Goal: Task Accomplishment & Management: Complete application form

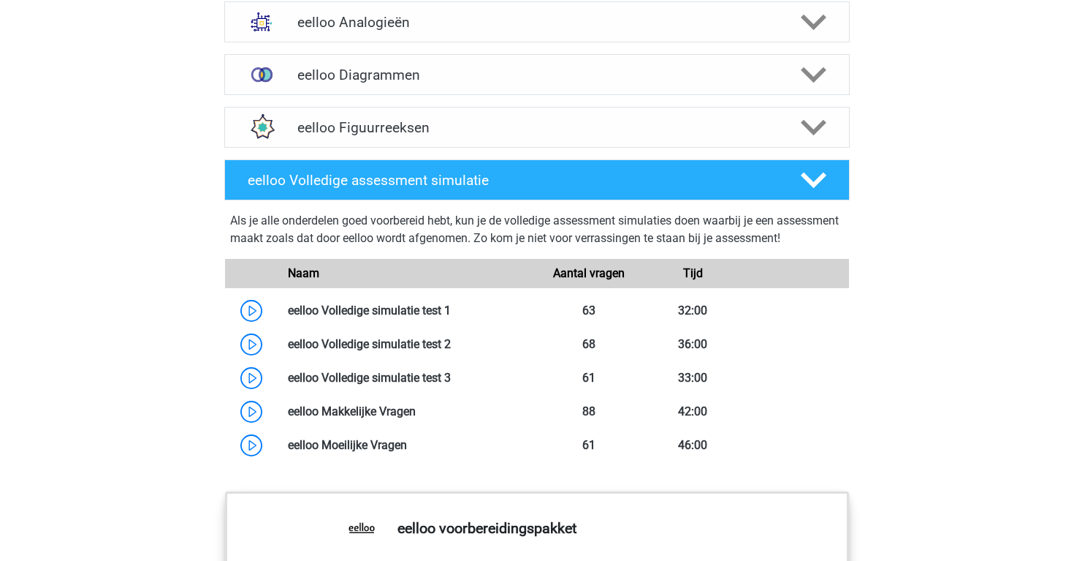
scroll to position [1023, 0]
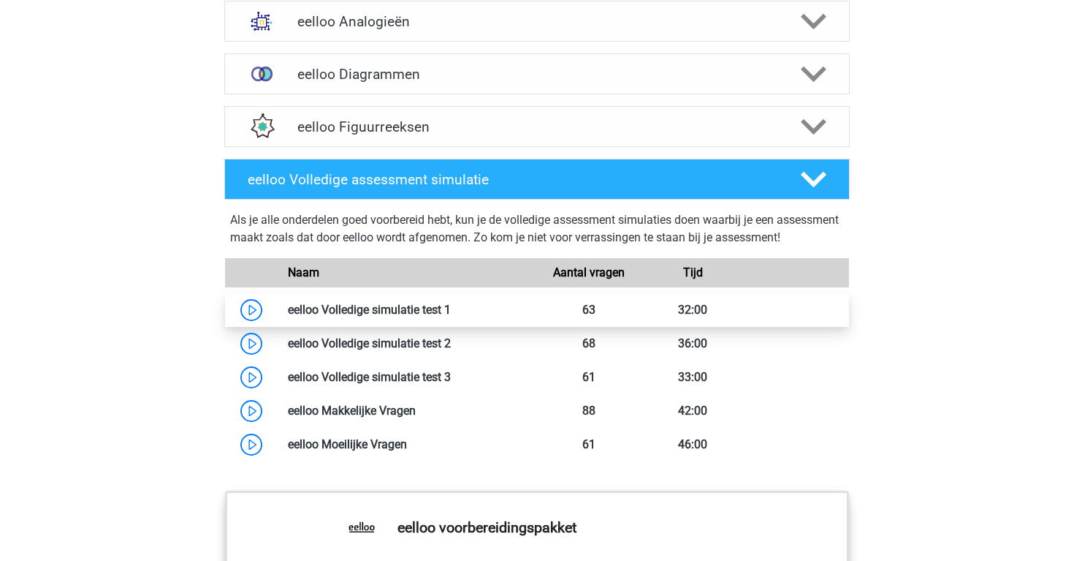
click at [451, 316] on link at bounding box center [451, 310] width 0 height 14
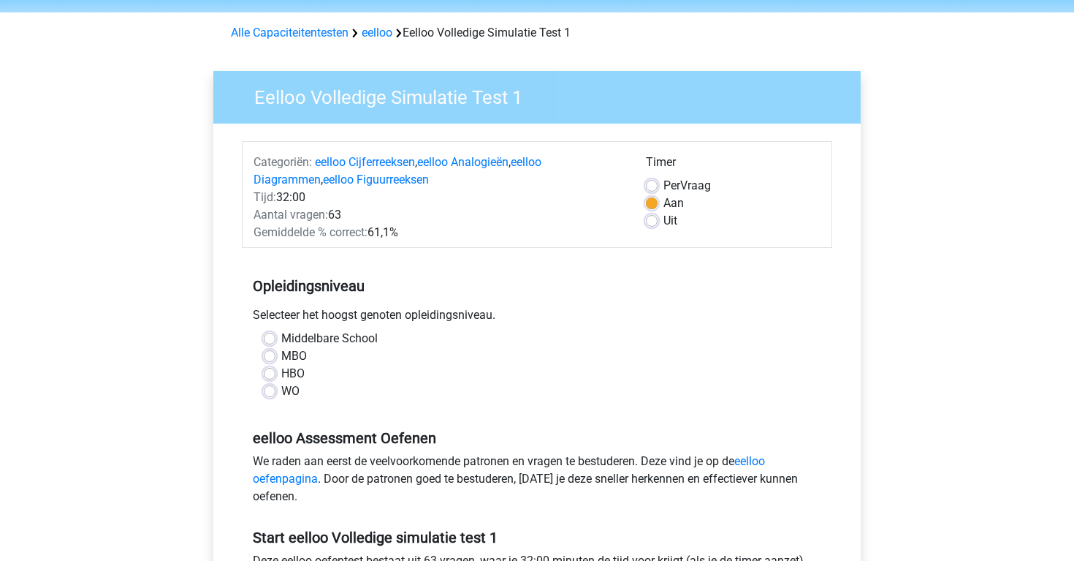
scroll to position [49, 0]
click at [281, 353] on label "MBO" at bounding box center [294, 356] width 26 height 18
click at [270, 353] on input "MBO" at bounding box center [270, 354] width 12 height 15
radio input "true"
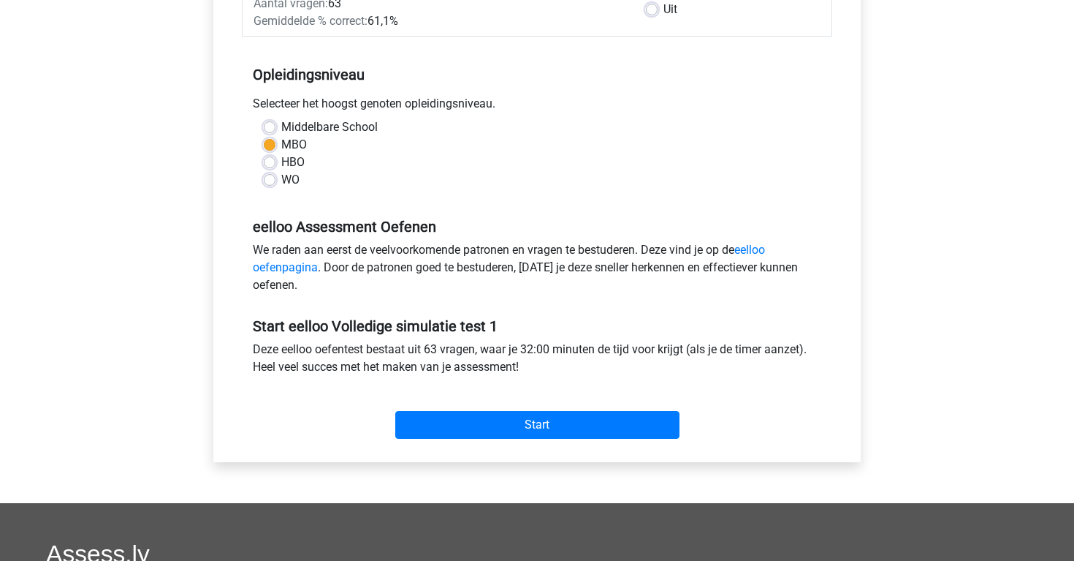
scroll to position [281, 0]
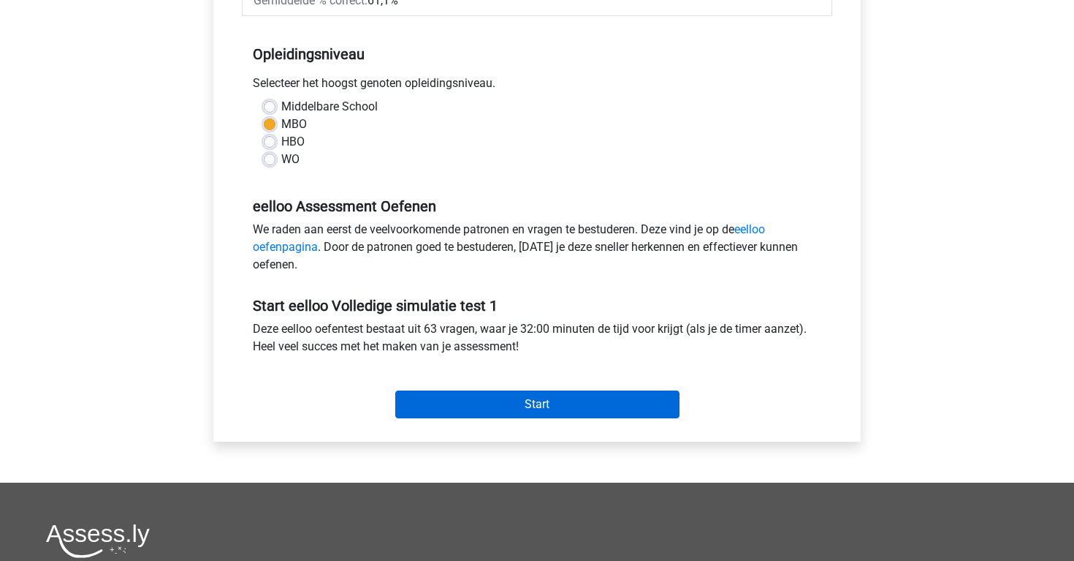
click at [561, 408] on input "Start" at bounding box center [537, 404] width 284 height 28
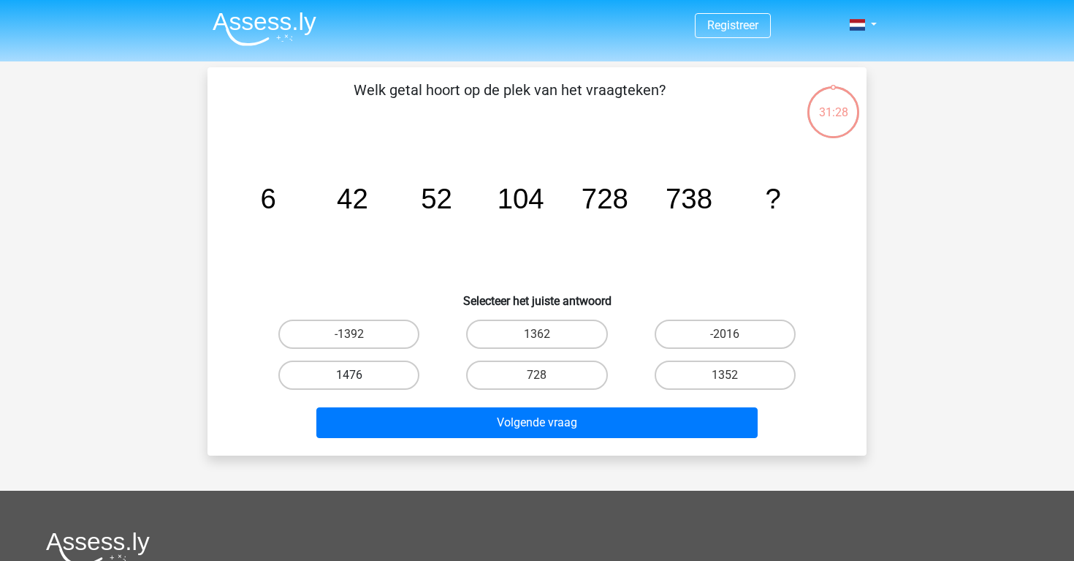
click at [371, 370] on label "1476" at bounding box center [348, 374] width 141 height 29
click at [359, 375] on input "1476" at bounding box center [354, 380] width 10 height 10
radio input "true"
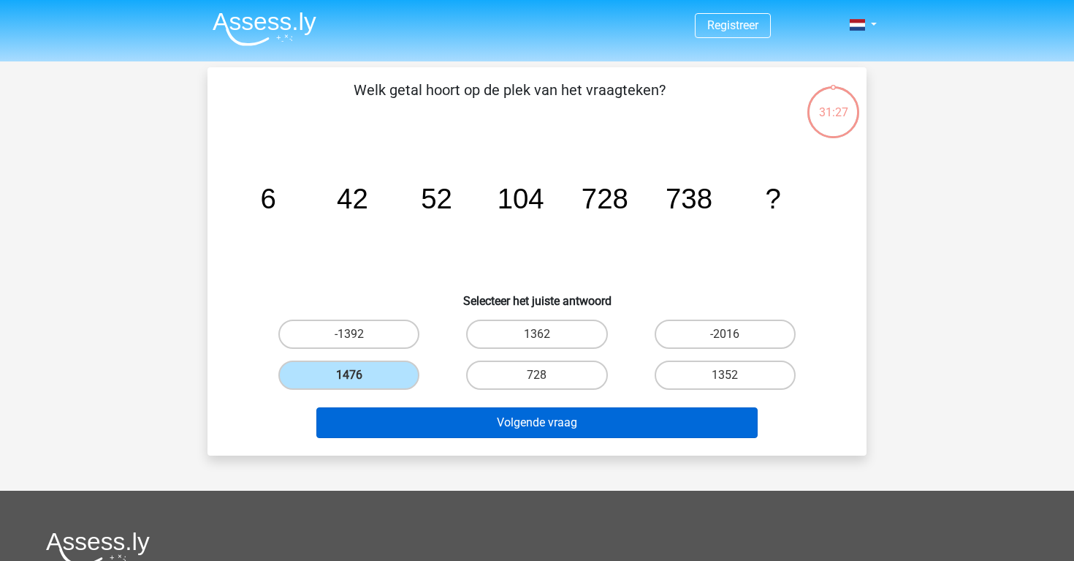
click at [400, 419] on button "Volgende vraag" at bounding box center [537, 422] width 442 height 31
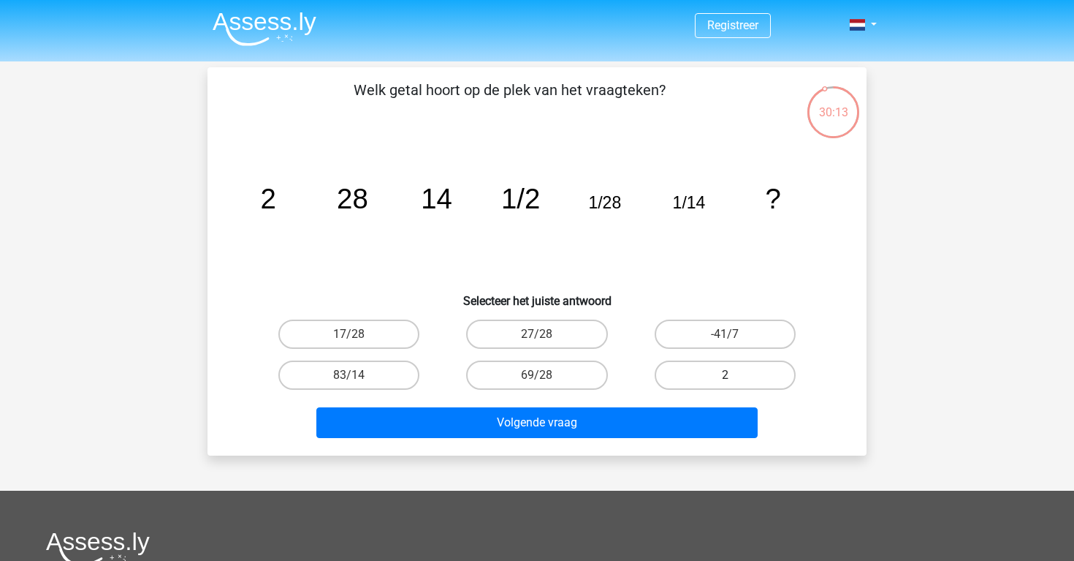
click at [696, 373] on label "2" at bounding box center [725, 374] width 141 height 29
click at [725, 375] on input "2" at bounding box center [730, 380] width 10 height 10
radio input "true"
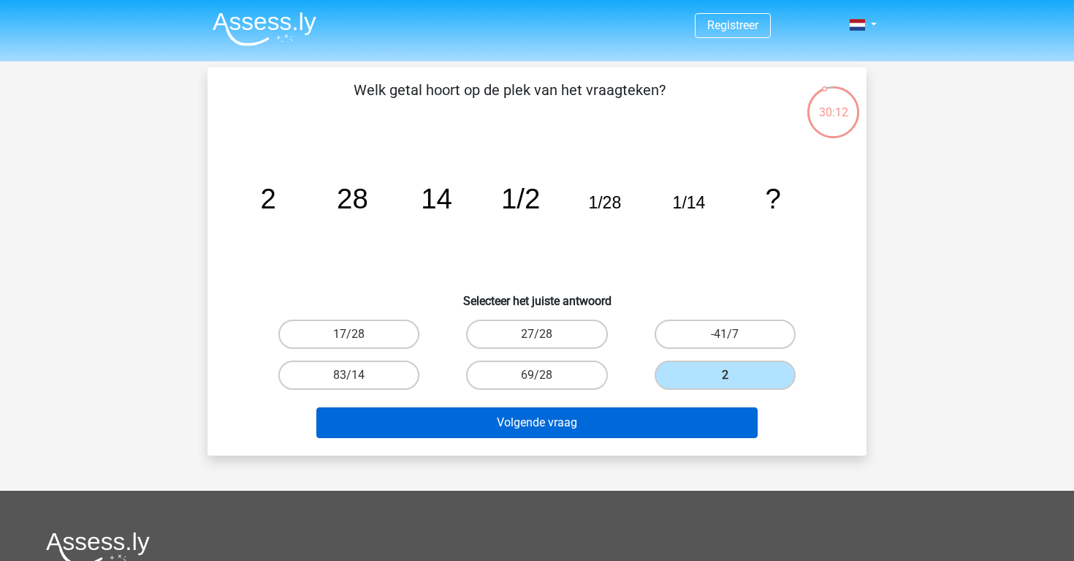
click at [687, 436] on button "Volgende vraag" at bounding box center [537, 422] width 442 height 31
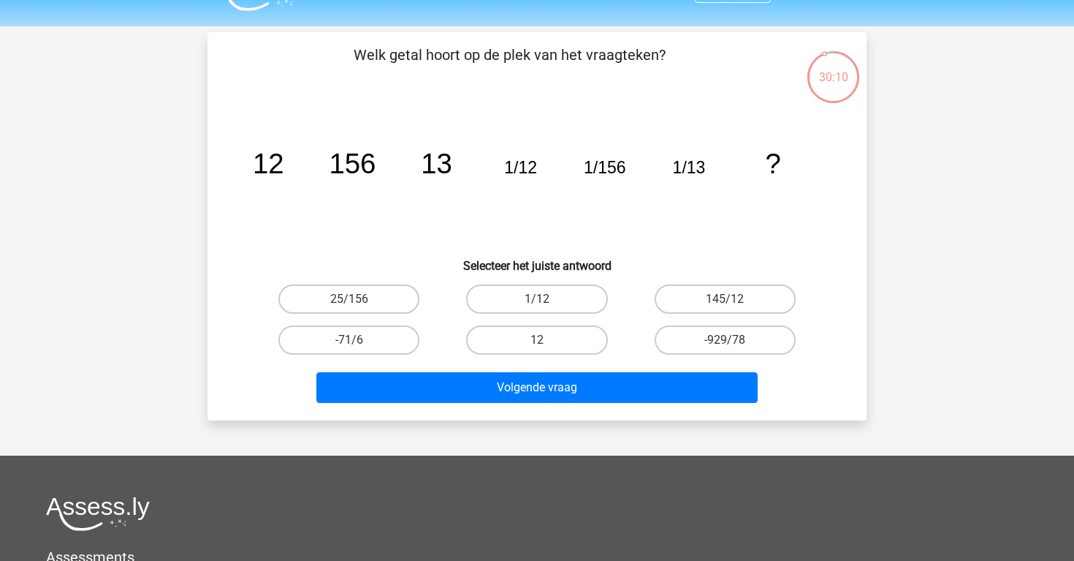
scroll to position [30, 0]
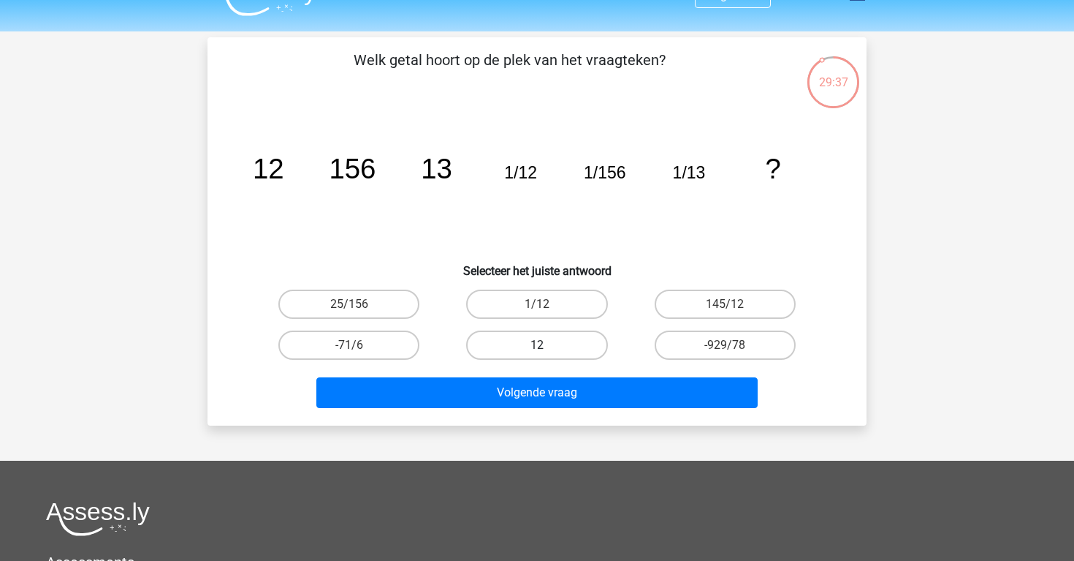
click at [577, 350] on label "12" at bounding box center [536, 344] width 141 height 29
click at [547, 350] on input "12" at bounding box center [542, 350] width 10 height 10
radio input "true"
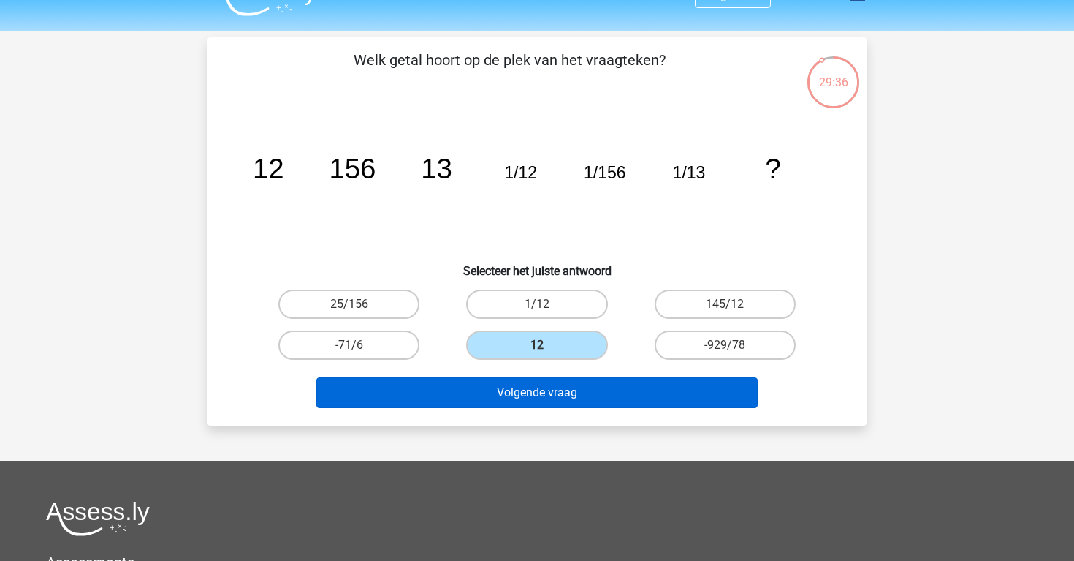
click at [579, 391] on button "Volgende vraag" at bounding box center [537, 392] width 442 height 31
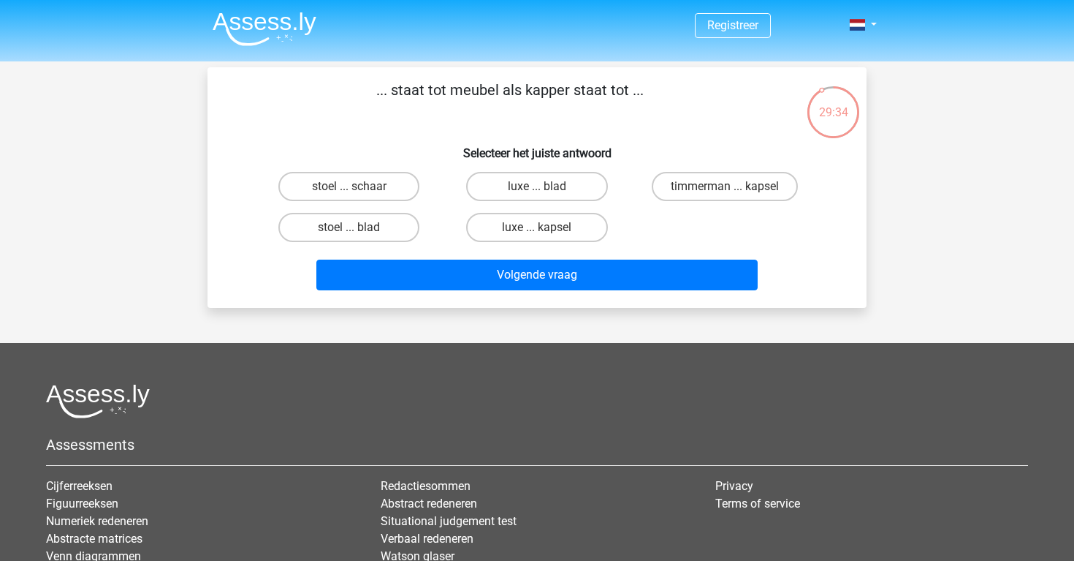
scroll to position [0, 0]
click at [658, 182] on label "timmerman ... kapsel" at bounding box center [725, 186] width 146 height 29
click at [725, 186] on input "timmerman ... kapsel" at bounding box center [730, 191] width 10 height 10
radio input "true"
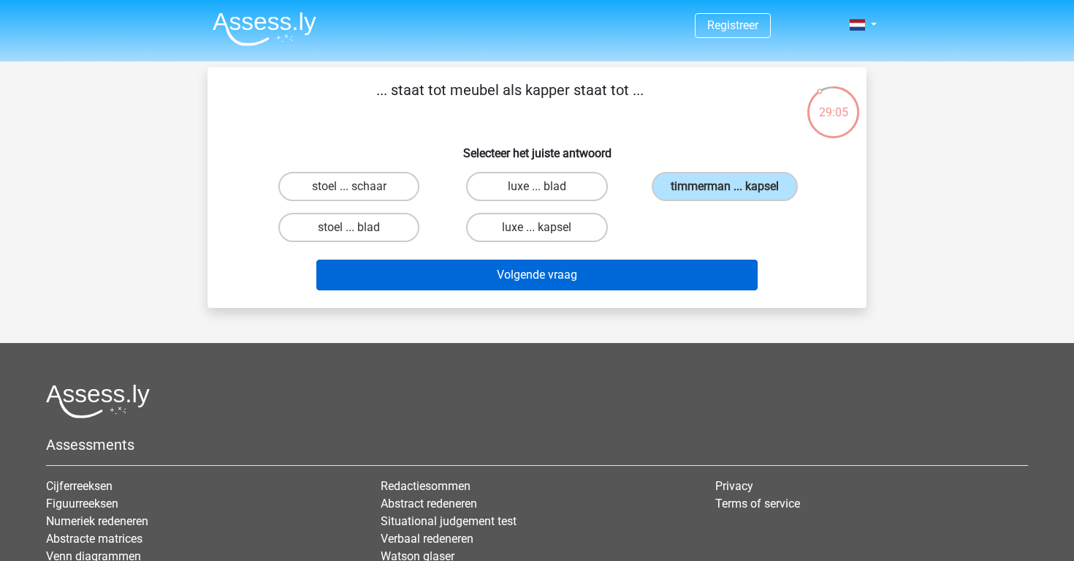
click at [666, 273] on button "Volgende vraag" at bounding box center [537, 274] width 442 height 31
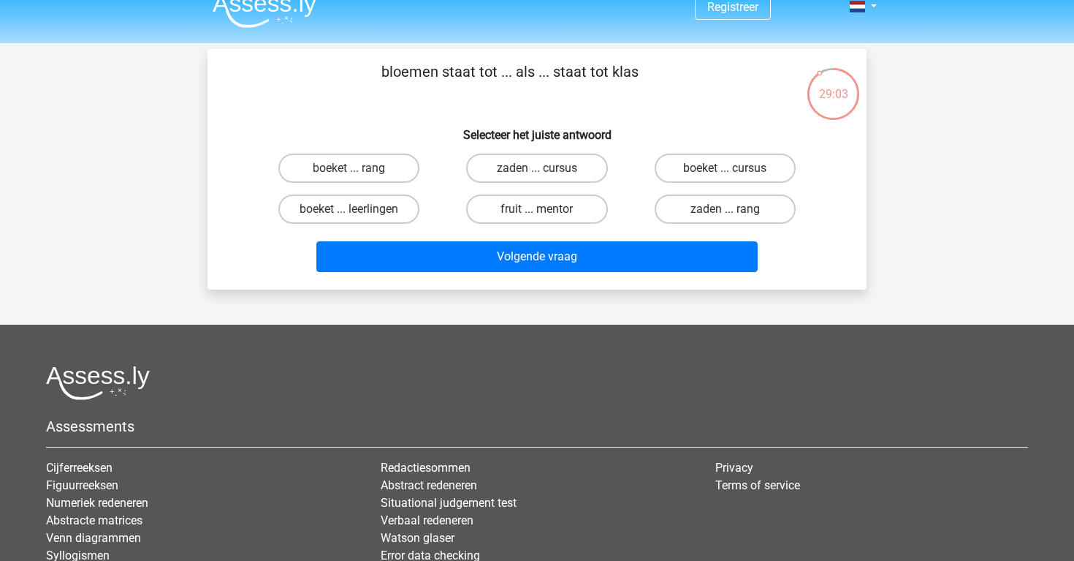
scroll to position [4, 0]
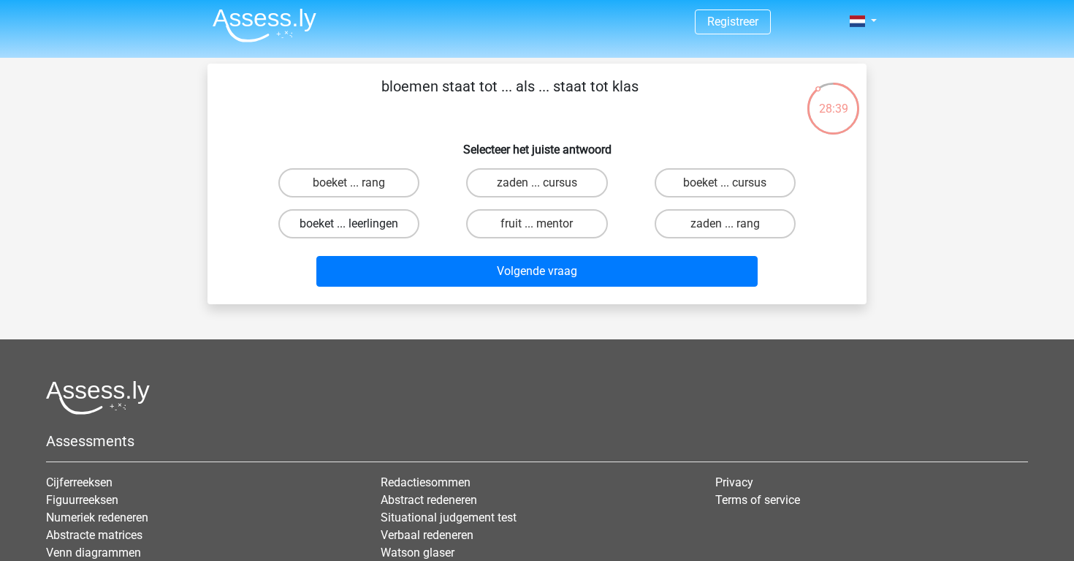
click at [392, 222] on label "boeket ... leerlingen" at bounding box center [348, 223] width 141 height 29
click at [359, 224] on input "boeket ... leerlingen" at bounding box center [354, 229] width 10 height 10
radio input "true"
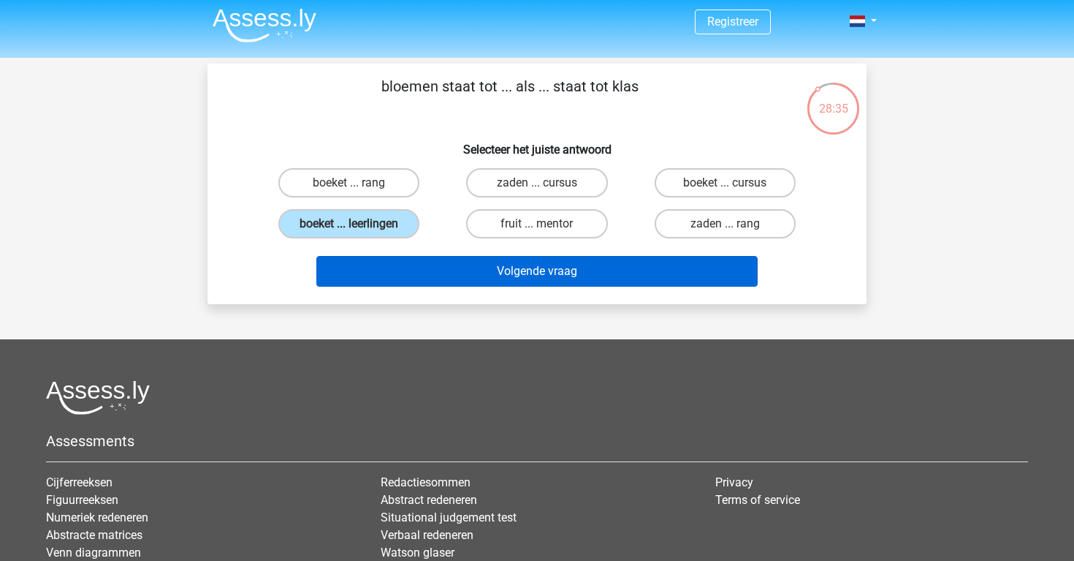
click at [479, 267] on button "Volgende vraag" at bounding box center [537, 271] width 442 height 31
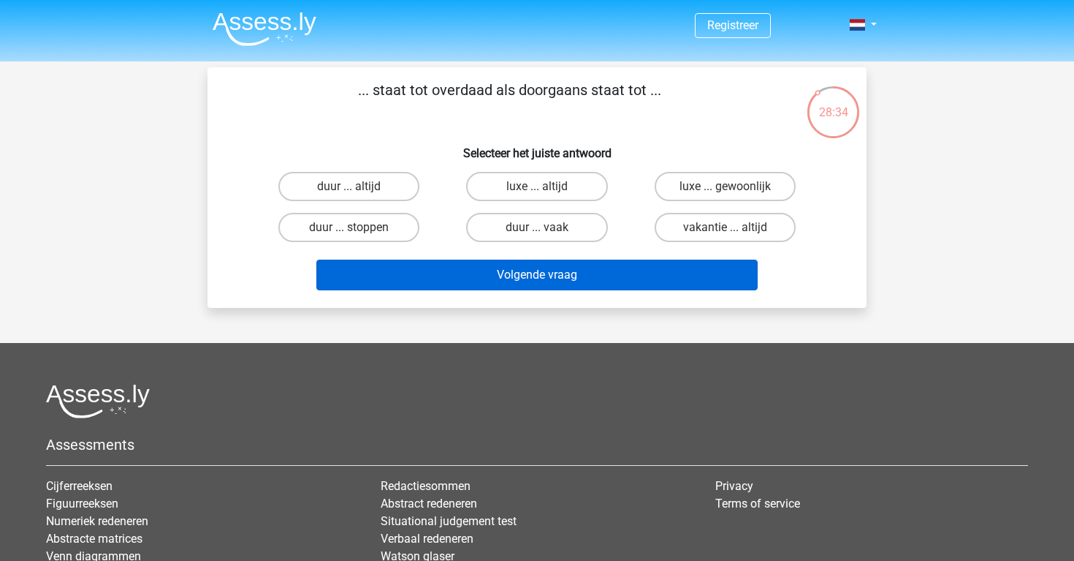
scroll to position [0, 0]
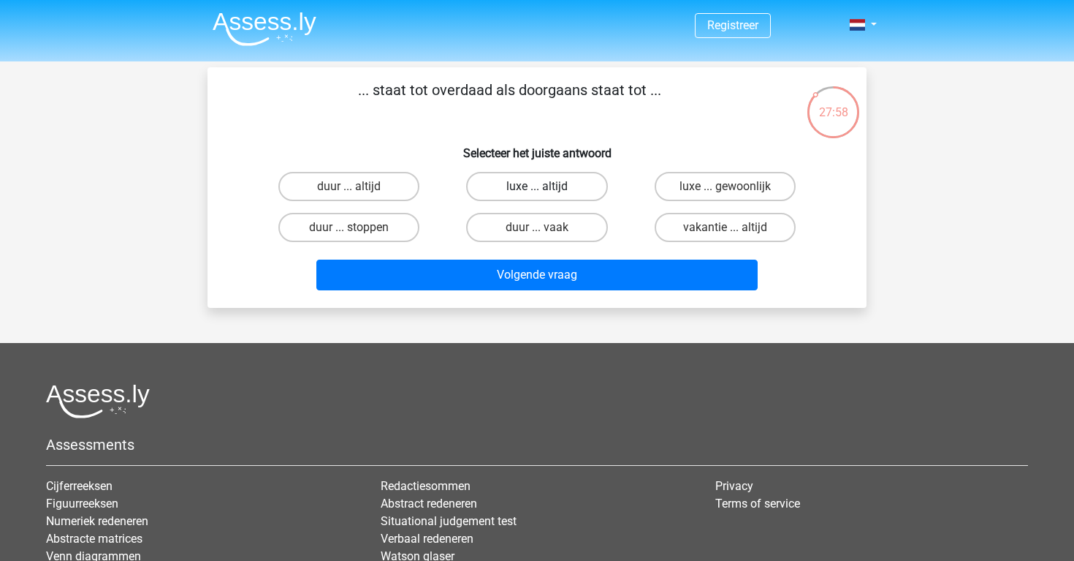
click at [577, 189] on label "luxe ... altijd" at bounding box center [536, 186] width 141 height 29
click at [547, 189] on input "luxe ... altijd" at bounding box center [542, 191] width 10 height 10
radio input "true"
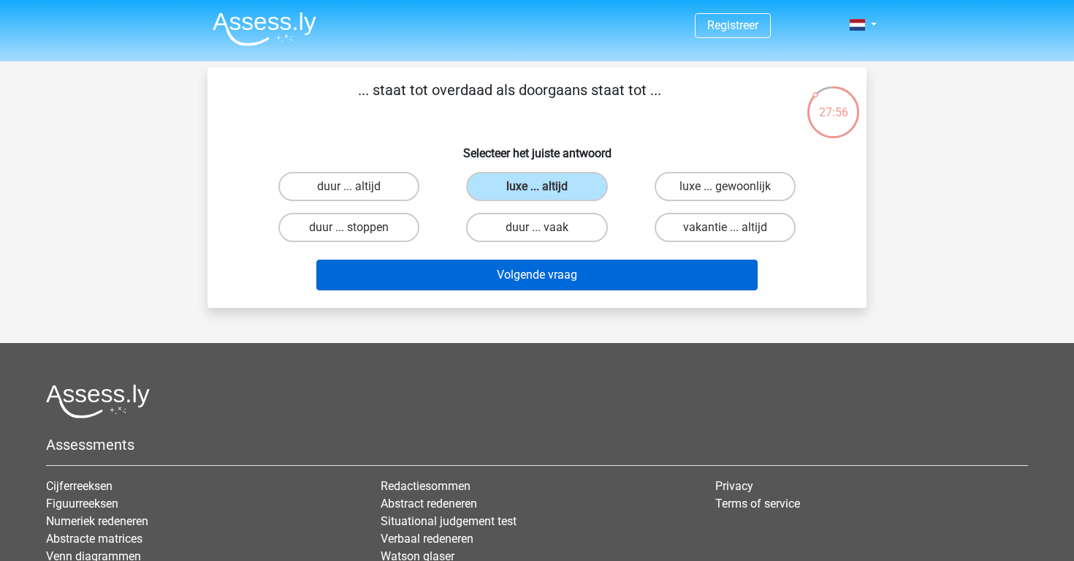
click at [560, 275] on button "Volgende vraag" at bounding box center [537, 274] width 442 height 31
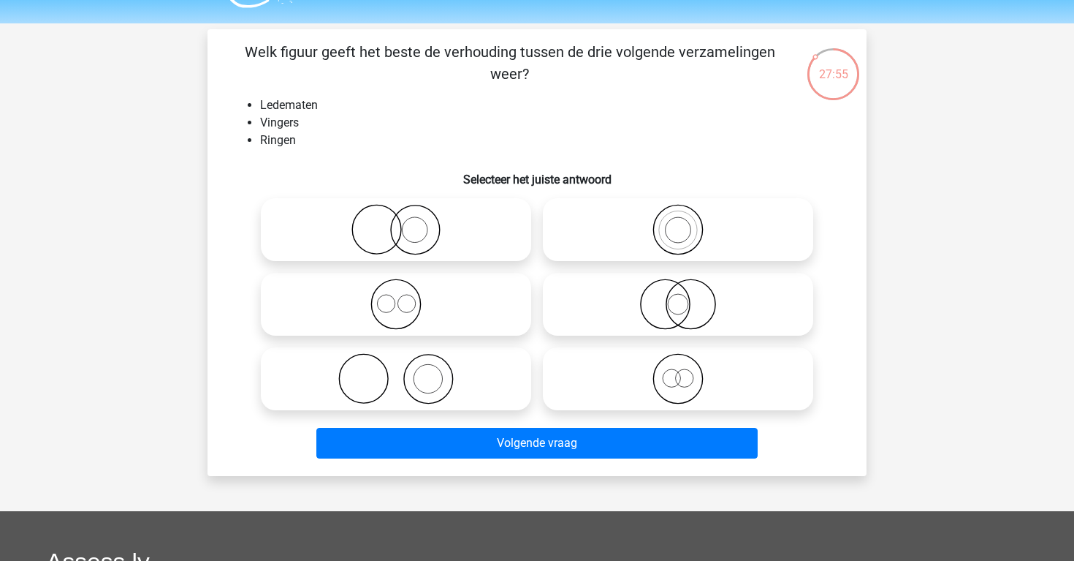
scroll to position [32, 0]
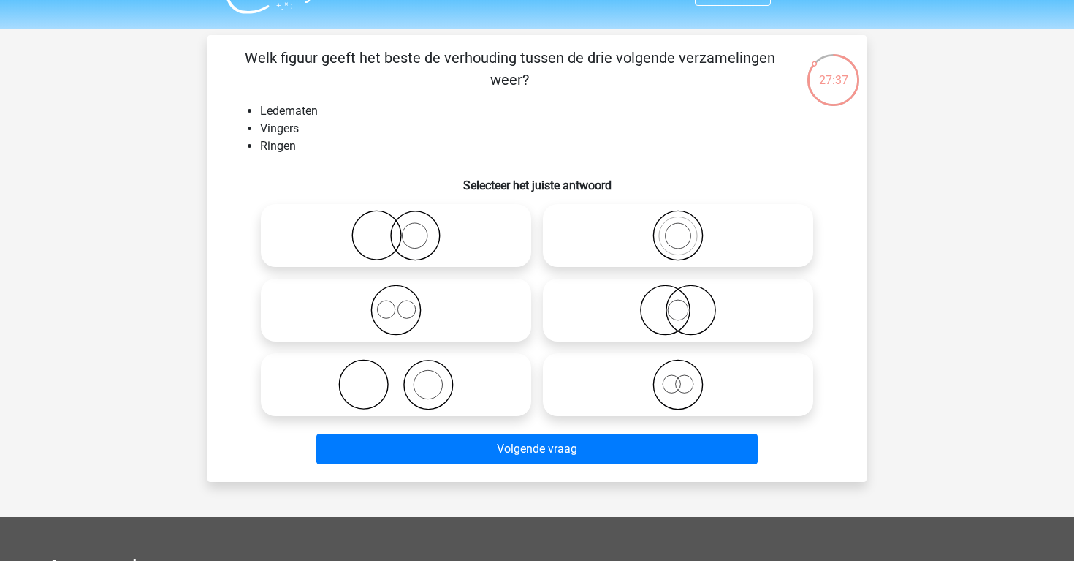
click at [454, 393] on icon at bounding box center [396, 384] width 259 height 51
click at [406, 377] on input "radio" at bounding box center [401, 373] width 10 height 10
radio input "true"
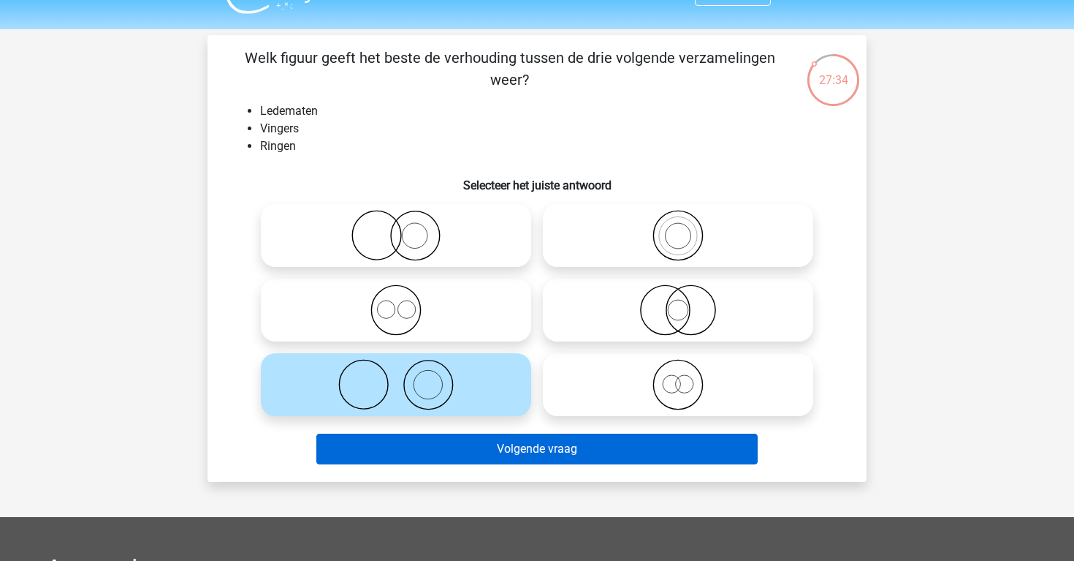
click at [512, 460] on button "Volgende vraag" at bounding box center [537, 448] width 442 height 31
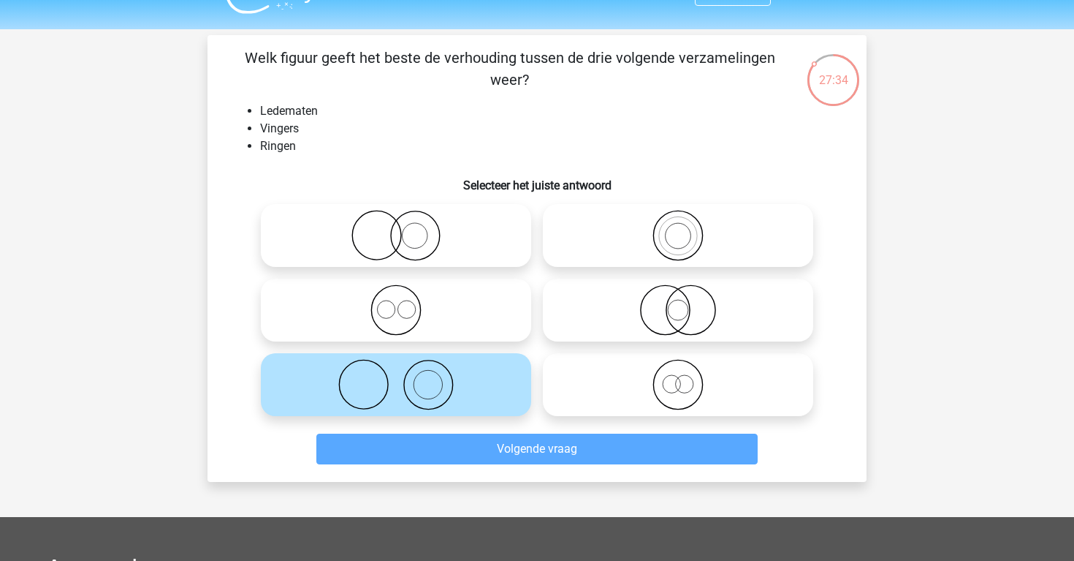
scroll to position [67, 0]
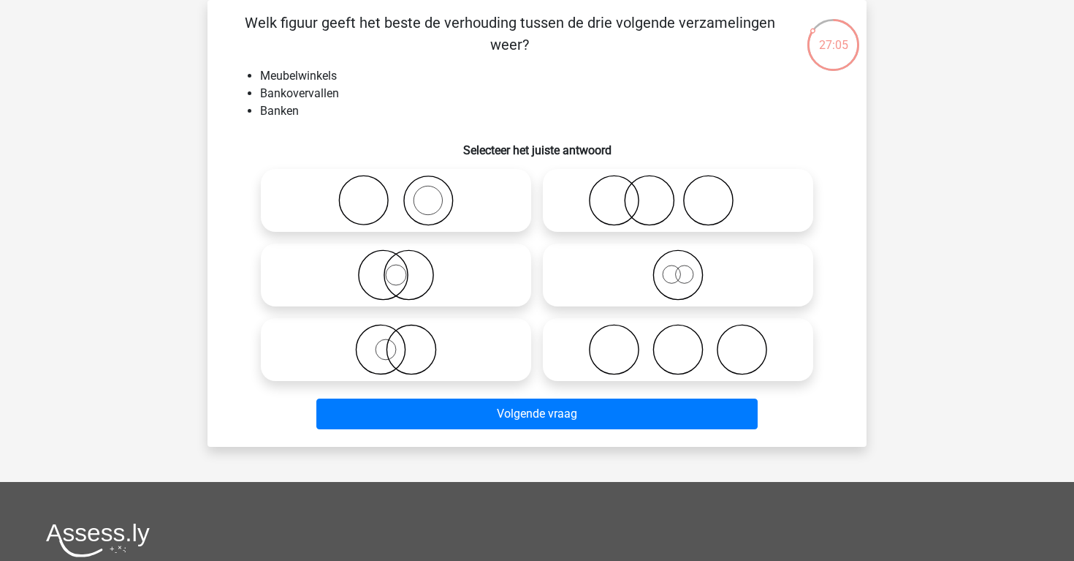
click at [500, 207] on icon at bounding box center [396, 200] width 259 height 51
click at [406, 193] on input "radio" at bounding box center [401, 188] width 10 height 10
radio input "true"
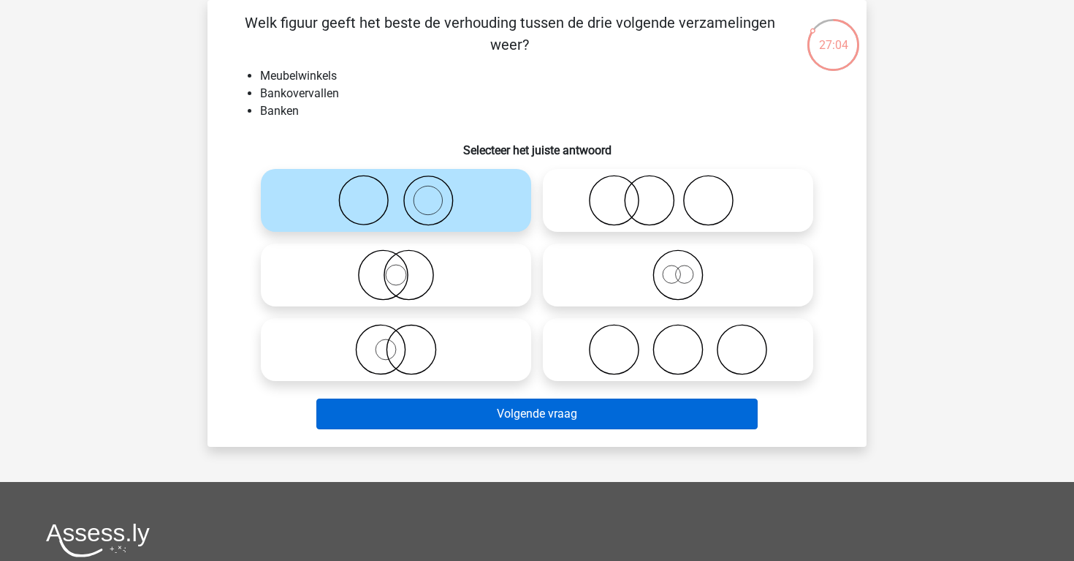
click at [525, 413] on button "Volgende vraag" at bounding box center [537, 413] width 442 height 31
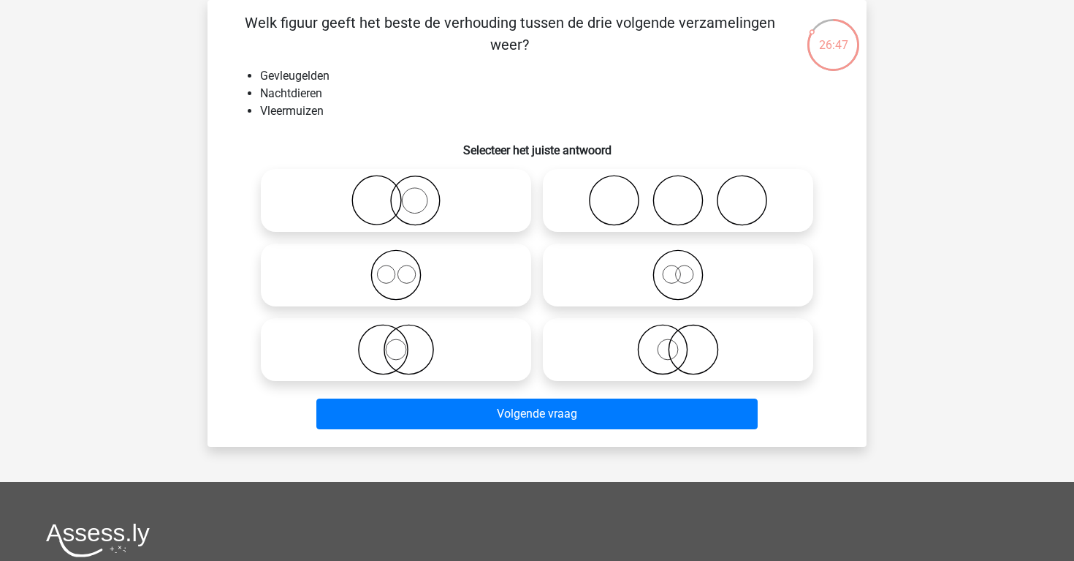
click at [626, 261] on icon at bounding box center [678, 274] width 259 height 51
click at [678, 261] on input "radio" at bounding box center [683, 263] width 10 height 10
radio input "true"
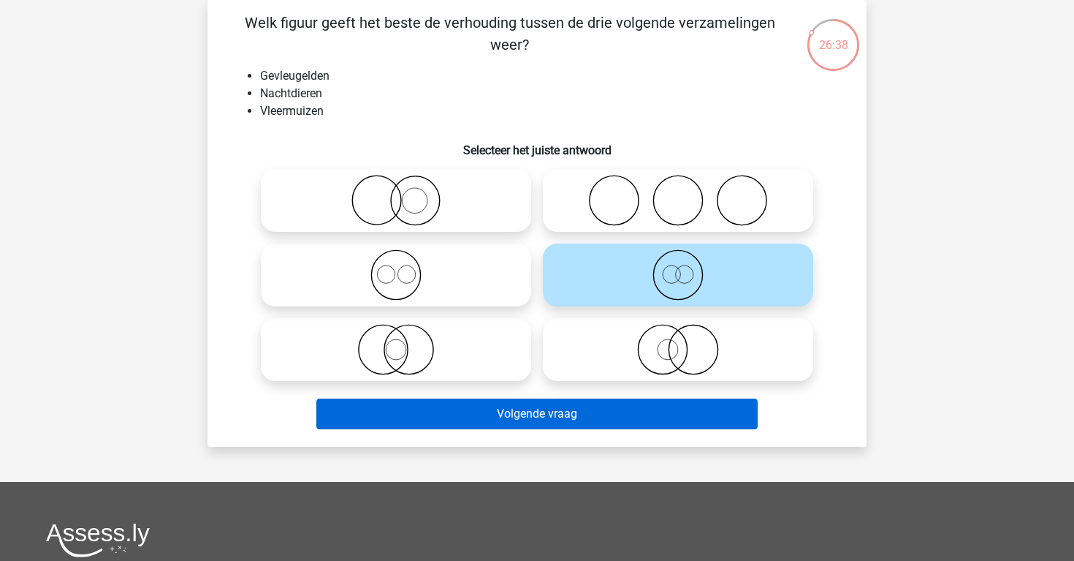
click at [637, 411] on button "Volgende vraag" at bounding box center [537, 413] width 442 height 31
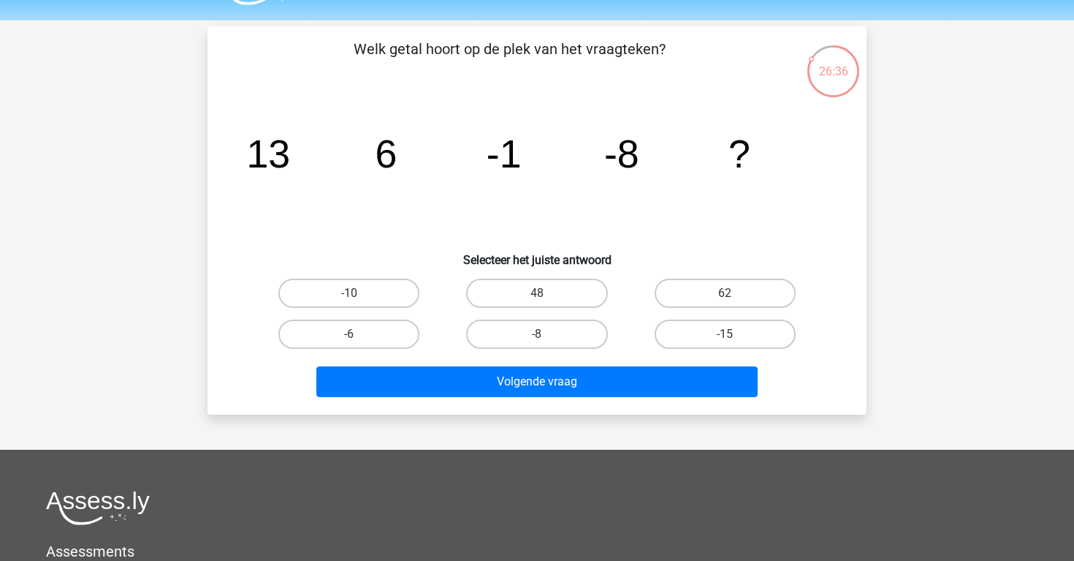
scroll to position [37, 0]
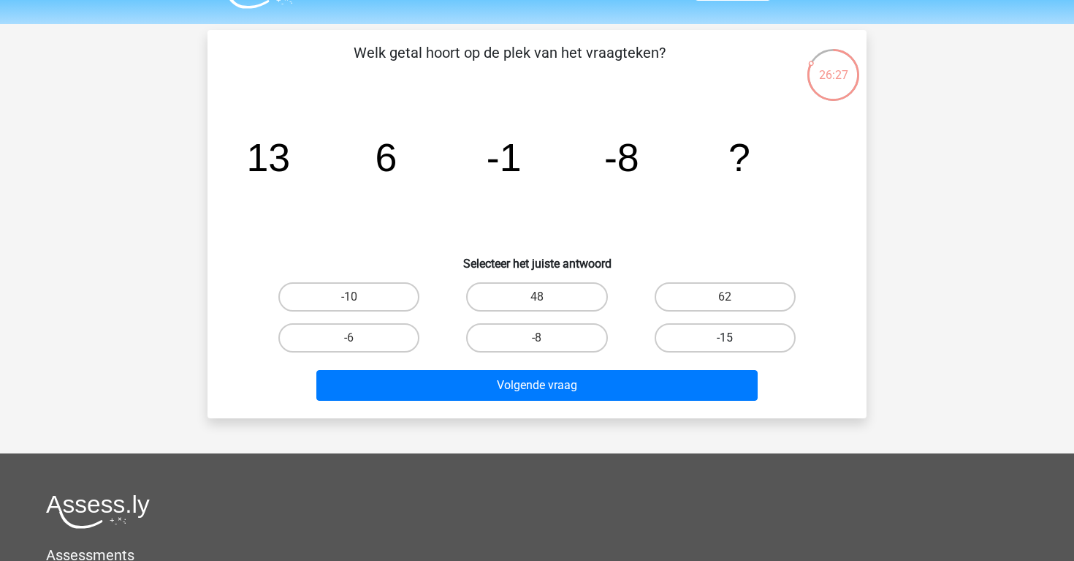
click at [682, 335] on label "-15" at bounding box center [725, 337] width 141 height 29
click at [725, 338] on input "-15" at bounding box center [730, 343] width 10 height 10
radio input "true"
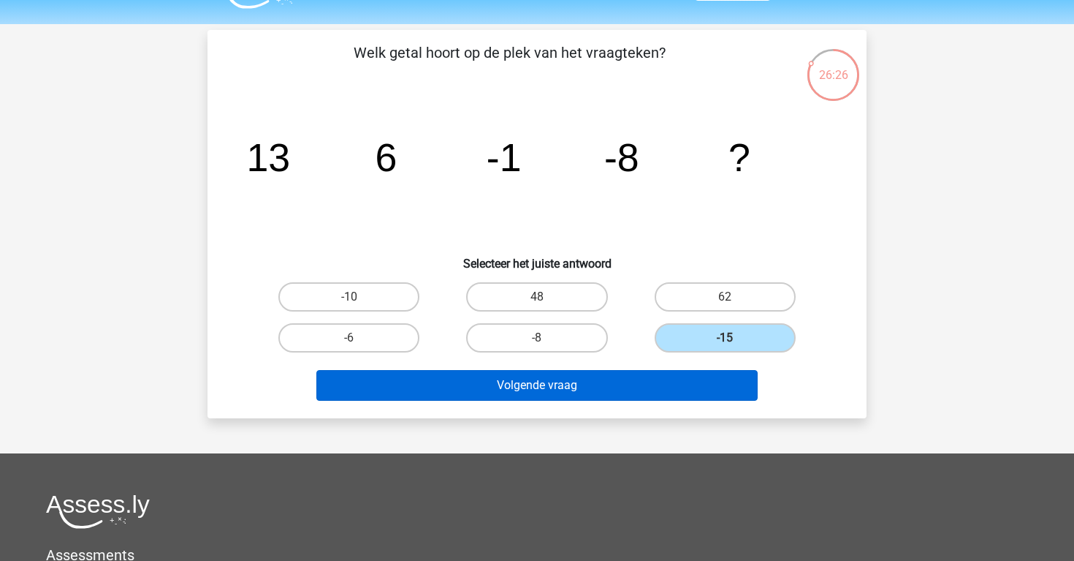
click at [680, 390] on button "Volgende vraag" at bounding box center [537, 385] width 442 height 31
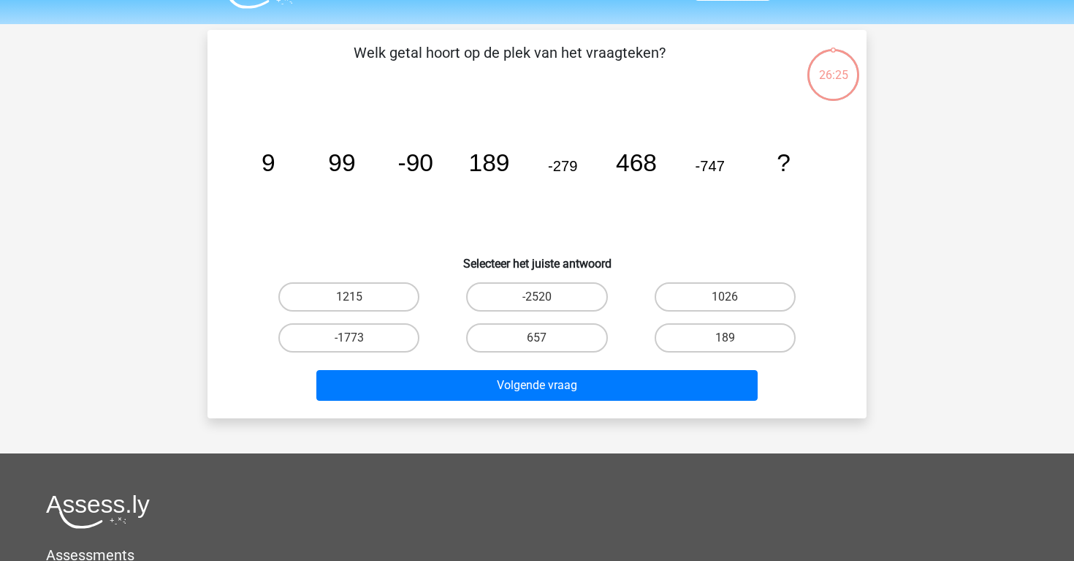
scroll to position [67, 0]
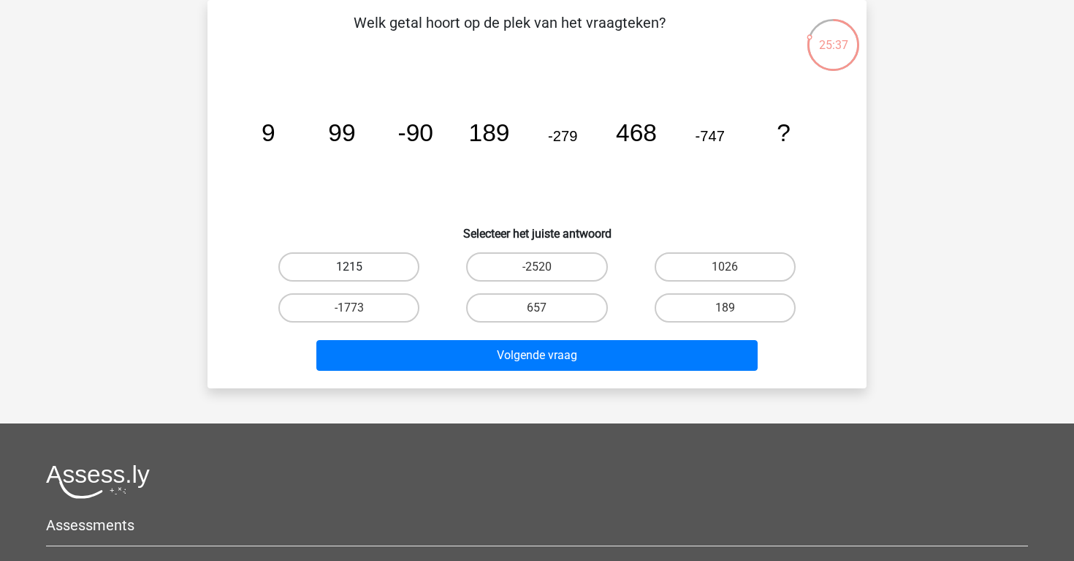
click at [394, 259] on label "1215" at bounding box center [348, 266] width 141 height 29
click at [359, 267] on input "1215" at bounding box center [354, 272] width 10 height 10
radio input "true"
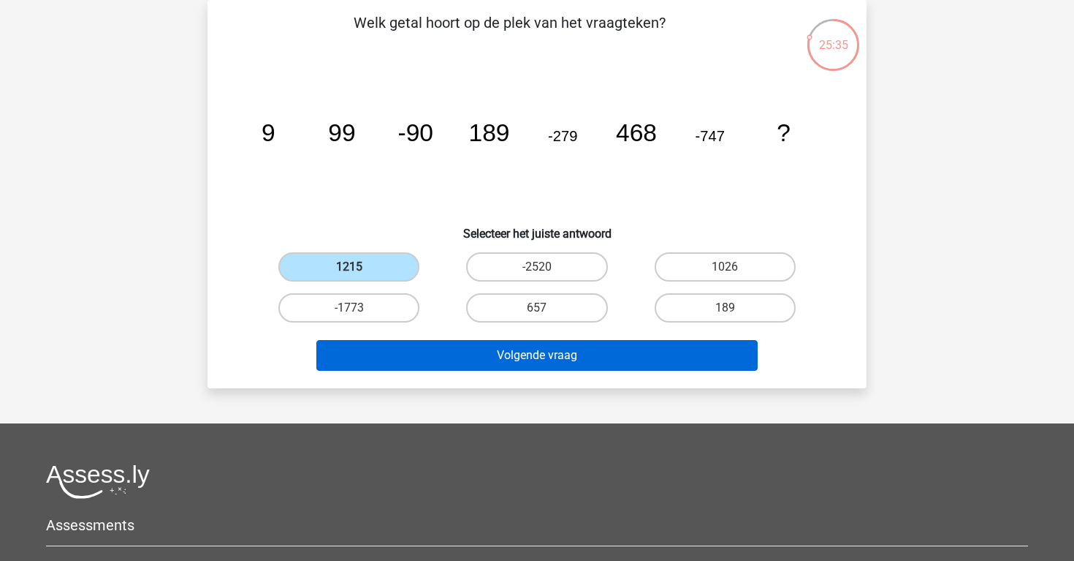
click at [467, 357] on button "Volgende vraag" at bounding box center [537, 355] width 442 height 31
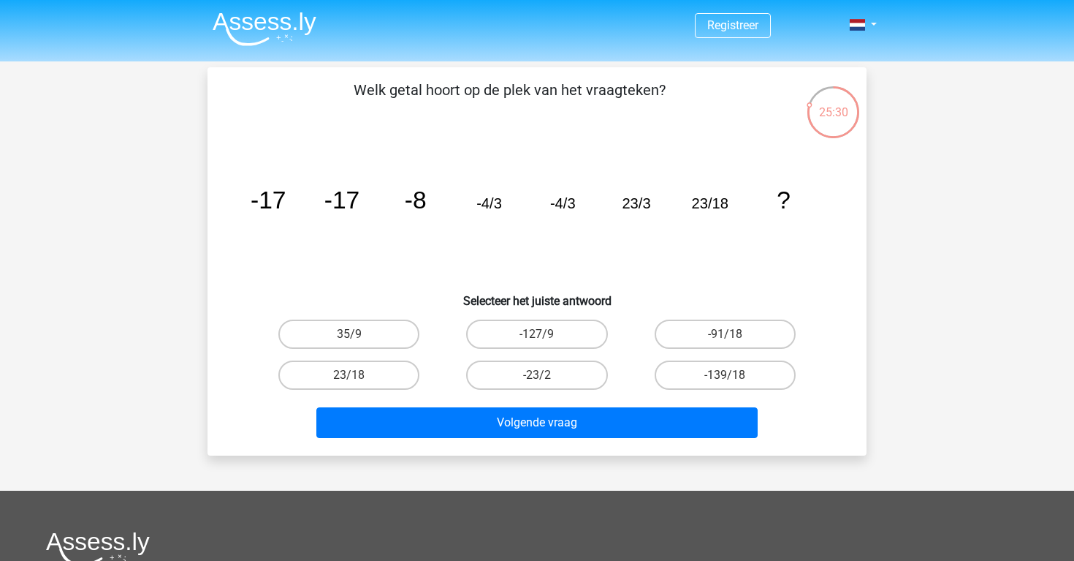
scroll to position [3, 0]
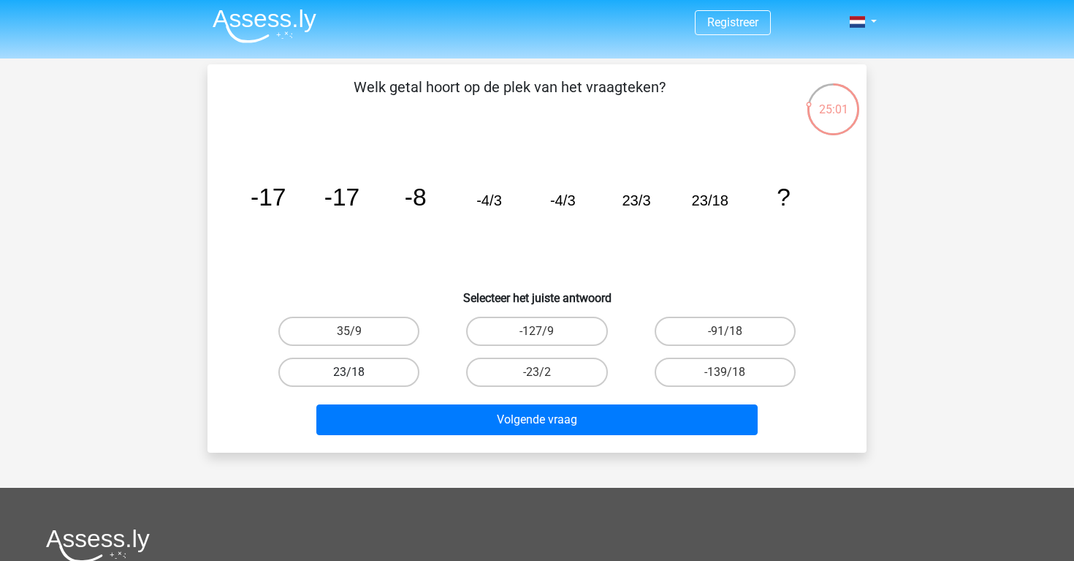
click at [368, 379] on label "23/18" at bounding box center [348, 371] width 141 height 29
click at [359, 379] on input "23/18" at bounding box center [354, 377] width 10 height 10
radio input "true"
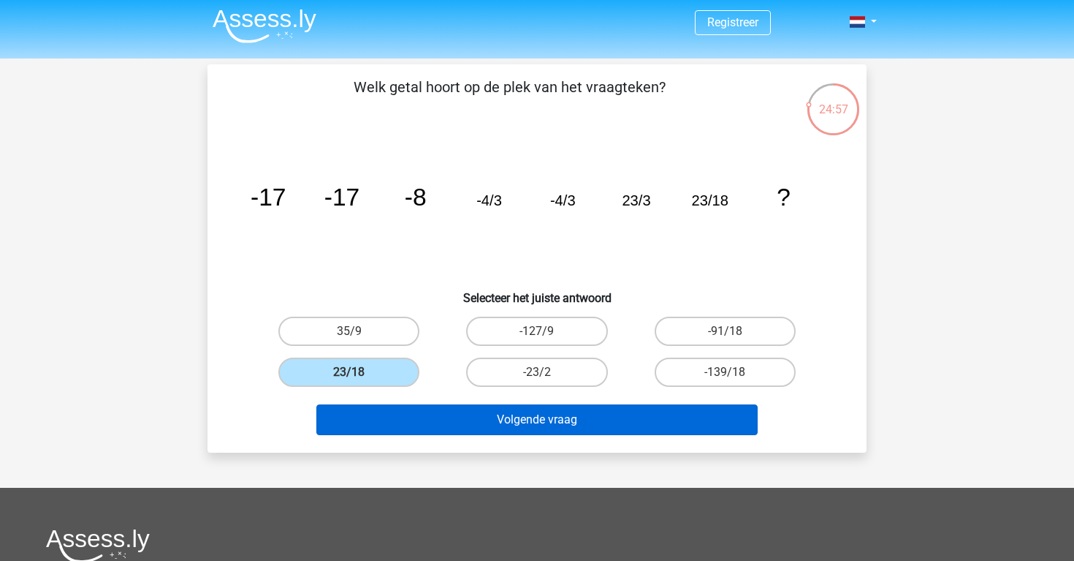
click at [406, 418] on button "Volgende vraag" at bounding box center [537, 419] width 442 height 31
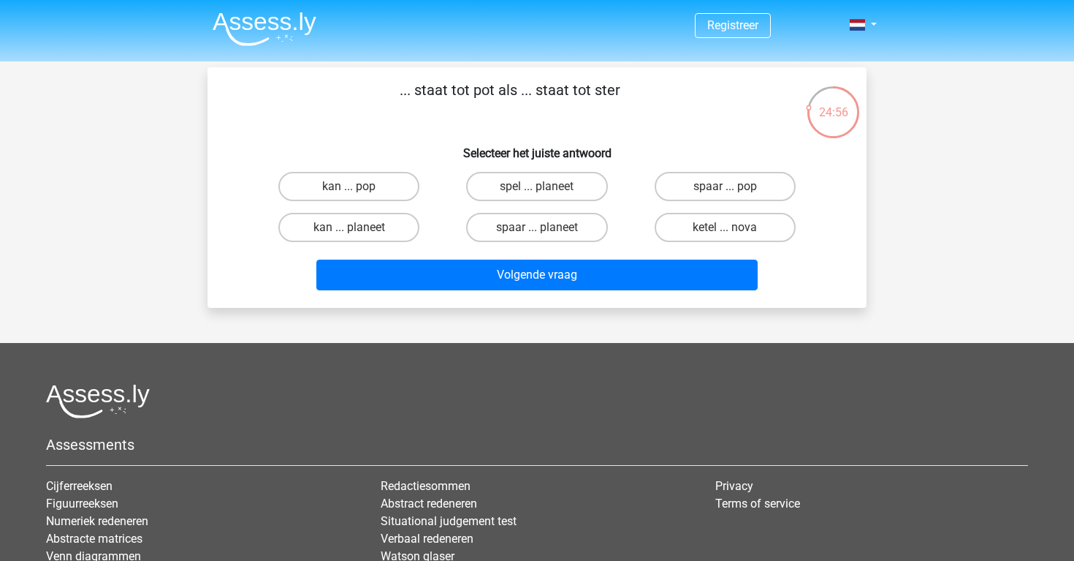
scroll to position [0, 0]
click at [681, 193] on label "spaar ... pop" at bounding box center [725, 186] width 141 height 29
click at [725, 193] on input "spaar ... pop" at bounding box center [730, 191] width 10 height 10
radio input "true"
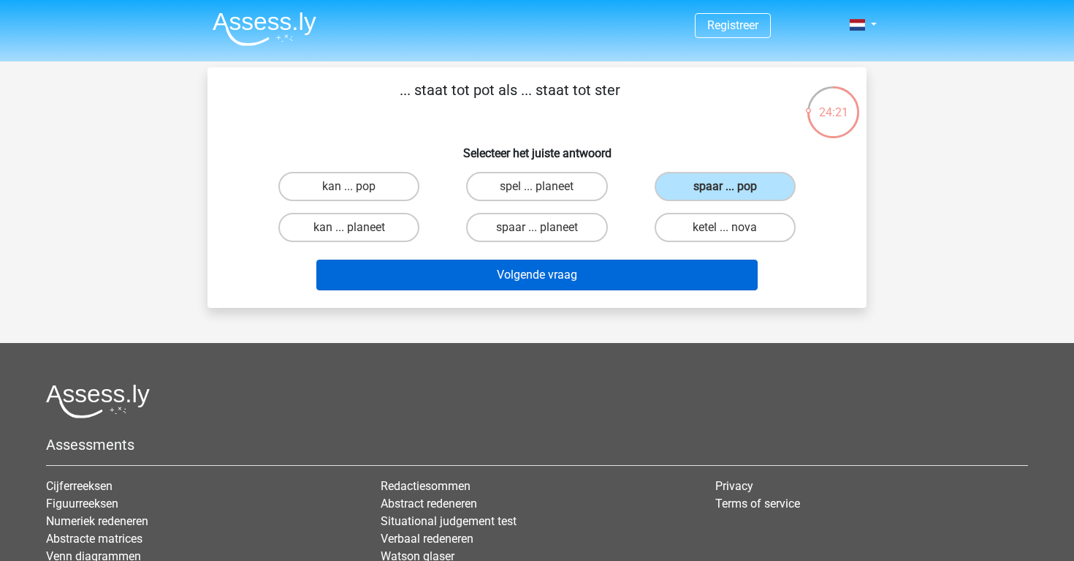
click at [666, 269] on button "Volgende vraag" at bounding box center [537, 274] width 442 height 31
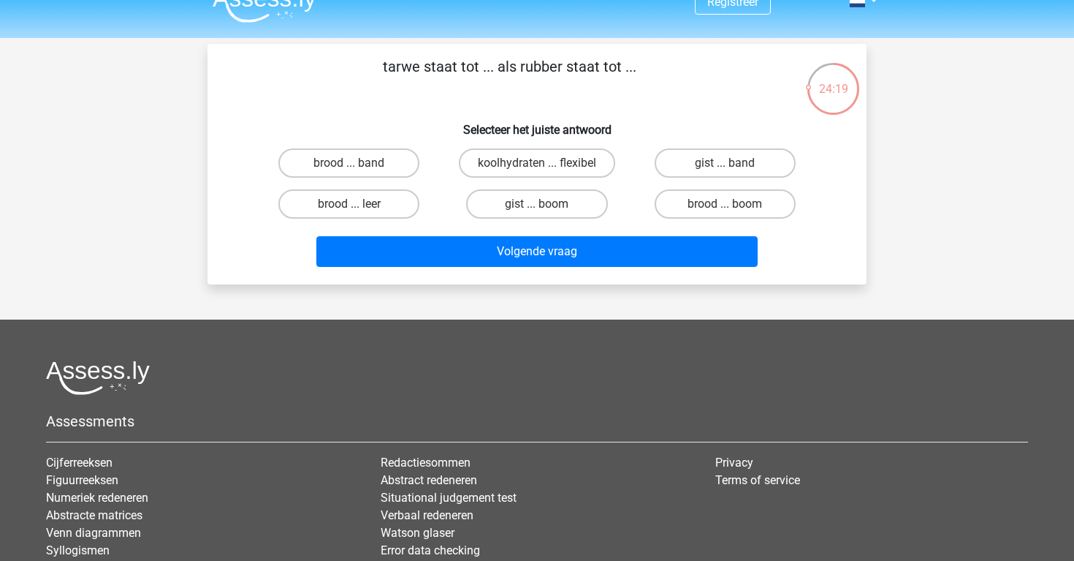
scroll to position [12, 0]
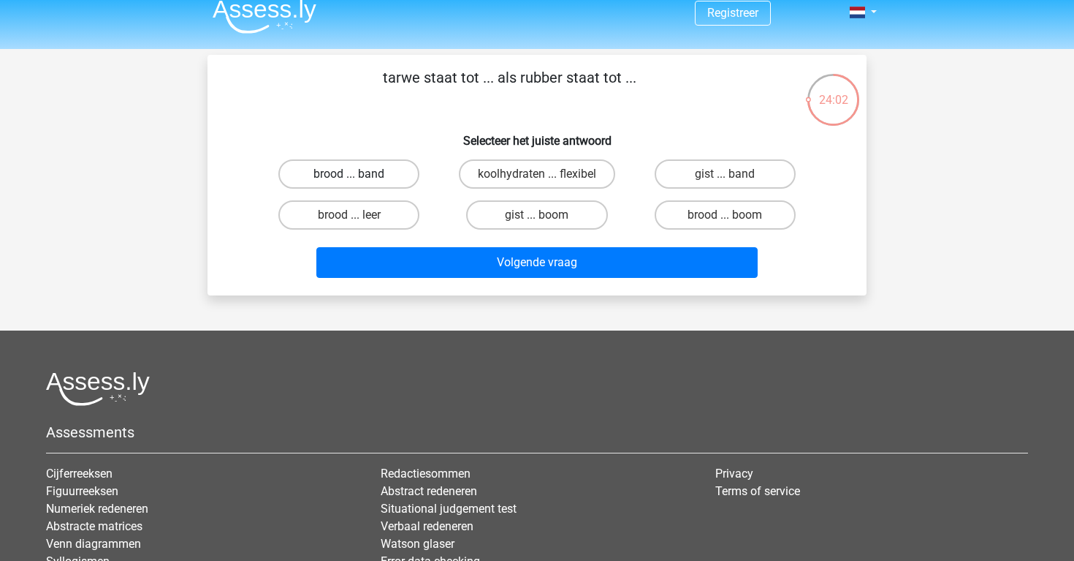
click at [397, 173] on label "brood ... band" at bounding box center [348, 173] width 141 height 29
click at [359, 174] on input "brood ... band" at bounding box center [354, 179] width 10 height 10
radio input "true"
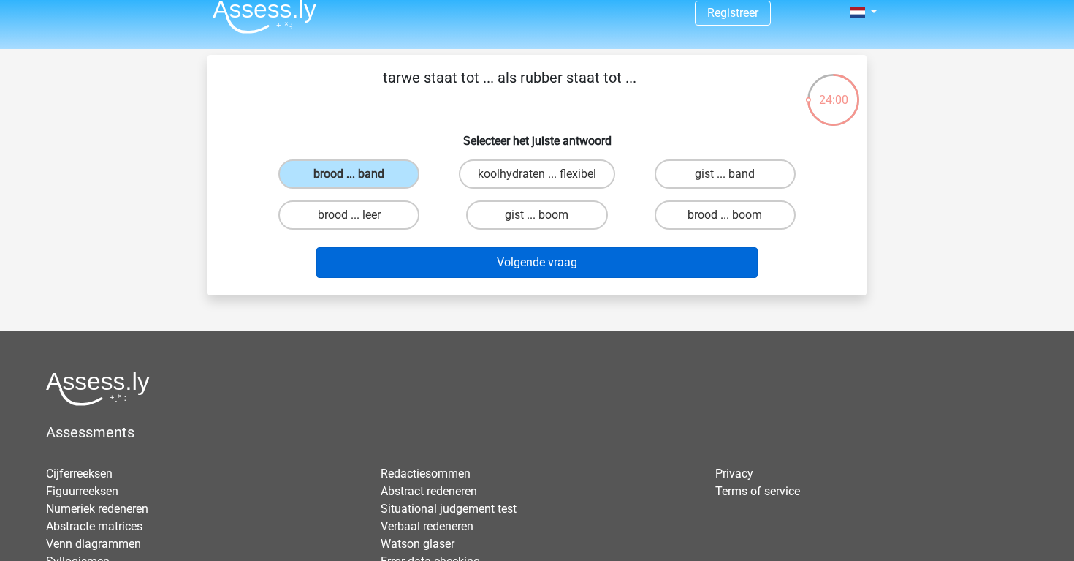
click at [485, 268] on button "Volgende vraag" at bounding box center [537, 262] width 442 height 31
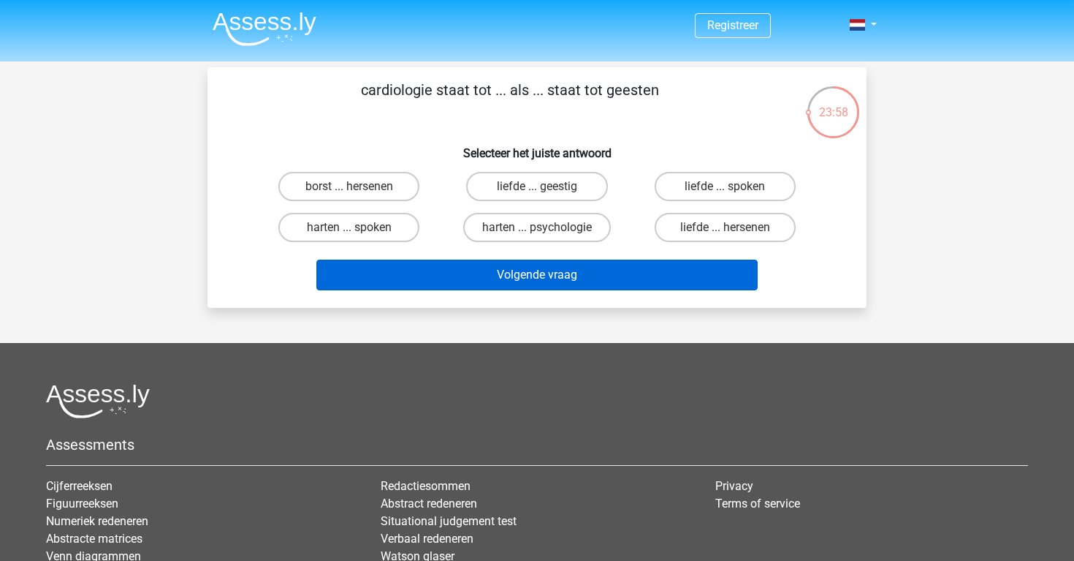
scroll to position [0, 0]
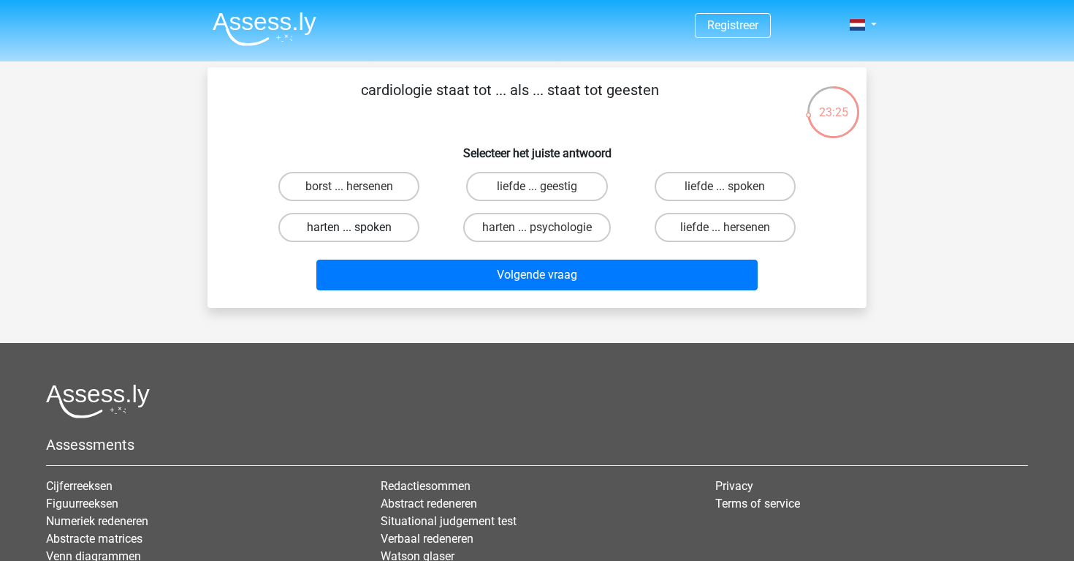
click at [389, 221] on label "harten ... spoken" at bounding box center [348, 227] width 141 height 29
click at [359, 227] on input "harten ... spoken" at bounding box center [354, 232] width 10 height 10
radio input "true"
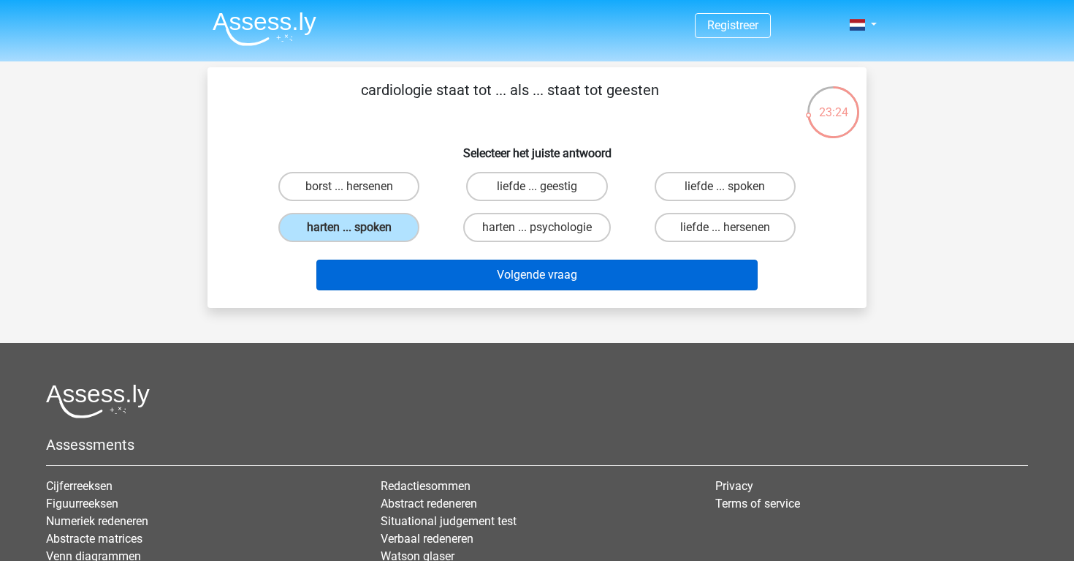
click at [435, 273] on button "Volgende vraag" at bounding box center [537, 274] width 442 height 31
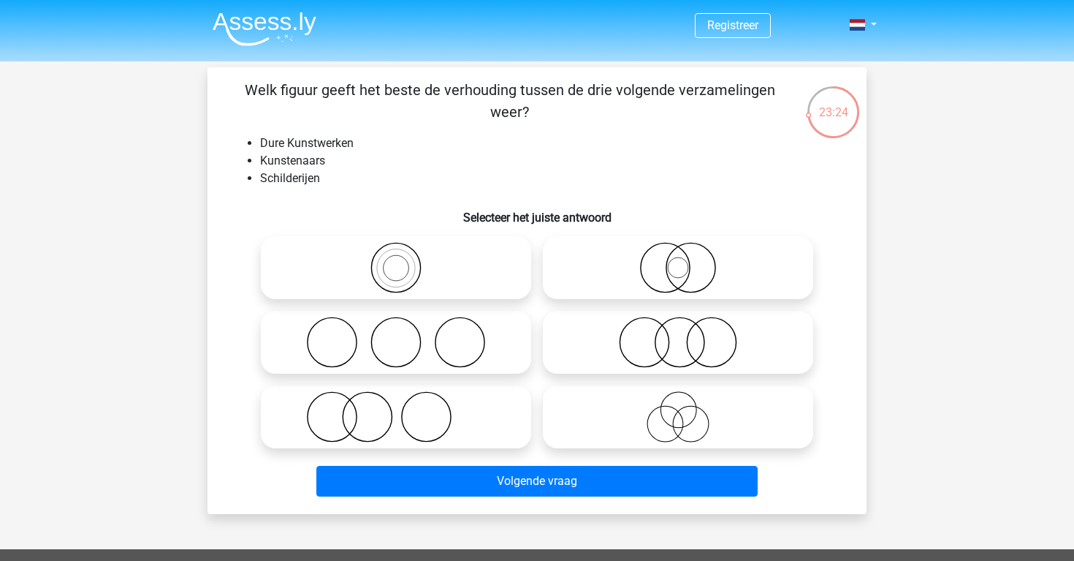
scroll to position [67, 0]
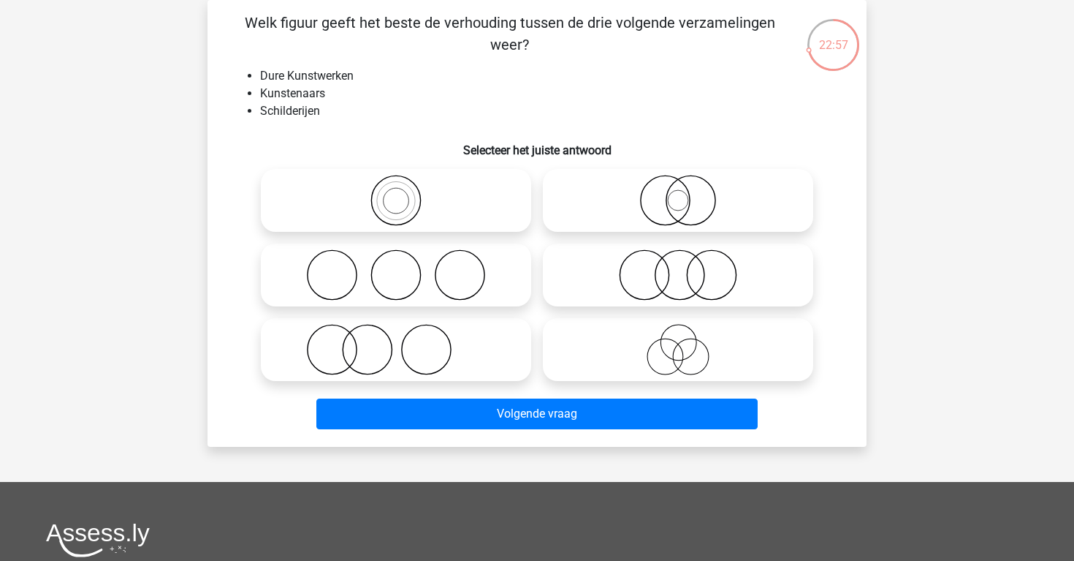
click at [430, 343] on icon at bounding box center [396, 349] width 259 height 51
click at [406, 342] on input "radio" at bounding box center [401, 338] width 10 height 10
radio input "true"
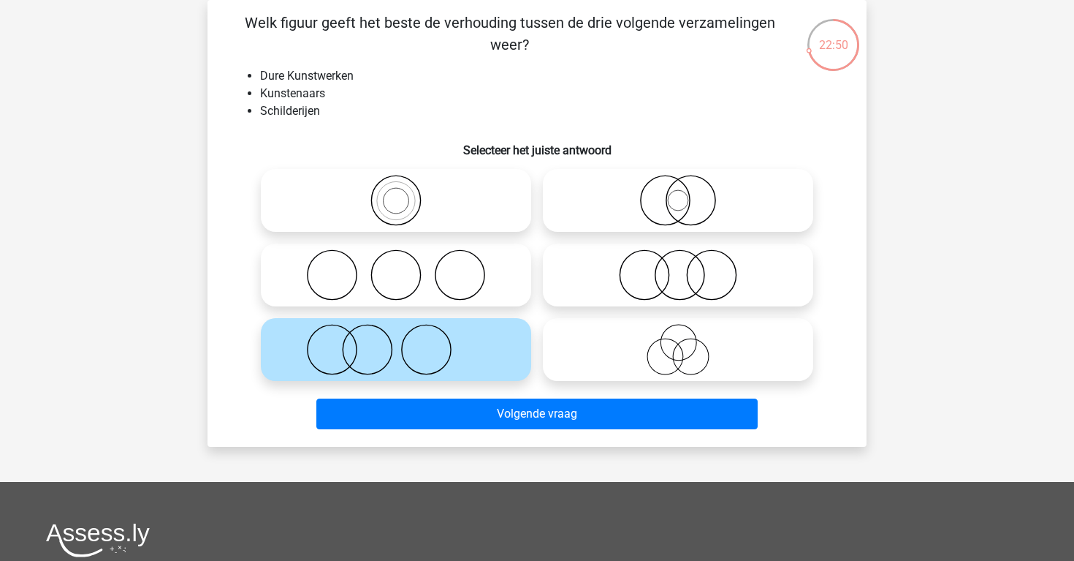
click at [598, 338] on icon at bounding box center [678, 349] width 259 height 51
click at [678, 338] on input "radio" at bounding box center [683, 338] width 10 height 10
radio input "true"
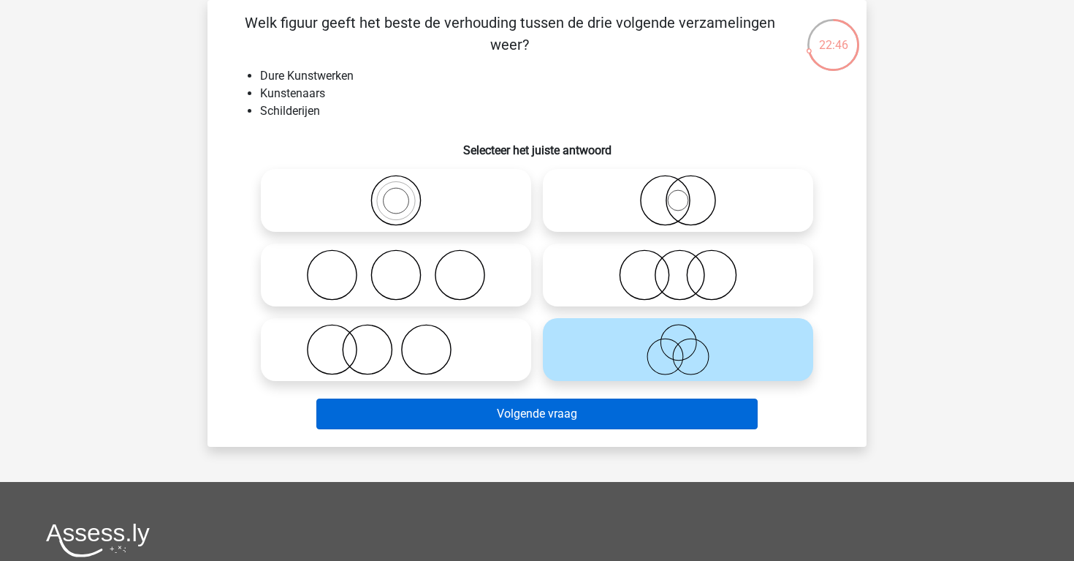
click at [573, 417] on button "Volgende vraag" at bounding box center [537, 413] width 442 height 31
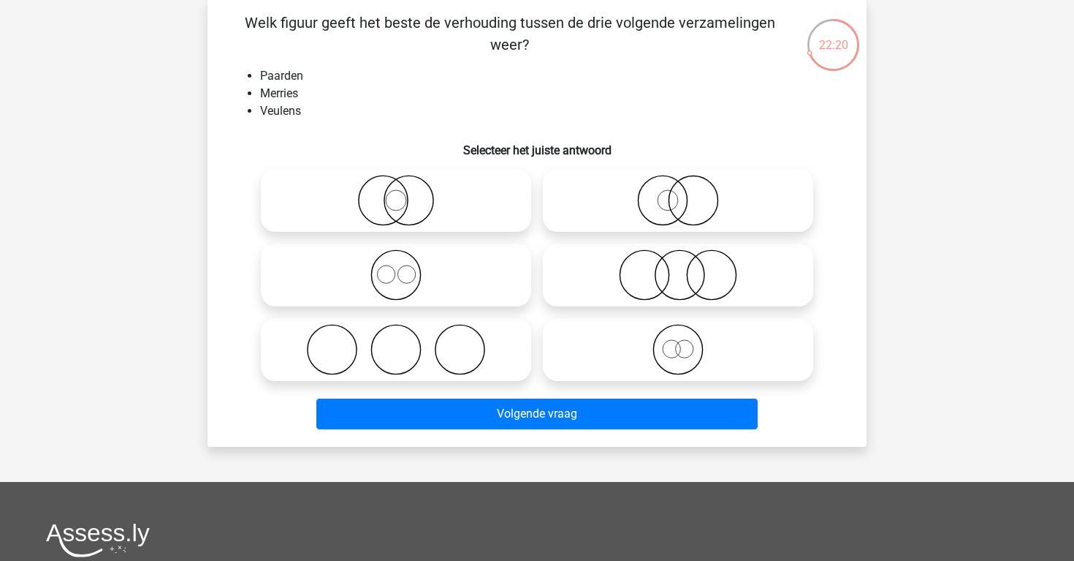
click at [664, 352] on icon at bounding box center [678, 349] width 259 height 51
click at [678, 342] on input "radio" at bounding box center [683, 338] width 10 height 10
radio input "true"
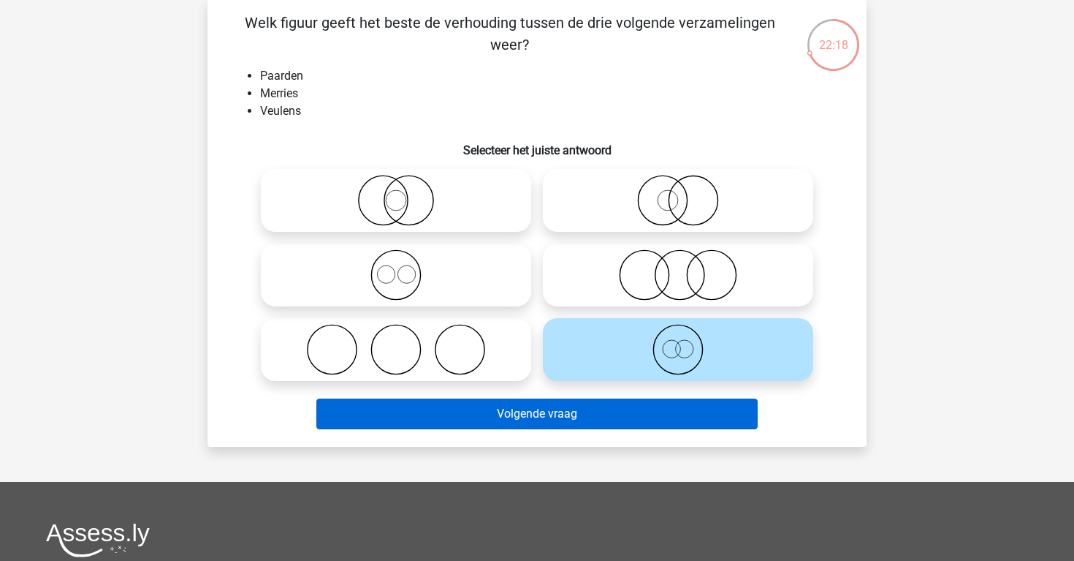
click at [647, 417] on button "Volgende vraag" at bounding box center [537, 413] width 442 height 31
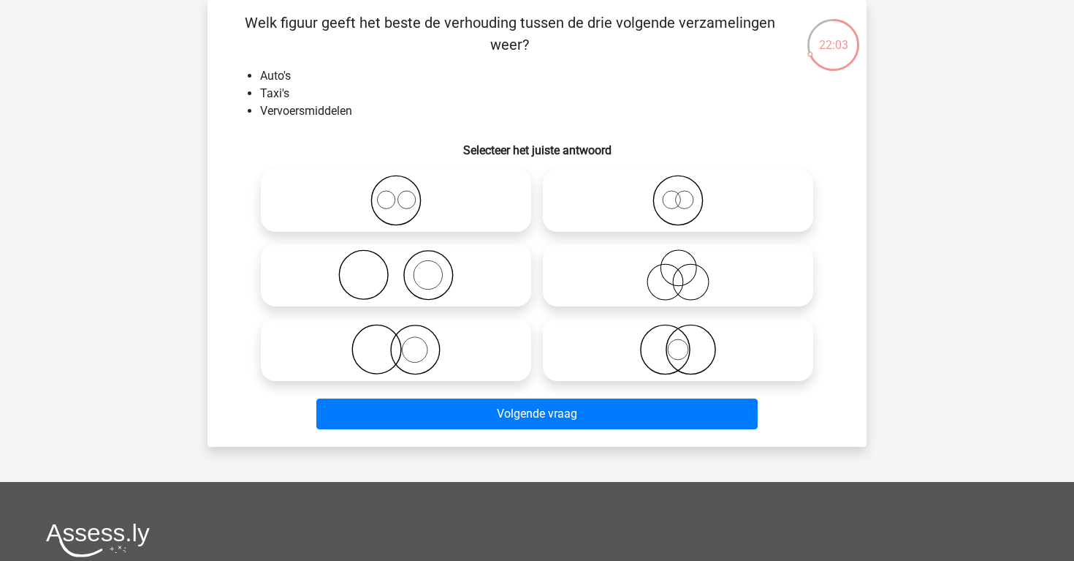
click at [501, 215] on icon at bounding box center [396, 200] width 259 height 51
click at [406, 193] on input "radio" at bounding box center [401, 188] width 10 height 10
radio input "true"
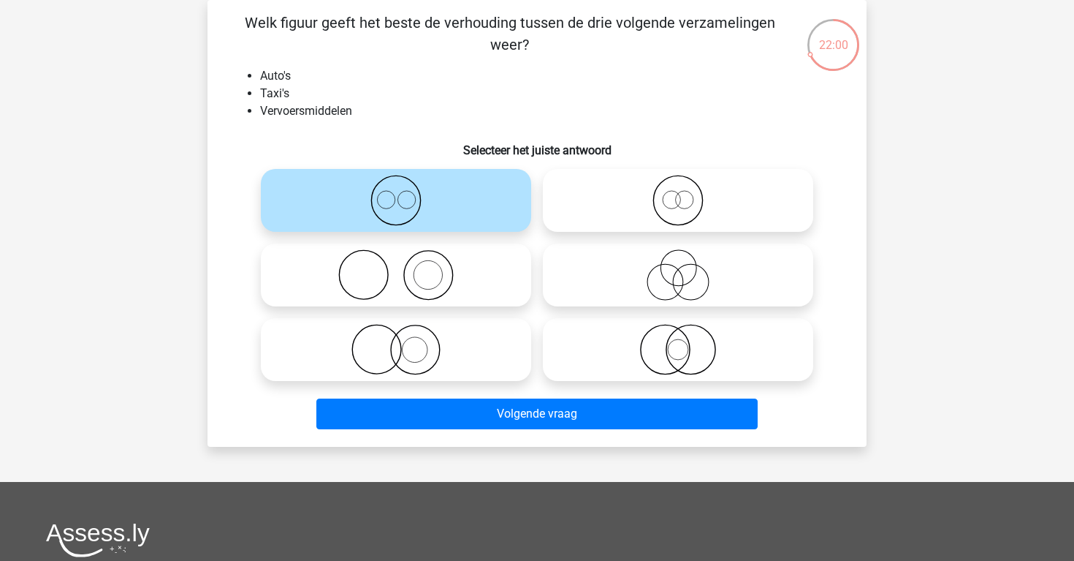
click at [626, 219] on icon at bounding box center [678, 200] width 259 height 51
click at [678, 193] on input "radio" at bounding box center [683, 188] width 10 height 10
radio input "true"
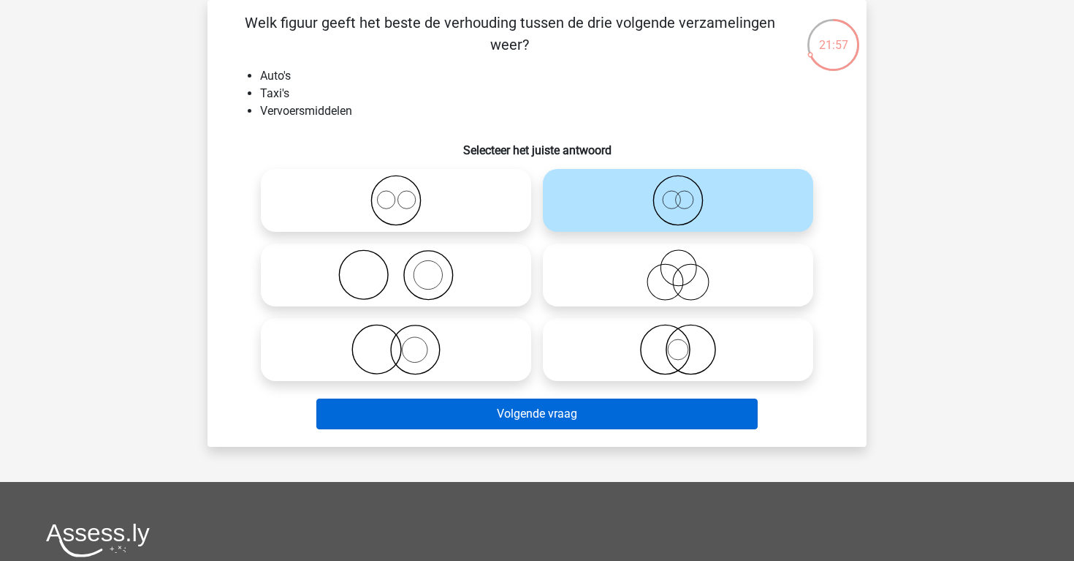
click at [579, 416] on button "Volgende vraag" at bounding box center [537, 413] width 442 height 31
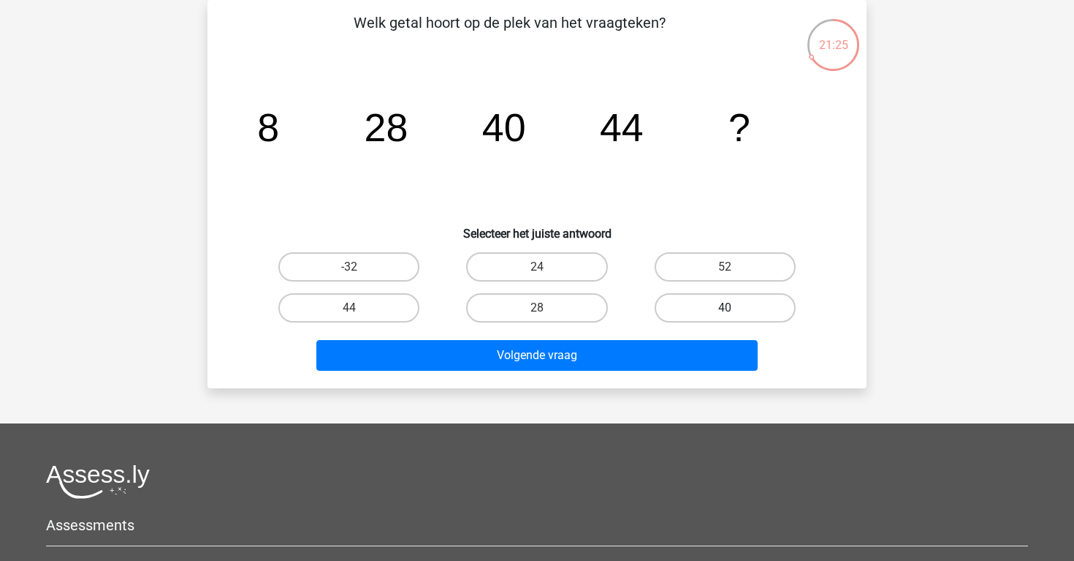
click at [680, 308] on label "40" at bounding box center [725, 307] width 141 height 29
click at [725, 308] on input "40" at bounding box center [730, 313] width 10 height 10
radio input "true"
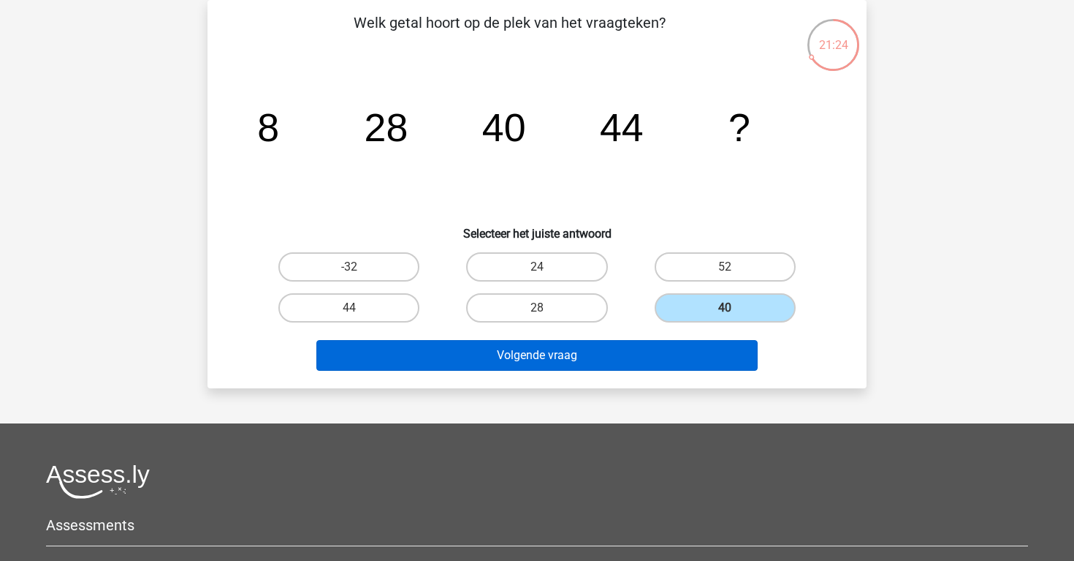
click at [669, 352] on button "Volgende vraag" at bounding box center [537, 355] width 442 height 31
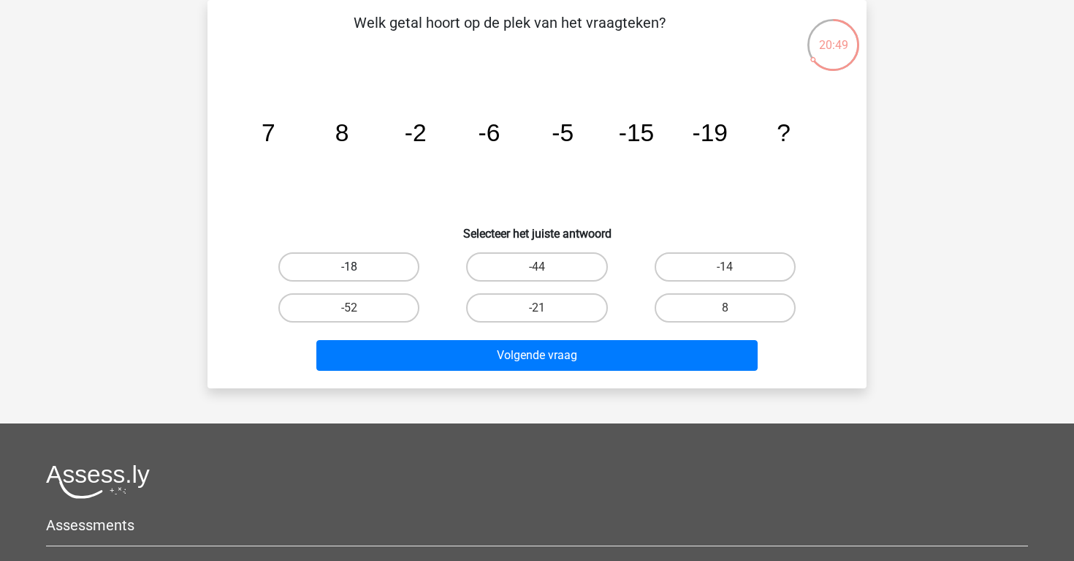
click at [379, 263] on label "-18" at bounding box center [348, 266] width 141 height 29
click at [359, 267] on input "-18" at bounding box center [354, 272] width 10 height 10
radio input "true"
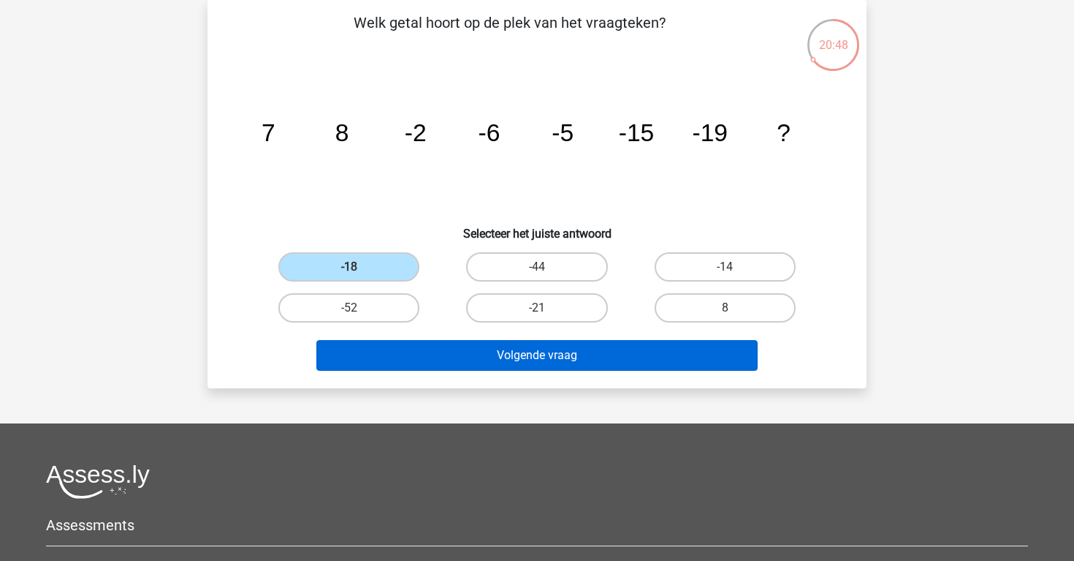
click at [405, 349] on button "Volgende vraag" at bounding box center [537, 355] width 442 height 31
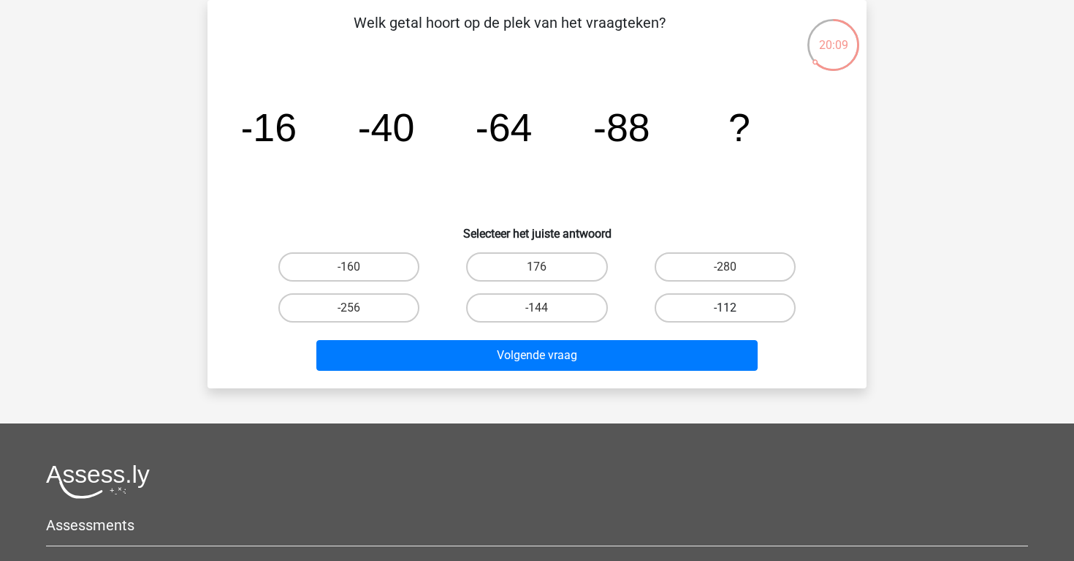
click at [667, 300] on label "-112" at bounding box center [725, 307] width 141 height 29
click at [725, 308] on input "-112" at bounding box center [730, 313] width 10 height 10
radio input "true"
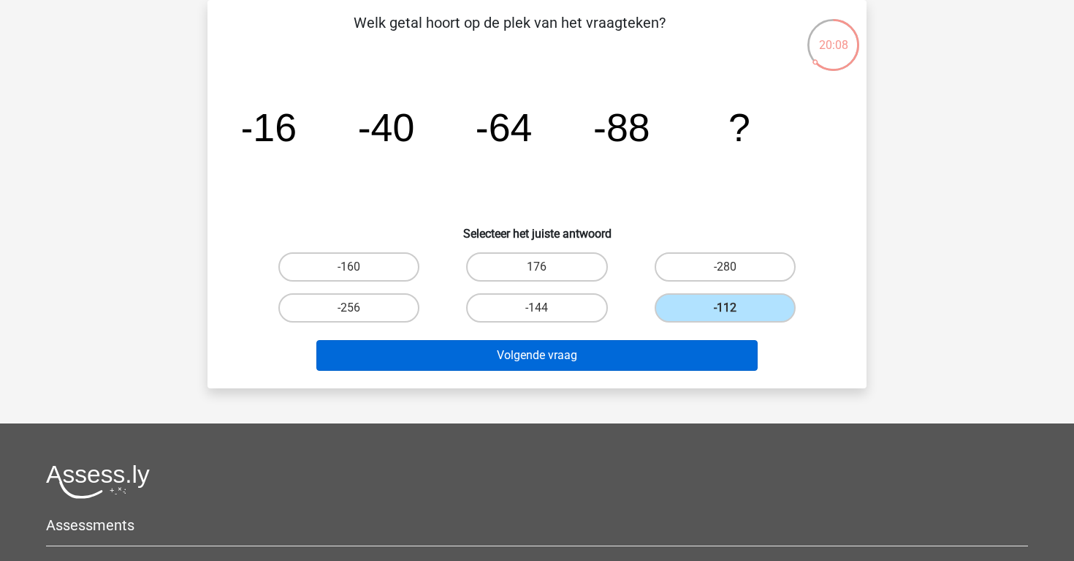
click at [672, 355] on button "Volgende vraag" at bounding box center [537, 355] width 442 height 31
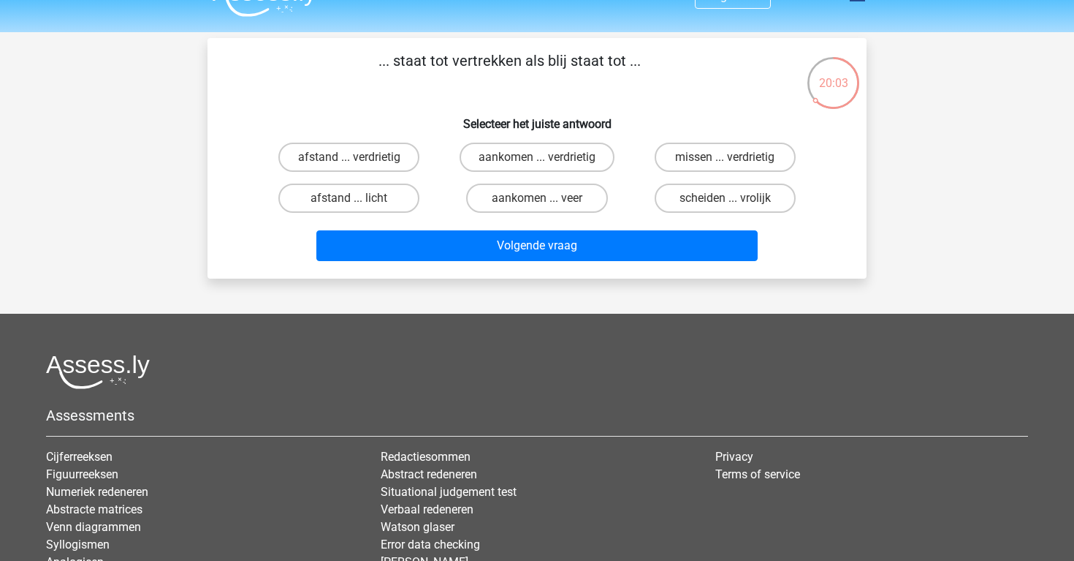
scroll to position [29, 0]
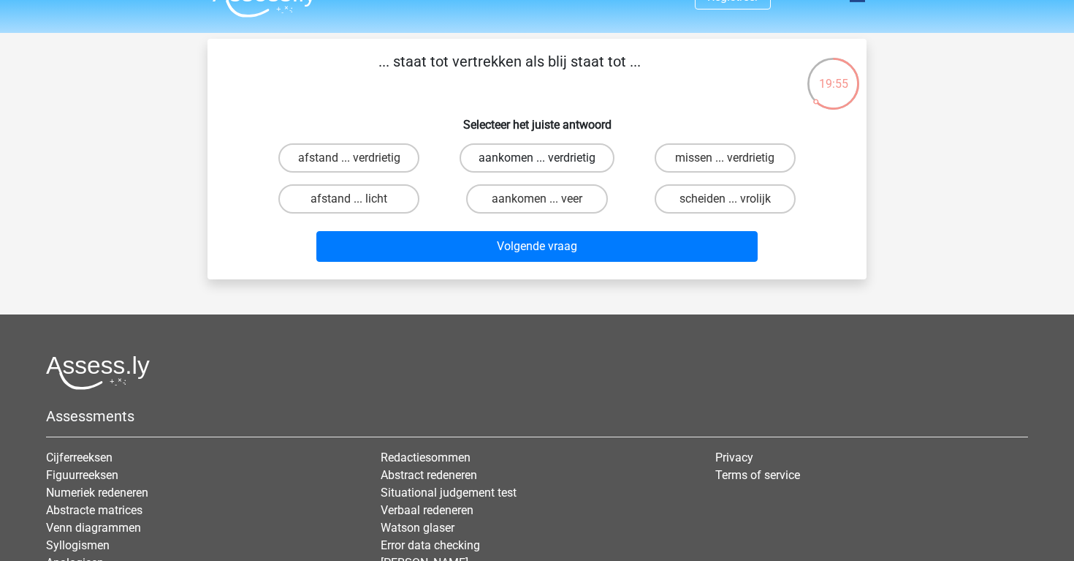
click at [545, 167] on label "aankomen ... verdrietig" at bounding box center [537, 157] width 155 height 29
click at [545, 167] on input "aankomen ... verdrietig" at bounding box center [542, 163] width 10 height 10
radio input "true"
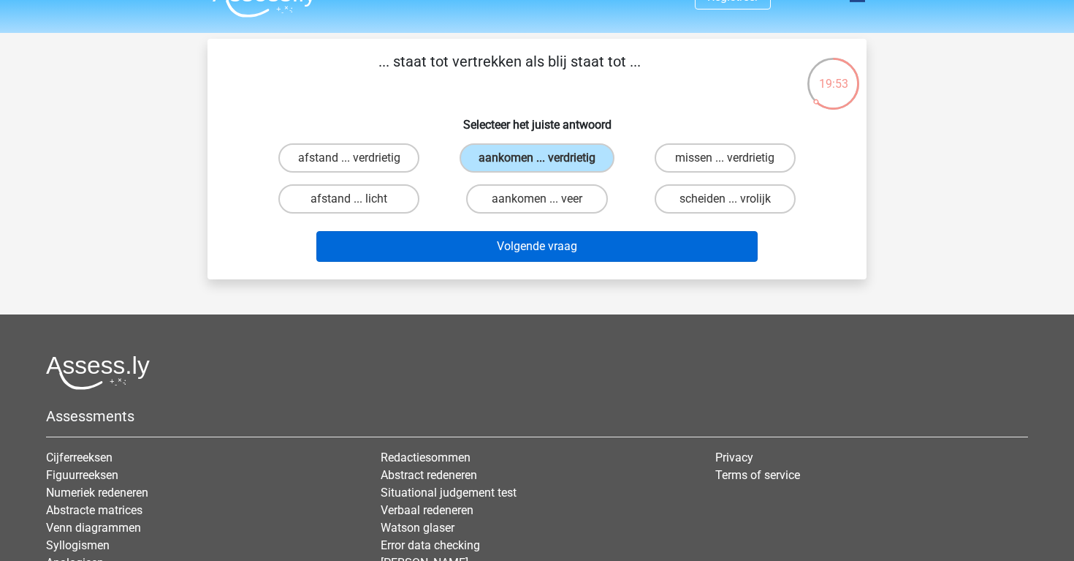
click at [531, 247] on button "Volgende vraag" at bounding box center [537, 246] width 442 height 31
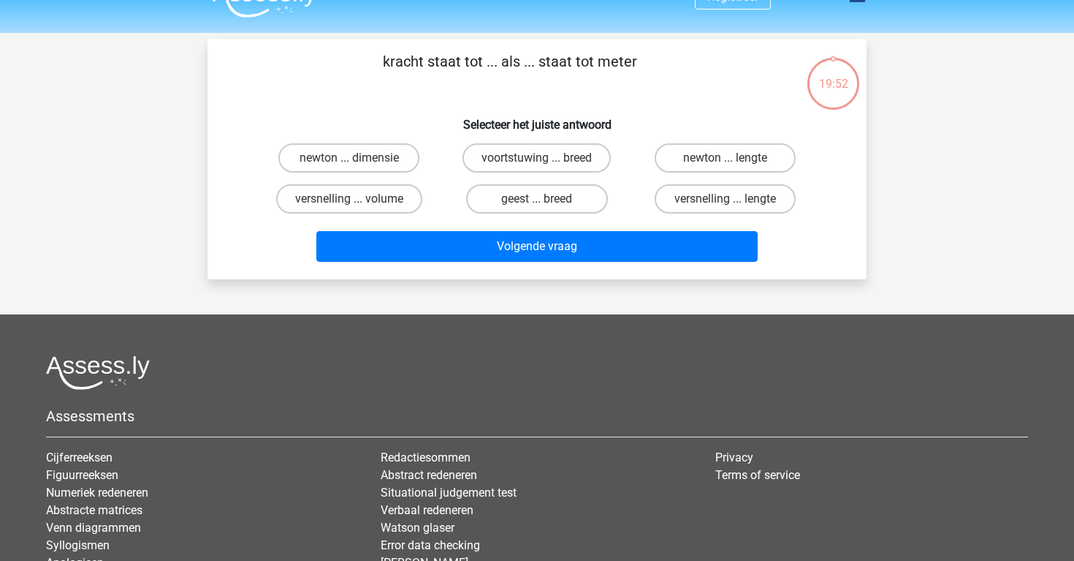
scroll to position [67, 0]
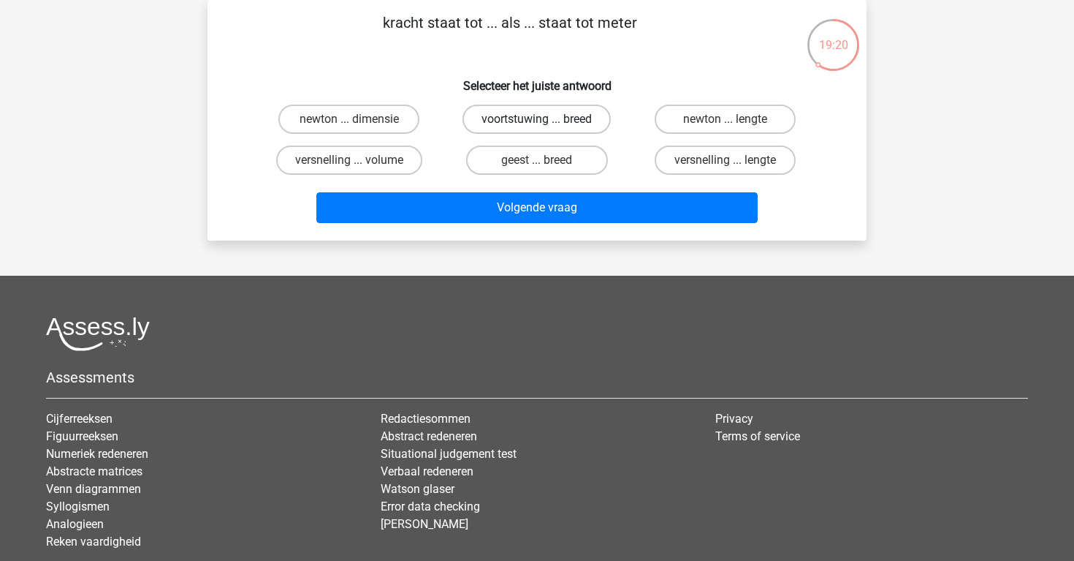
click at [552, 118] on label "voortstuwing ... breed" at bounding box center [537, 119] width 148 height 29
click at [547, 119] on input "voortstuwing ... breed" at bounding box center [542, 124] width 10 height 10
radio input "true"
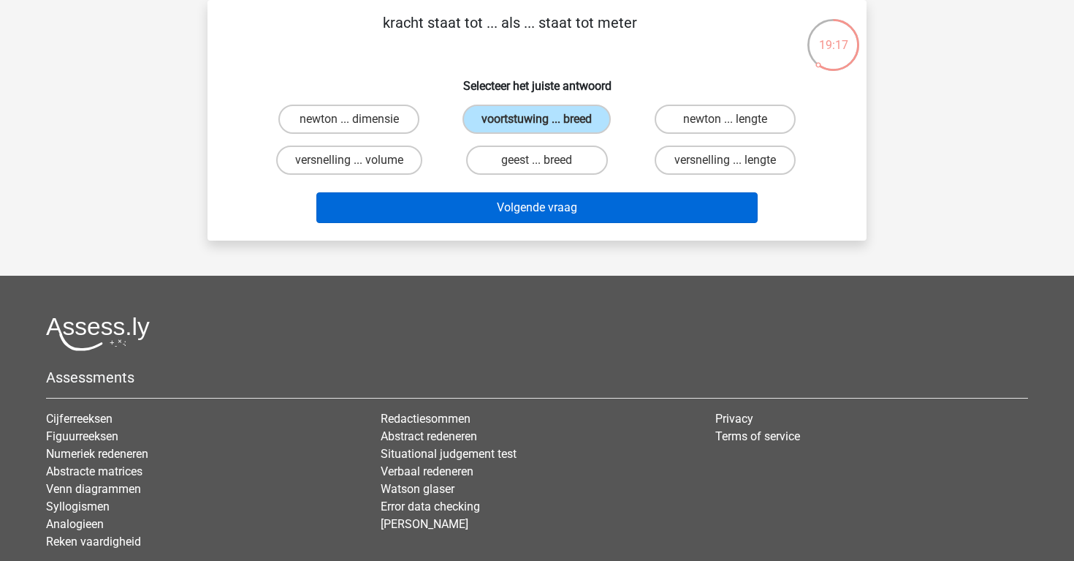
click at [552, 208] on button "Volgende vraag" at bounding box center [537, 207] width 442 height 31
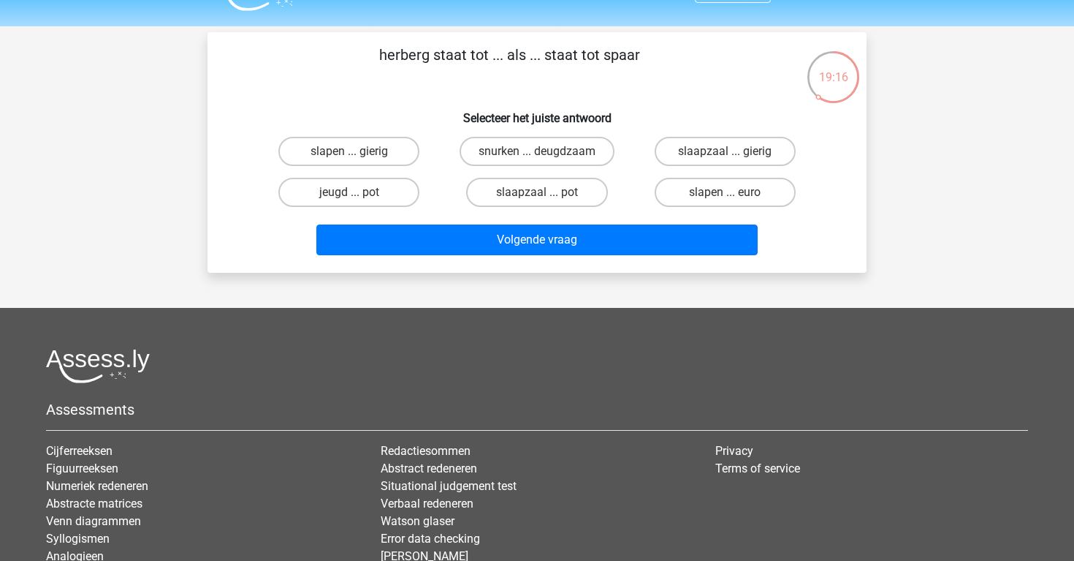
scroll to position [28, 0]
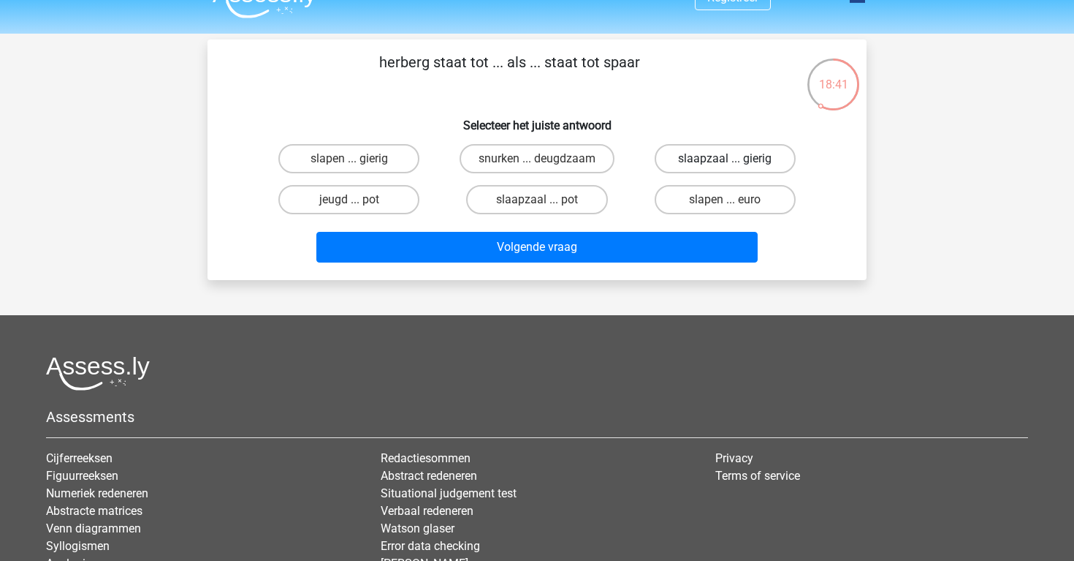
click at [679, 166] on label "slaapzaal ... gierig" at bounding box center [725, 158] width 141 height 29
click at [725, 166] on input "slaapzaal ... gierig" at bounding box center [730, 164] width 10 height 10
radio input "true"
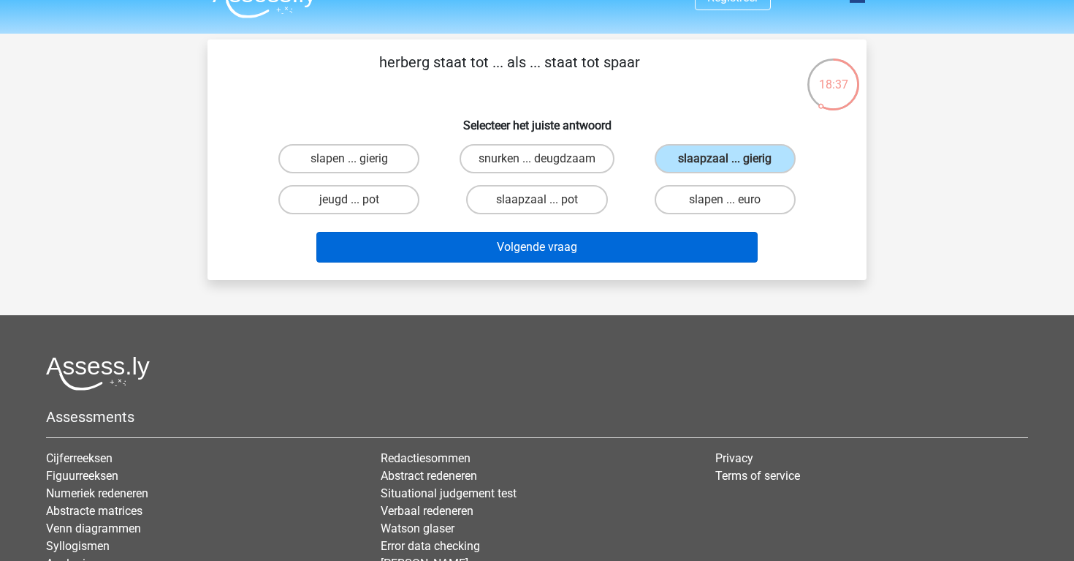
click at [637, 243] on button "Volgende vraag" at bounding box center [537, 247] width 442 height 31
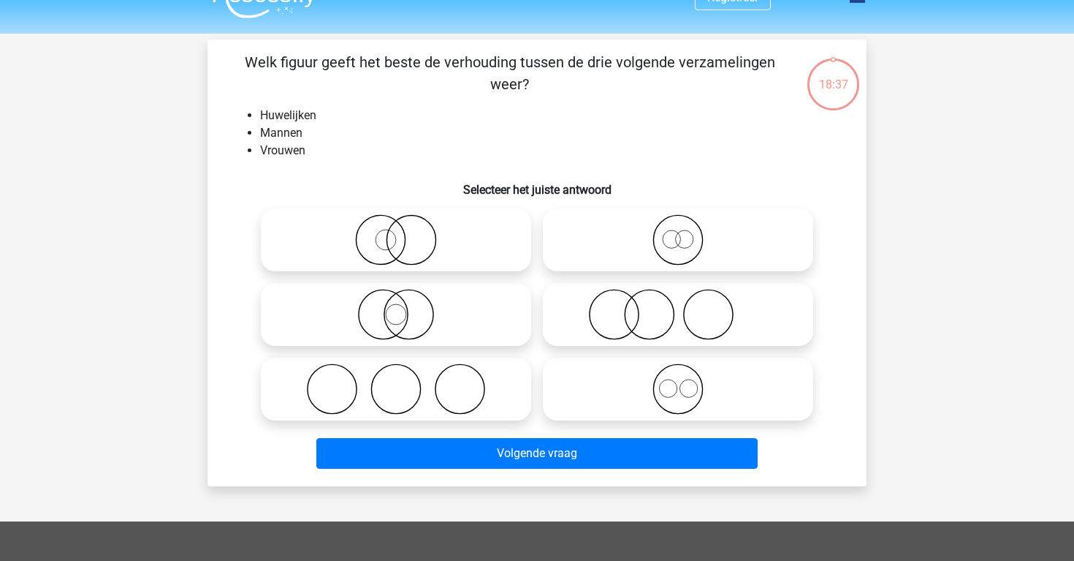
scroll to position [67, 0]
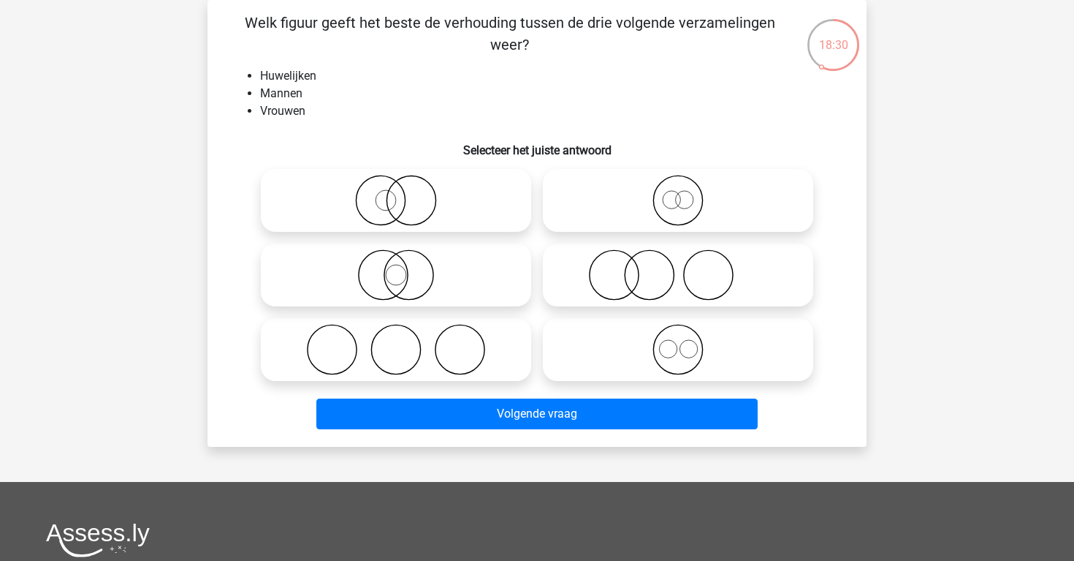
click at [672, 202] on icon at bounding box center [678, 200] width 259 height 51
click at [678, 193] on input "radio" at bounding box center [683, 188] width 10 height 10
radio input "true"
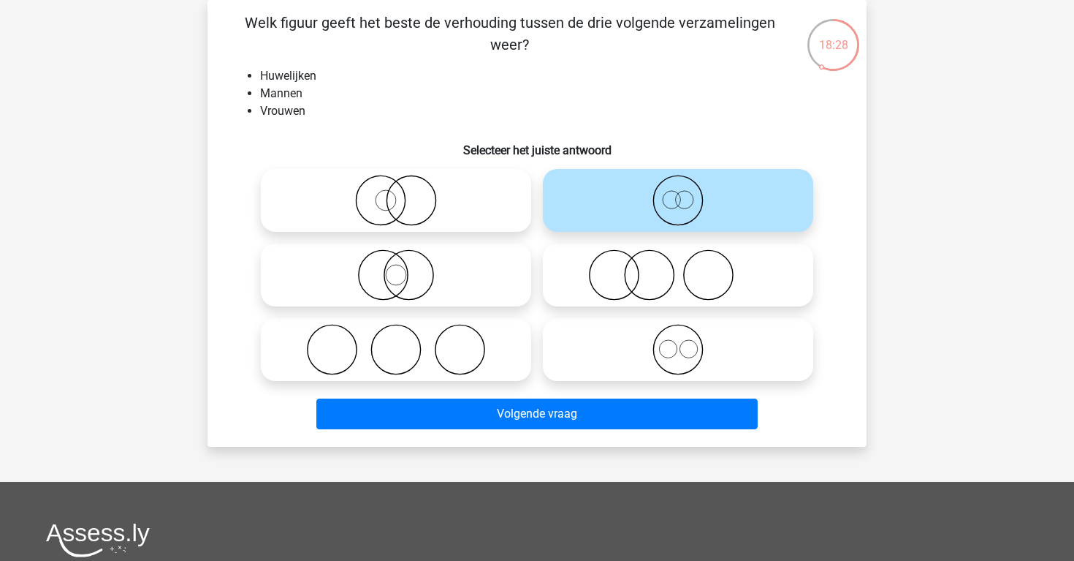
click at [680, 365] on icon at bounding box center [678, 349] width 259 height 51
click at [680, 342] on input "radio" at bounding box center [683, 338] width 10 height 10
radio input "true"
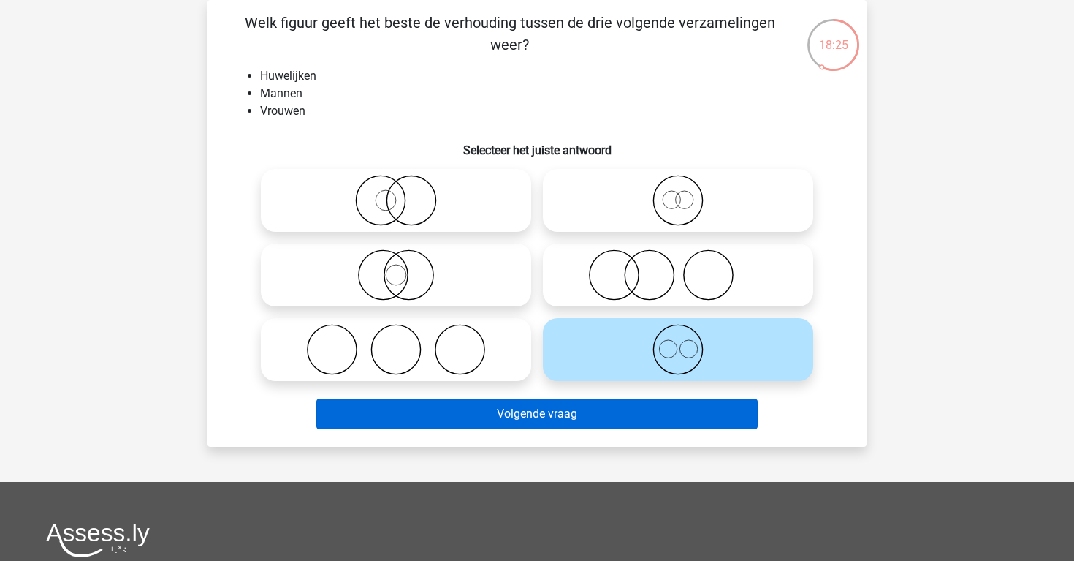
click at [650, 424] on button "Volgende vraag" at bounding box center [537, 413] width 442 height 31
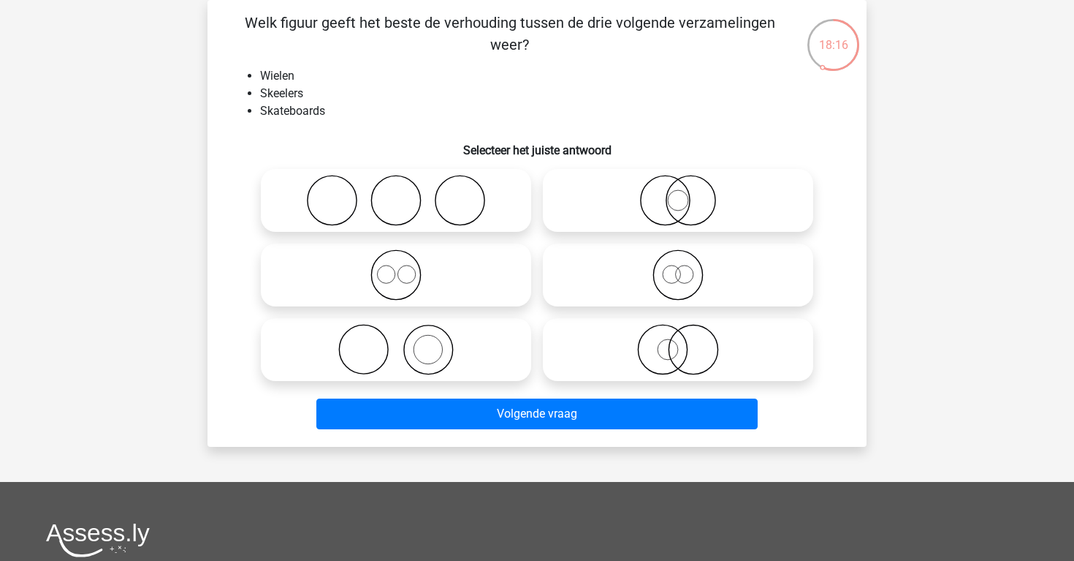
click at [476, 262] on icon at bounding box center [396, 274] width 259 height 51
click at [406, 262] on input "radio" at bounding box center [401, 263] width 10 height 10
radio input "true"
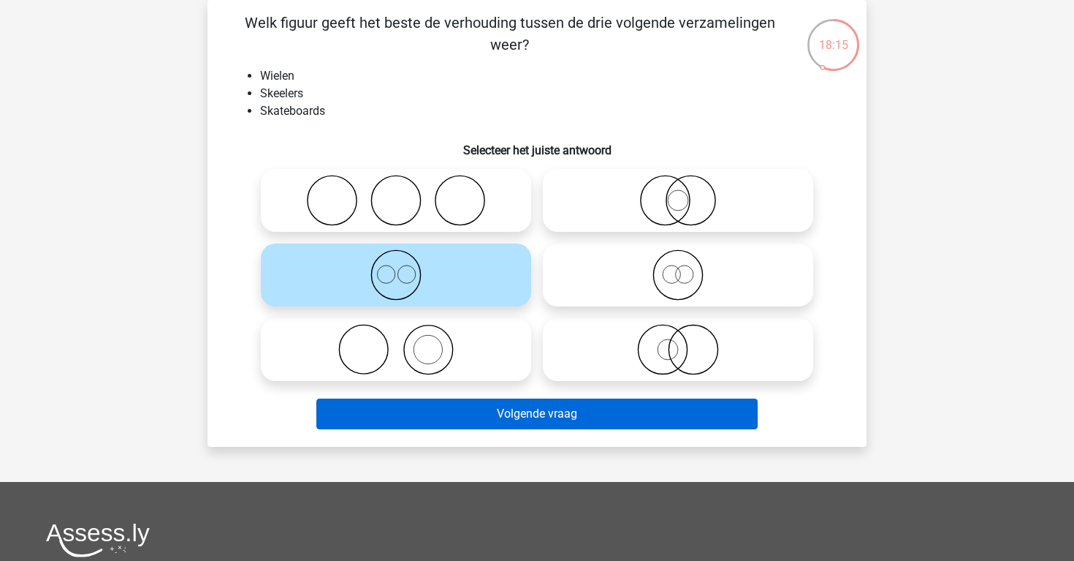
click at [463, 415] on button "Volgende vraag" at bounding box center [537, 413] width 442 height 31
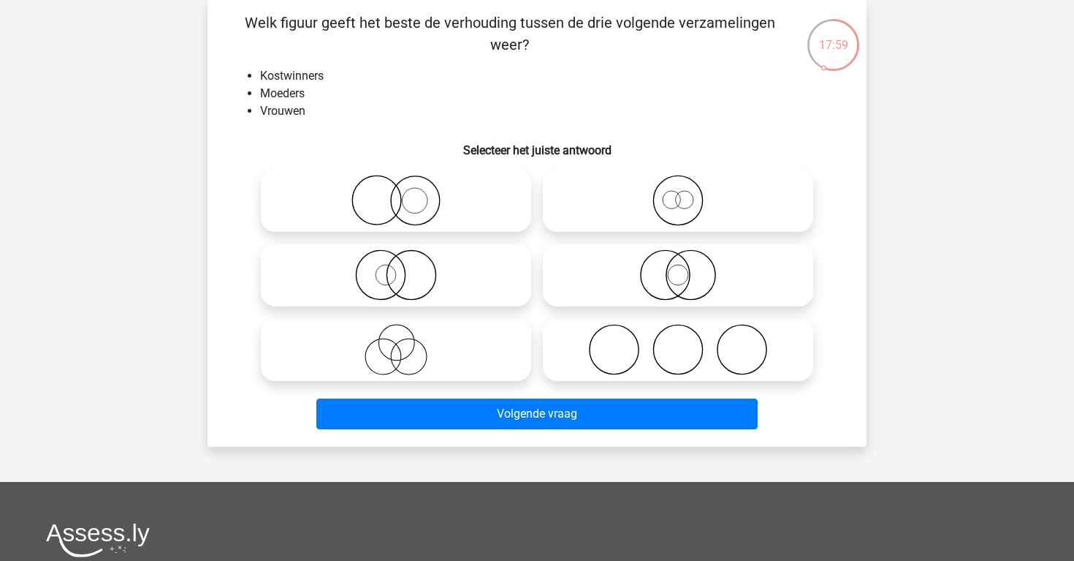
click at [449, 353] on icon at bounding box center [396, 349] width 259 height 51
click at [406, 342] on input "radio" at bounding box center [401, 338] width 10 height 10
radio input "true"
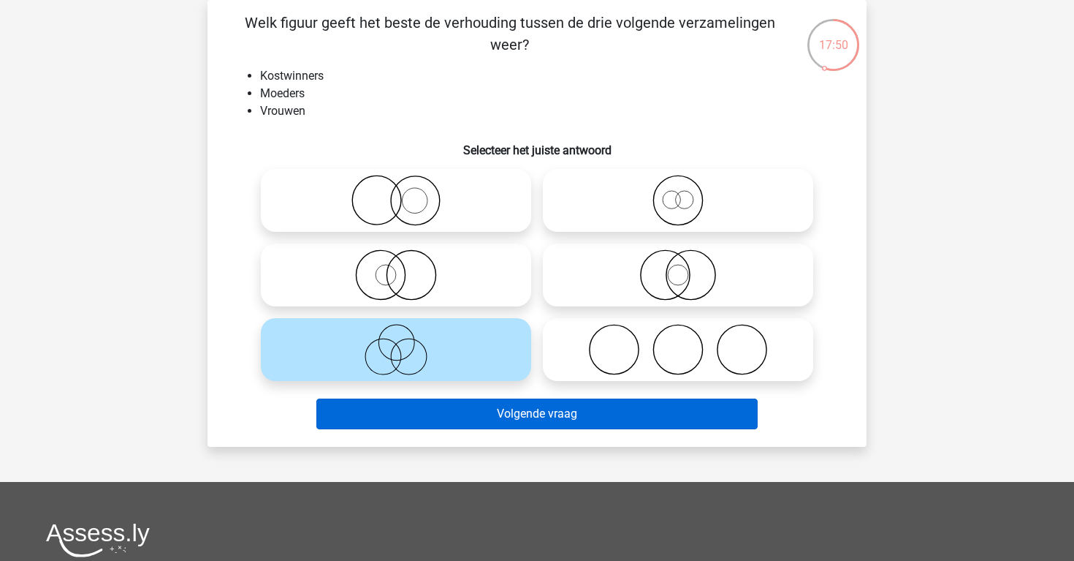
click at [494, 418] on button "Volgende vraag" at bounding box center [537, 413] width 442 height 31
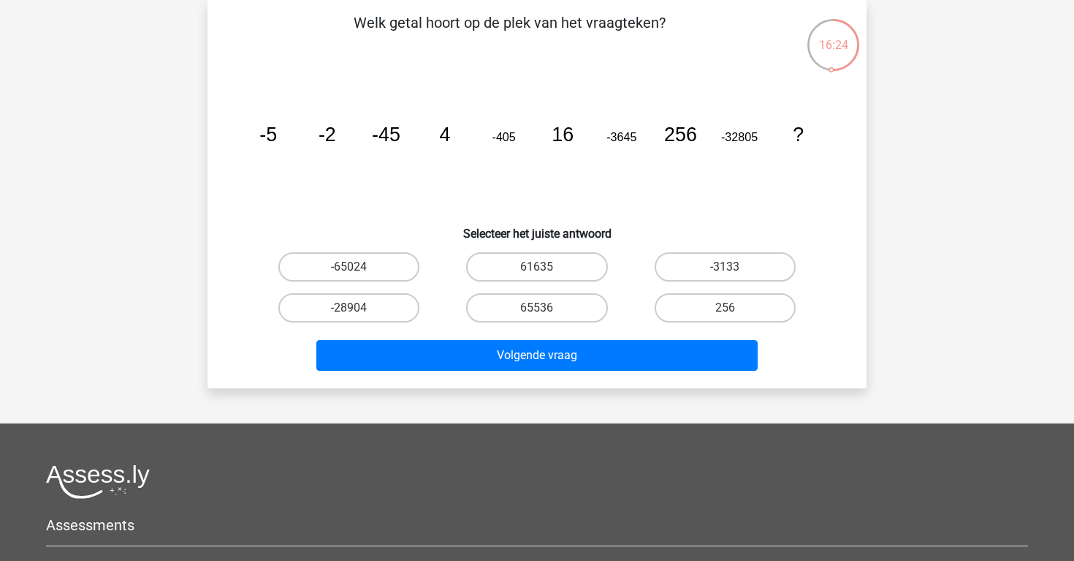
click at [581, 251] on div "61635" at bounding box center [537, 266] width 188 height 41
click at [582, 261] on label "61635" at bounding box center [536, 266] width 141 height 29
click at [547, 267] on input "61635" at bounding box center [542, 272] width 10 height 10
radio input "true"
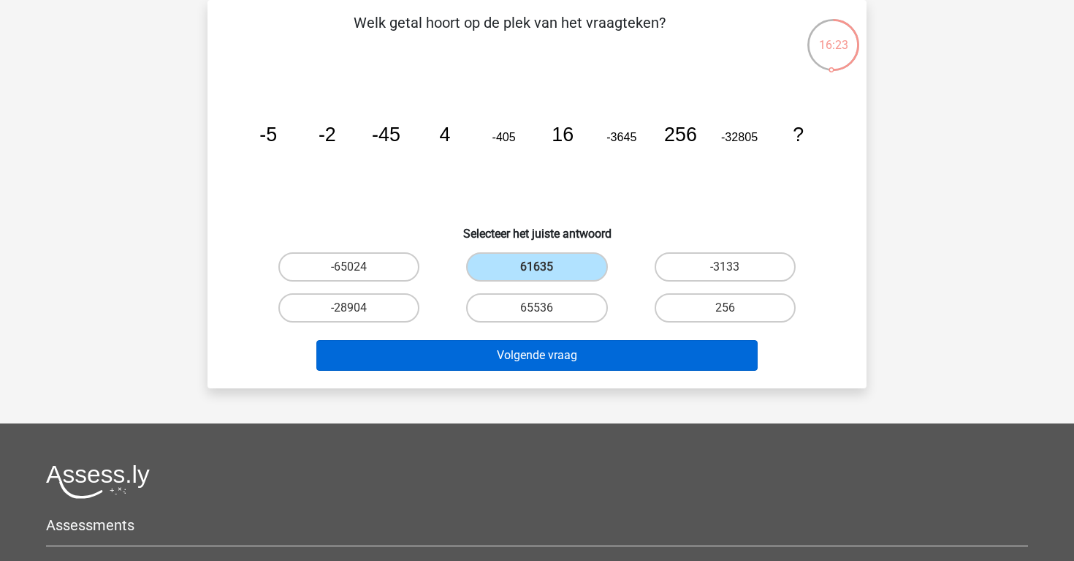
click at [577, 362] on button "Volgende vraag" at bounding box center [537, 355] width 442 height 31
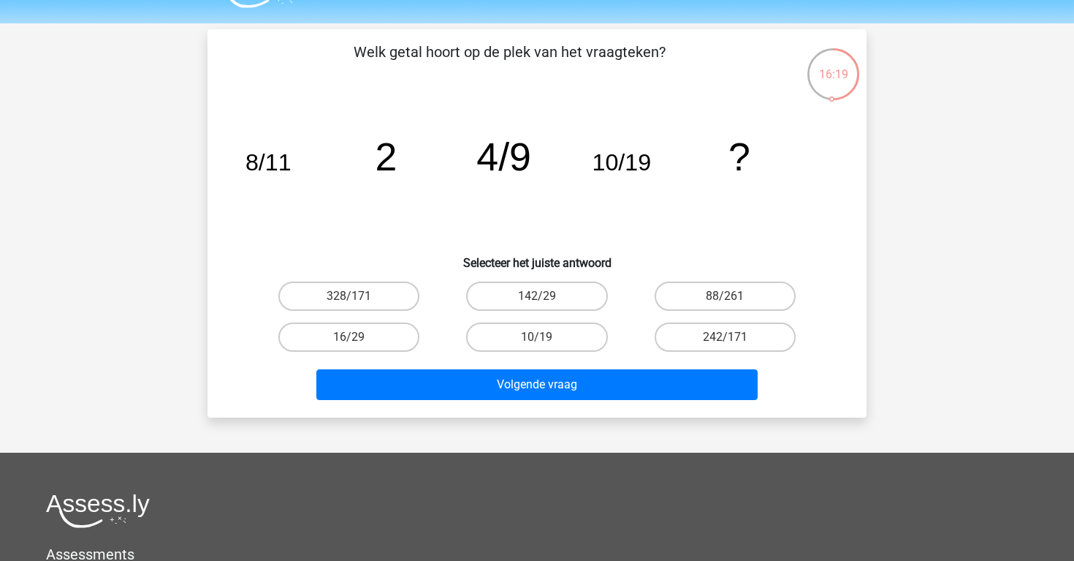
scroll to position [37, 0]
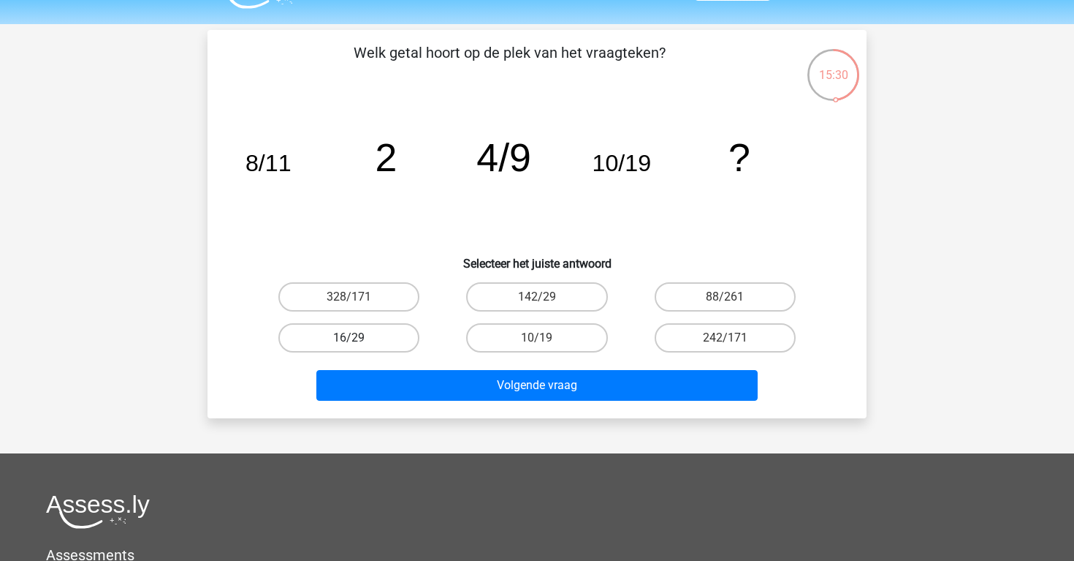
click at [394, 332] on label "16/29" at bounding box center [348, 337] width 141 height 29
click at [359, 338] on input "16/29" at bounding box center [354, 343] width 10 height 10
radio input "true"
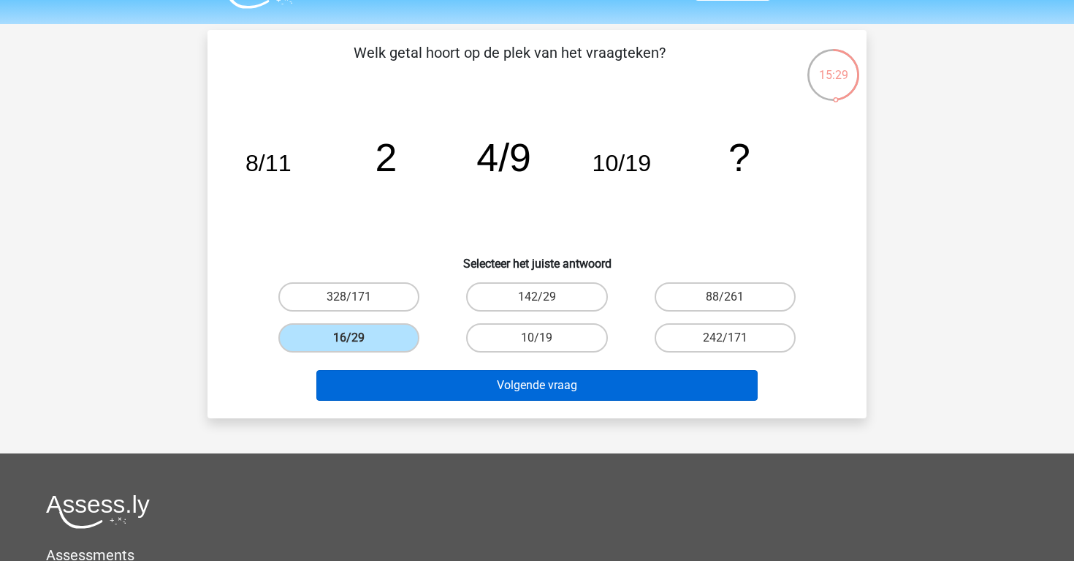
click at [407, 379] on button "Volgende vraag" at bounding box center [537, 385] width 442 height 31
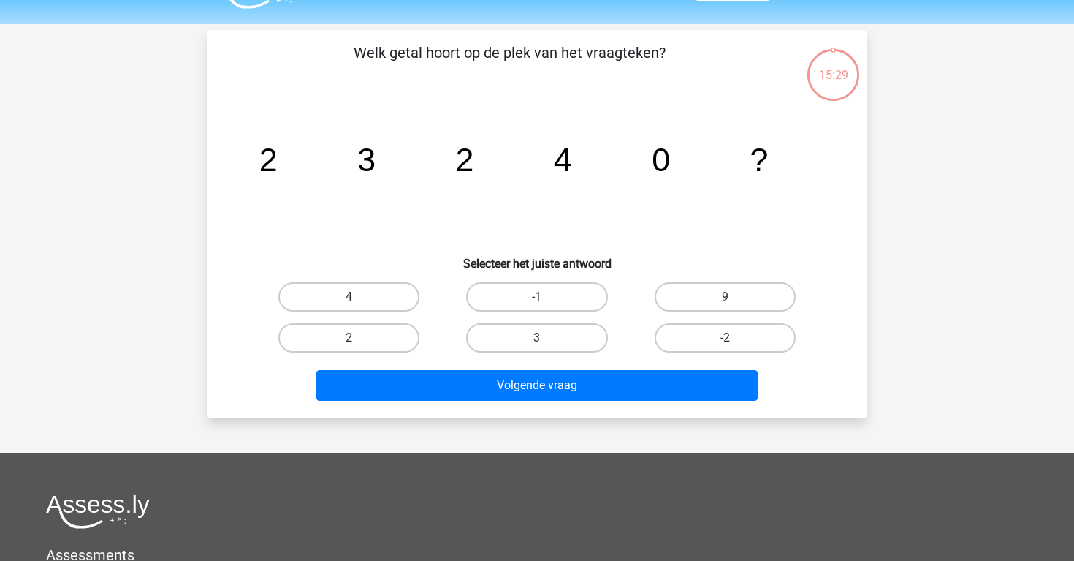
scroll to position [67, 0]
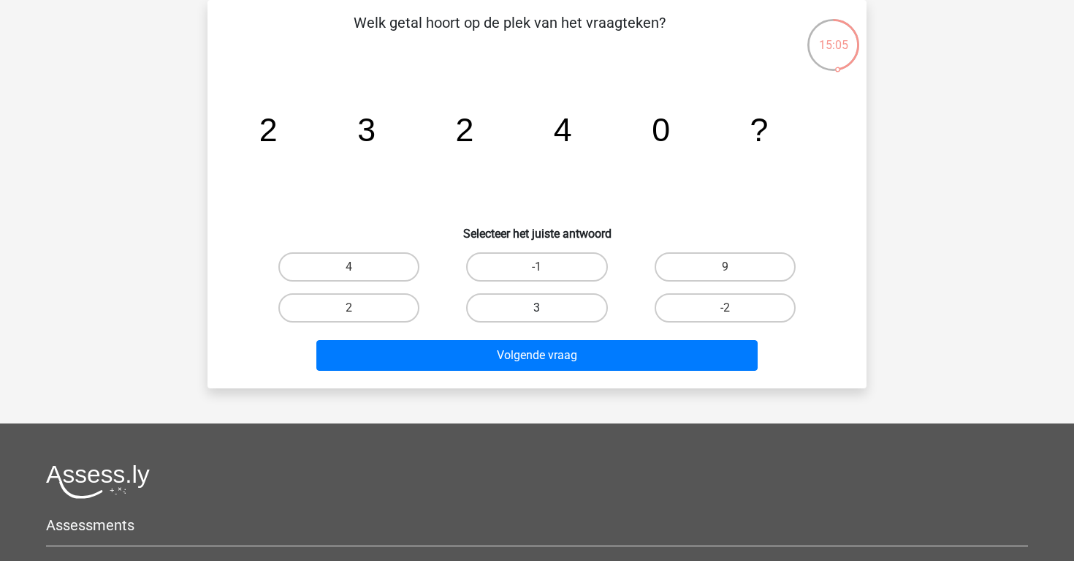
click at [546, 309] on label "3" at bounding box center [536, 307] width 141 height 29
click at [546, 309] on input "3" at bounding box center [542, 313] width 10 height 10
radio input "true"
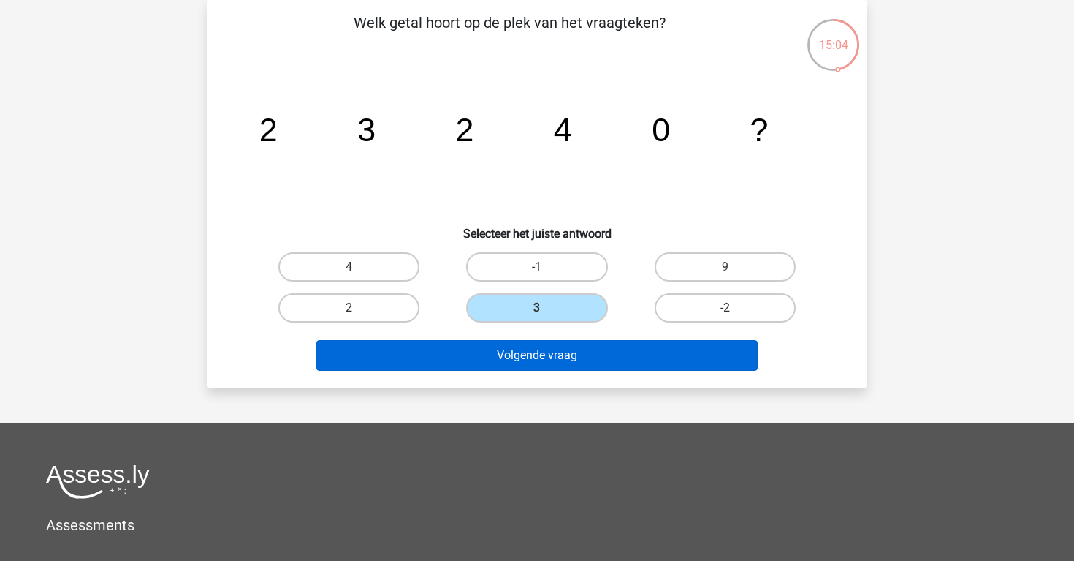
click at [555, 360] on button "Volgende vraag" at bounding box center [537, 355] width 442 height 31
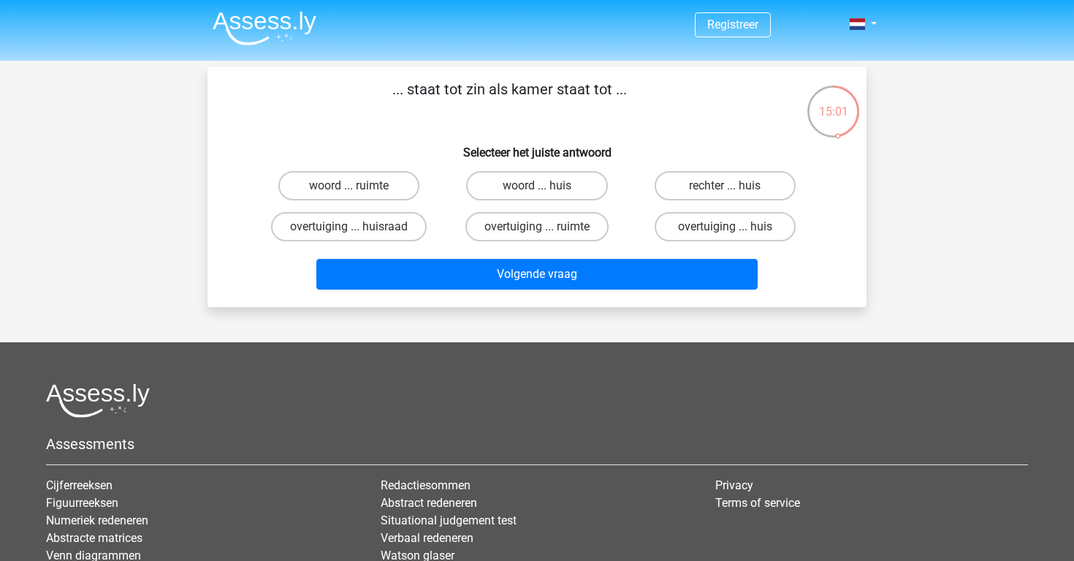
scroll to position [0, 0]
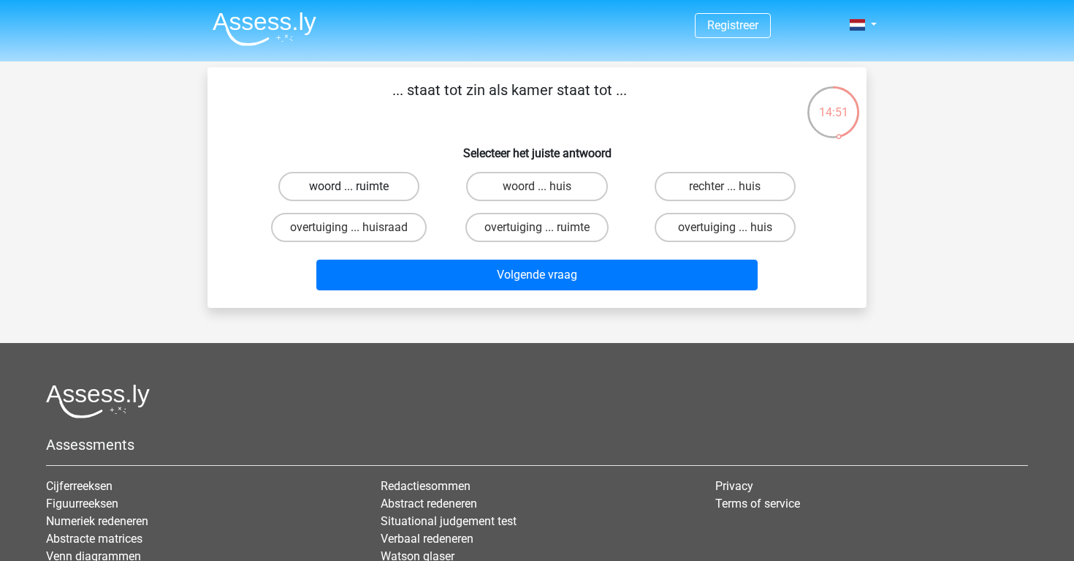
click at [371, 189] on label "woord ... ruimte" at bounding box center [348, 186] width 141 height 29
click at [359, 189] on input "woord ... ruimte" at bounding box center [354, 191] width 10 height 10
radio input "true"
click at [476, 189] on label "woord ... huis" at bounding box center [536, 186] width 141 height 29
click at [537, 189] on input "woord ... huis" at bounding box center [542, 191] width 10 height 10
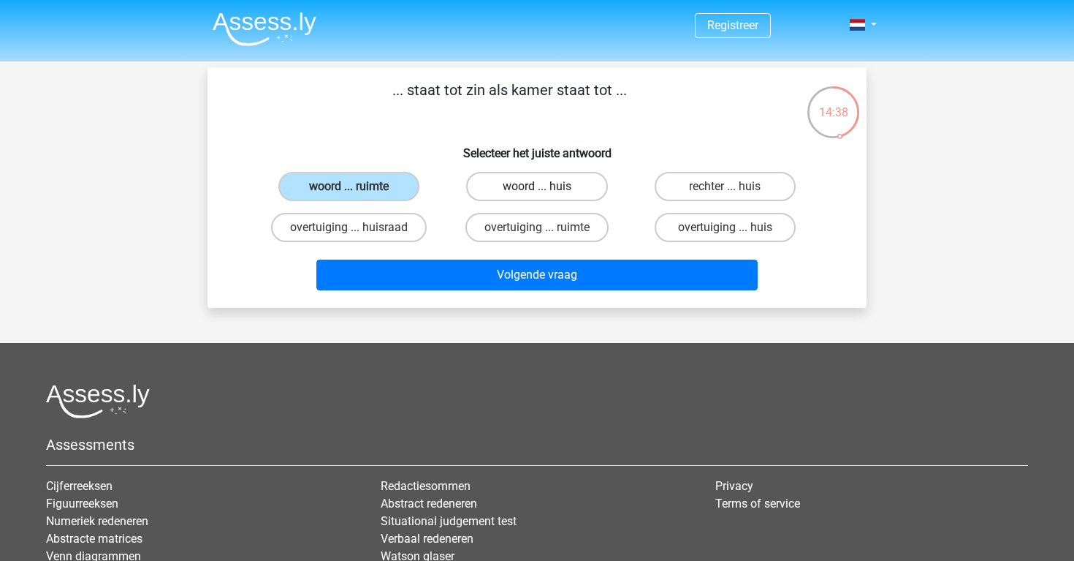
radio input "true"
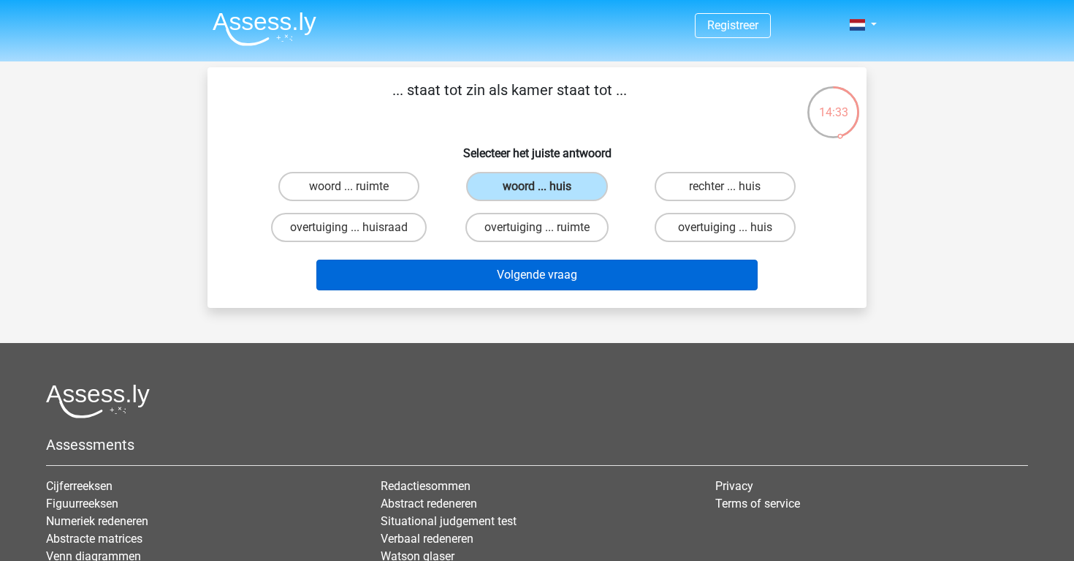
click at [481, 283] on button "Volgende vraag" at bounding box center [537, 274] width 442 height 31
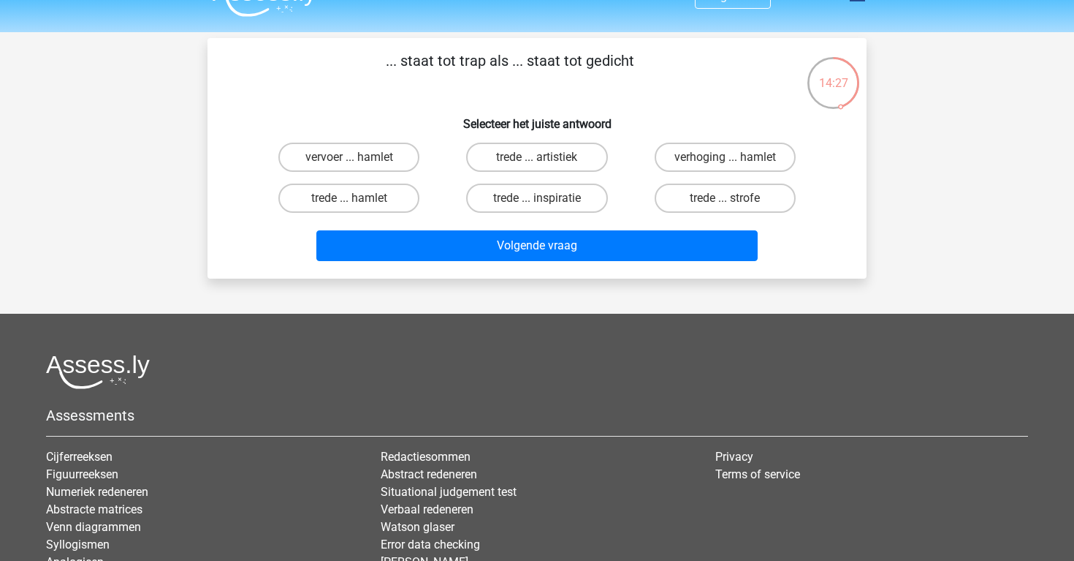
scroll to position [27, 0]
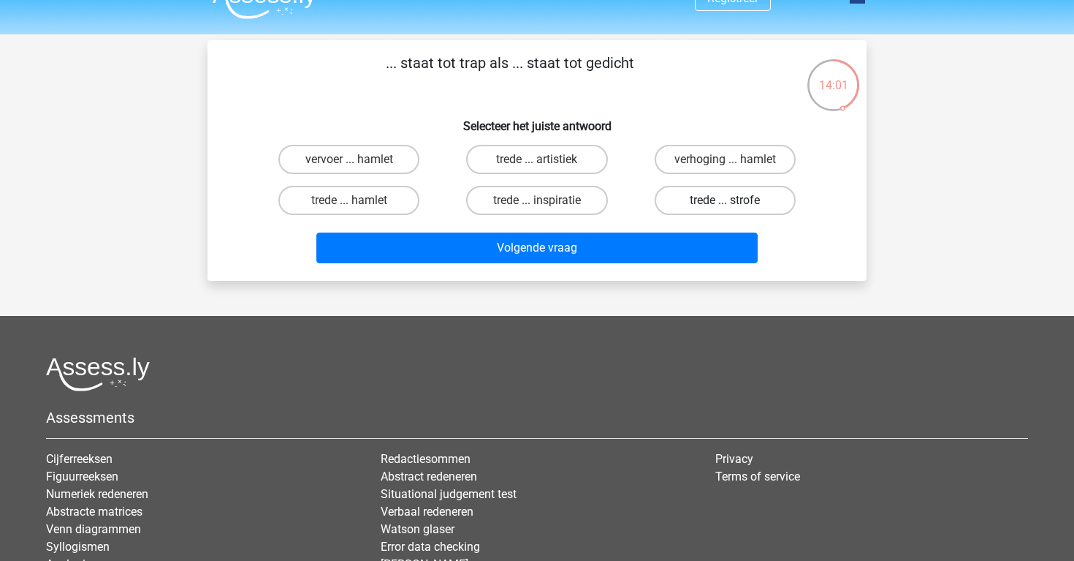
click at [713, 205] on label "trede ... strofe" at bounding box center [725, 200] width 141 height 29
click at [725, 205] on input "trede ... strofe" at bounding box center [730, 205] width 10 height 10
radio input "true"
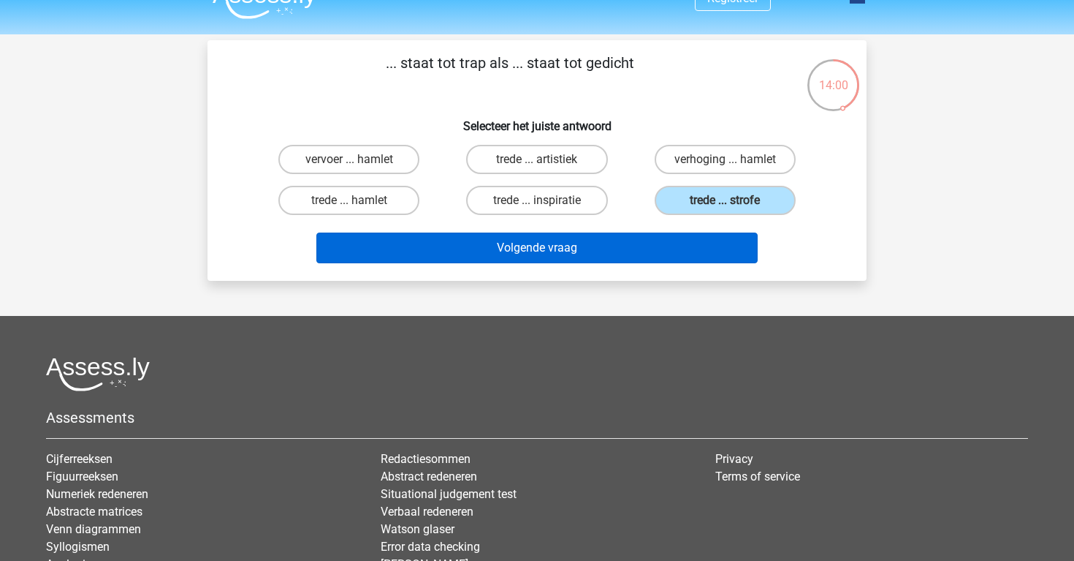
click at [678, 242] on button "Volgende vraag" at bounding box center [537, 247] width 442 height 31
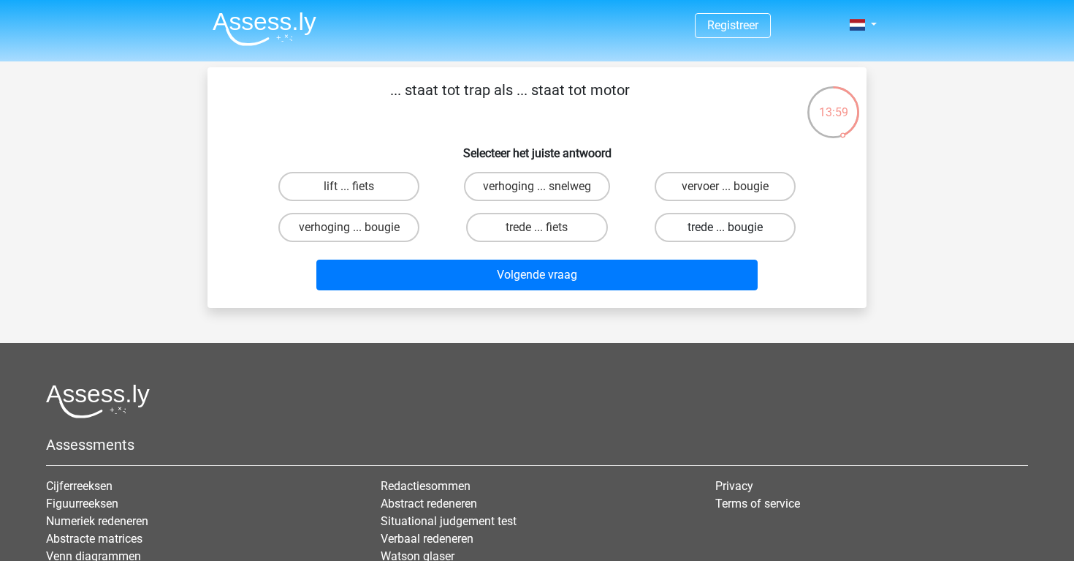
scroll to position [0, 0]
click at [371, 186] on label "lift ... fiets" at bounding box center [348, 186] width 141 height 29
click at [359, 186] on input "lift ... fiets" at bounding box center [354, 191] width 10 height 10
radio input "true"
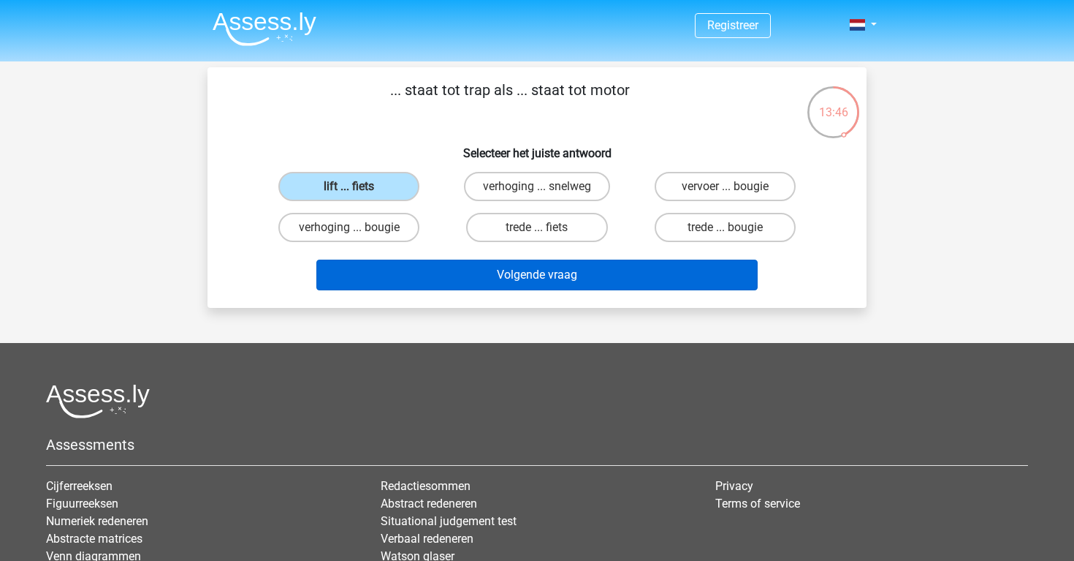
click at [406, 266] on button "Volgende vraag" at bounding box center [537, 274] width 442 height 31
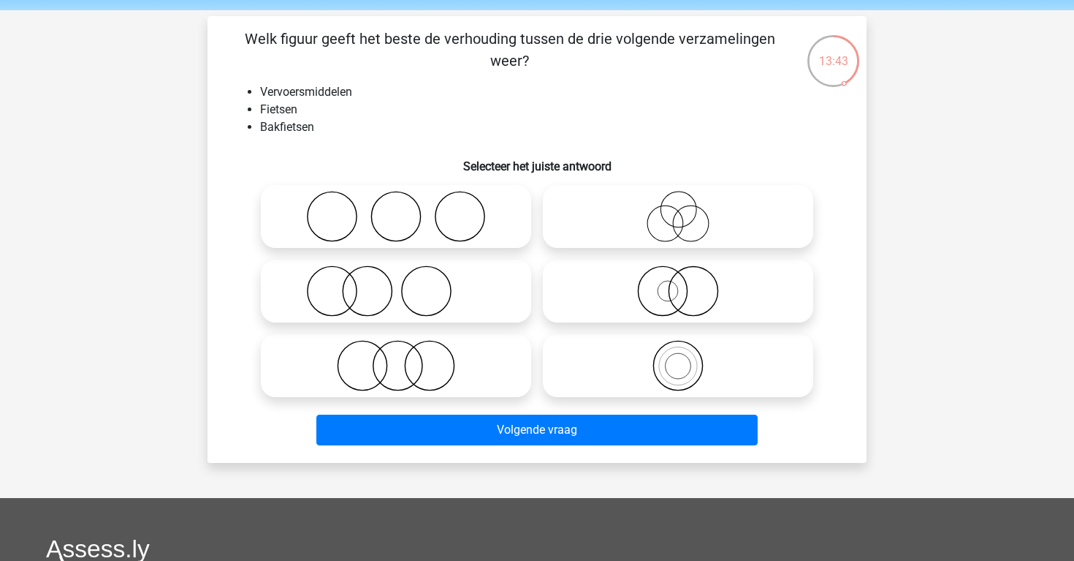
scroll to position [42, 0]
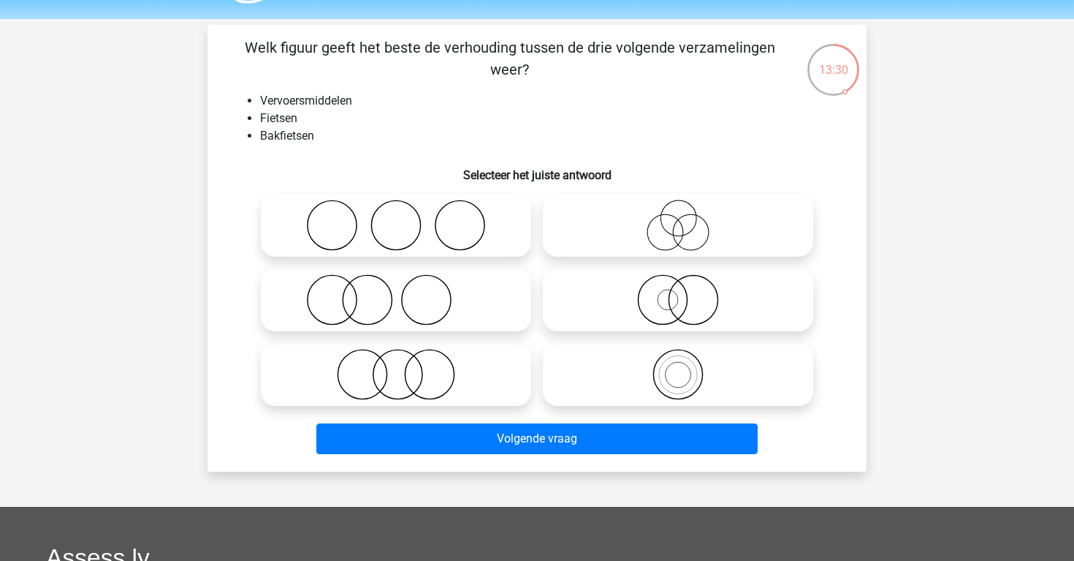
click at [609, 373] on icon at bounding box center [678, 374] width 259 height 51
click at [678, 367] on input "radio" at bounding box center [683, 362] width 10 height 10
radio input "true"
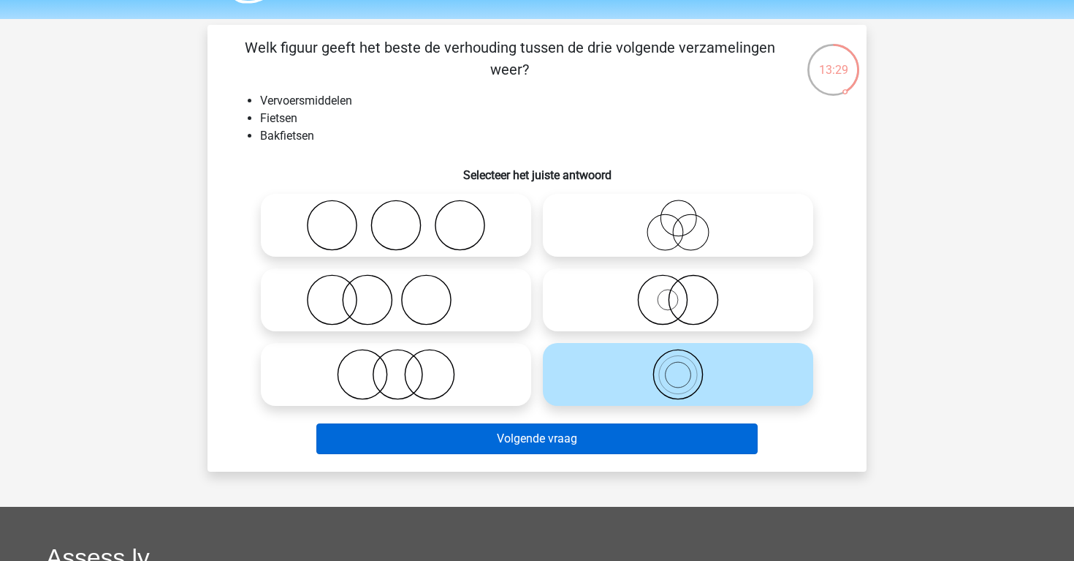
click at [537, 431] on button "Volgende vraag" at bounding box center [537, 438] width 442 height 31
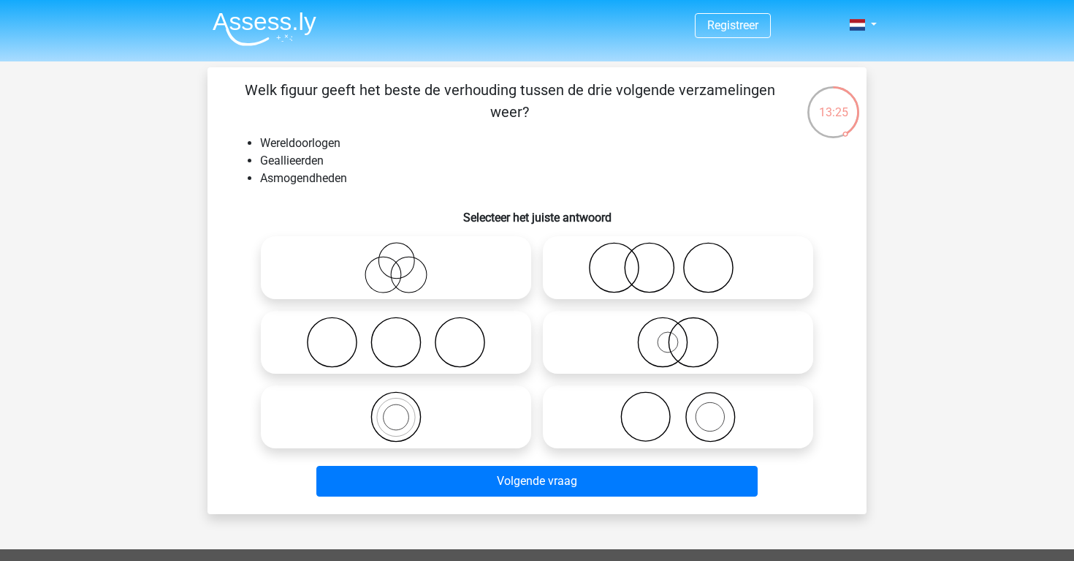
scroll to position [1, 0]
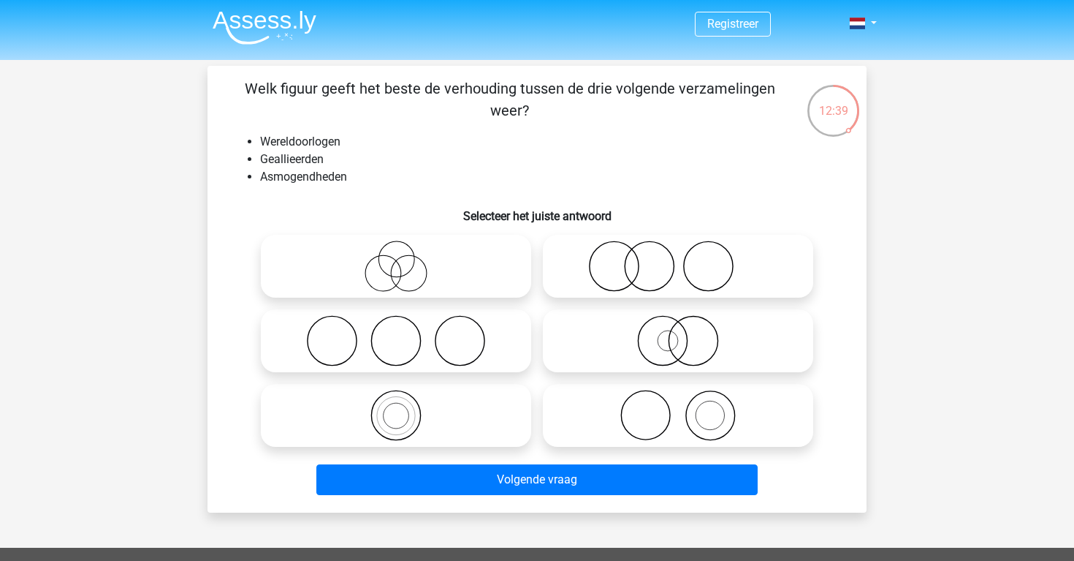
click at [478, 285] on icon at bounding box center [396, 265] width 259 height 51
click at [406, 259] on input "radio" at bounding box center [401, 254] width 10 height 10
radio input "true"
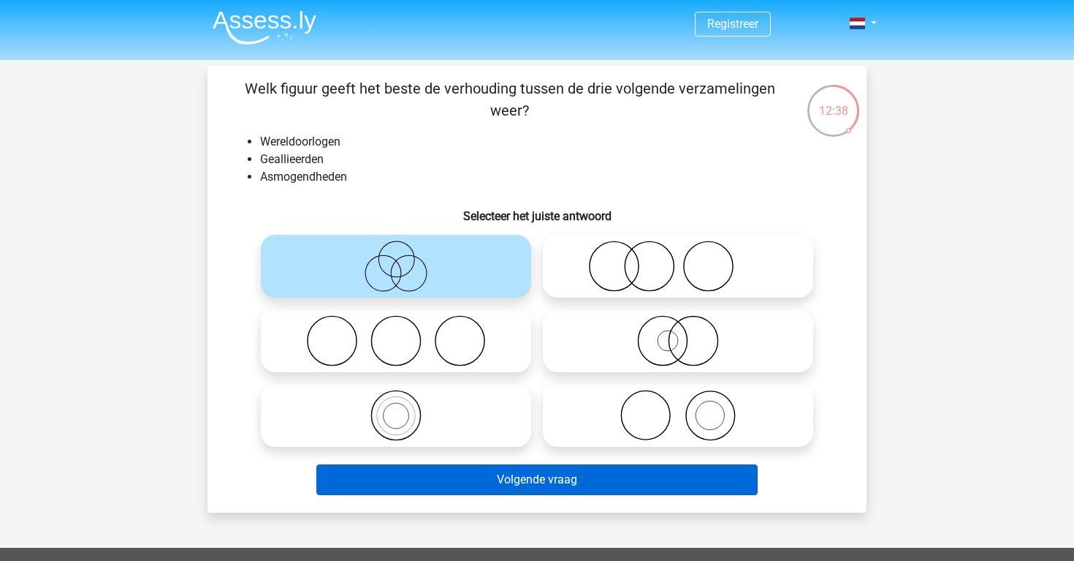
click at [498, 483] on button "Volgende vraag" at bounding box center [537, 479] width 442 height 31
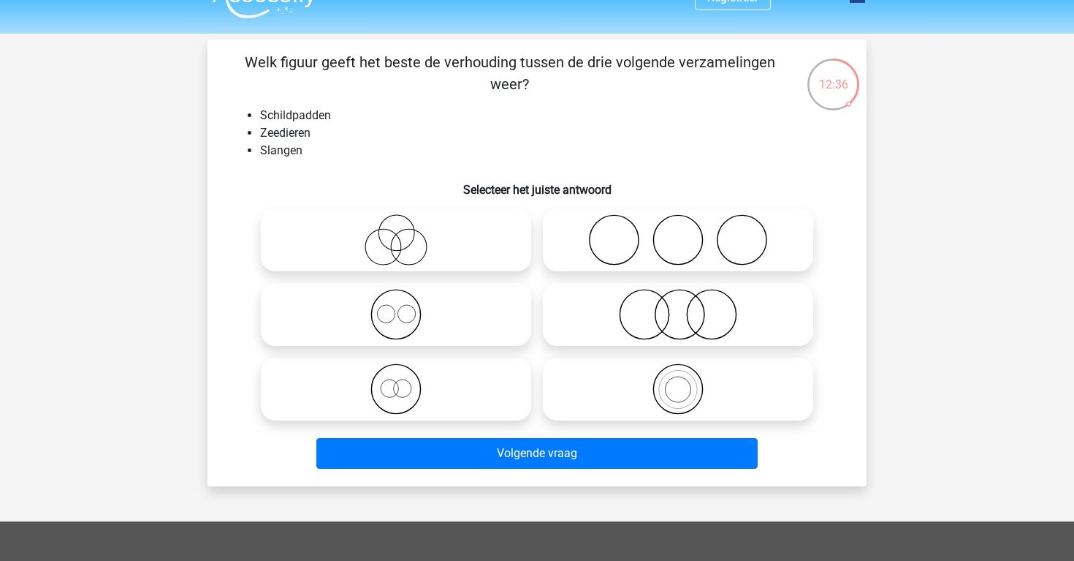
scroll to position [21, 0]
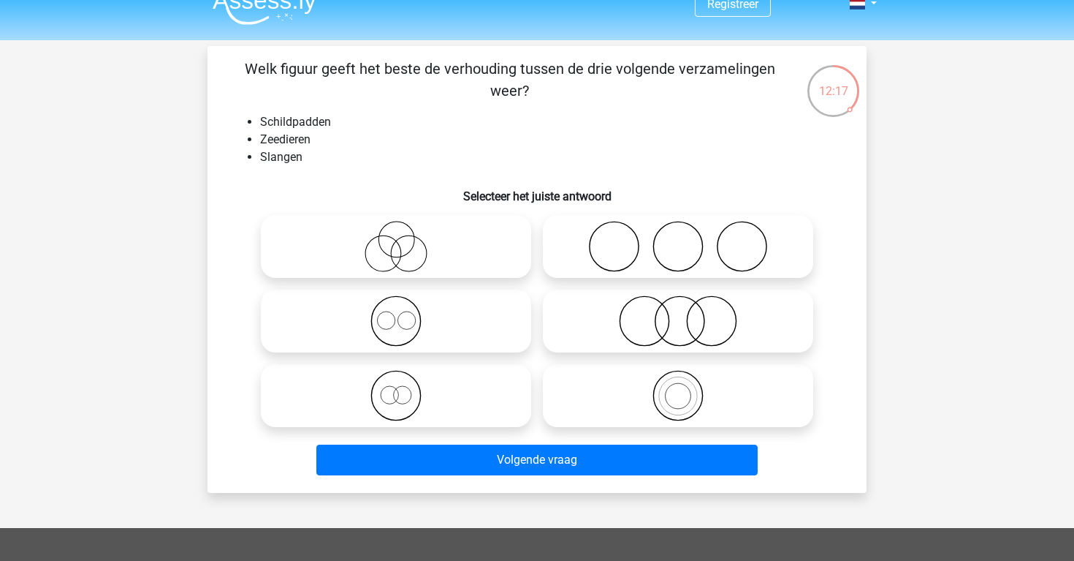
click at [627, 267] on icon at bounding box center [678, 246] width 259 height 51
click at [678, 239] on input "radio" at bounding box center [683, 234] width 10 height 10
radio input "true"
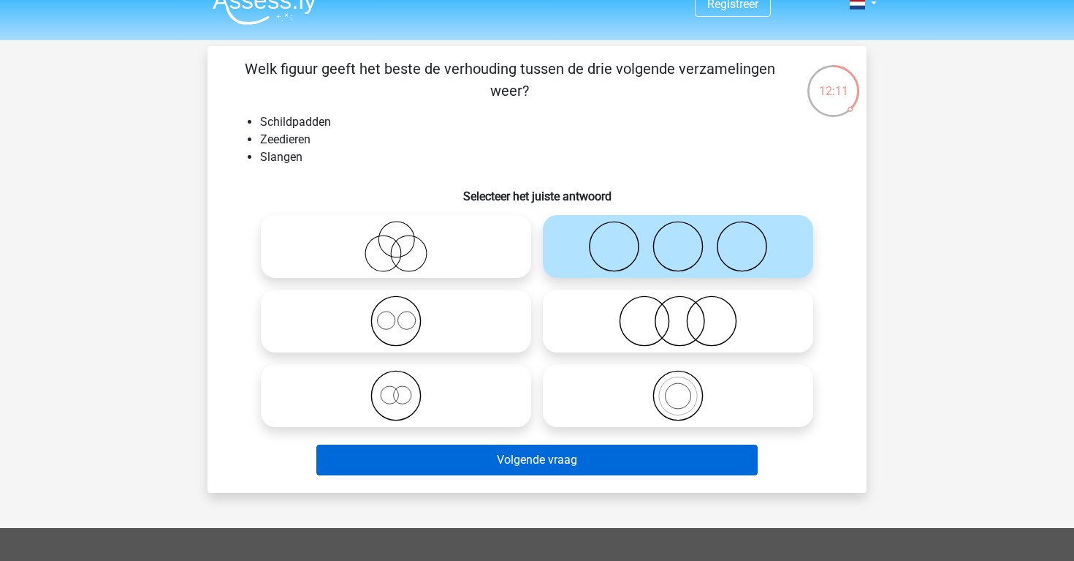
click at [567, 466] on button "Volgende vraag" at bounding box center [537, 459] width 442 height 31
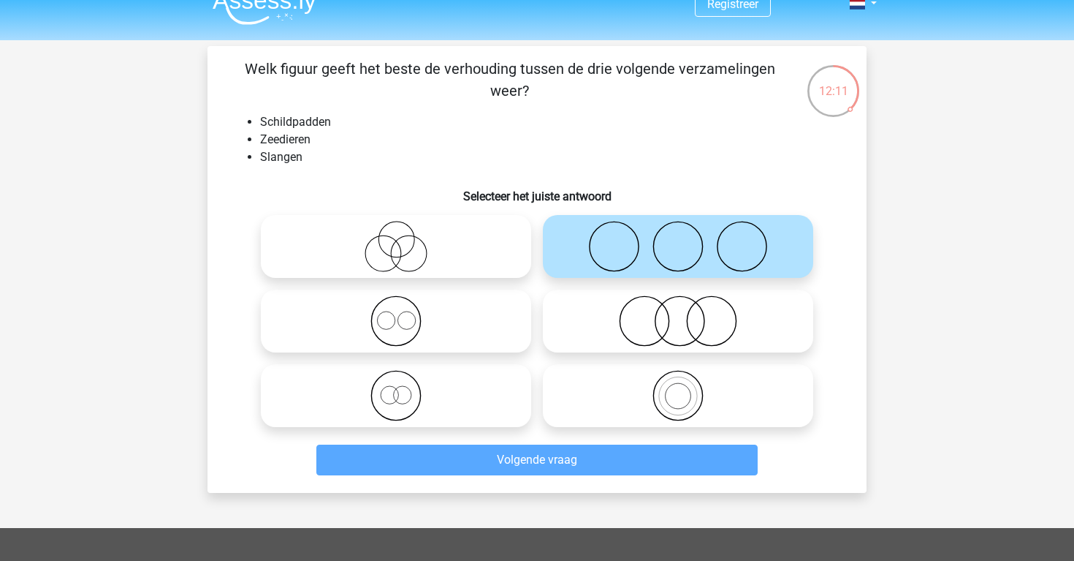
scroll to position [67, 0]
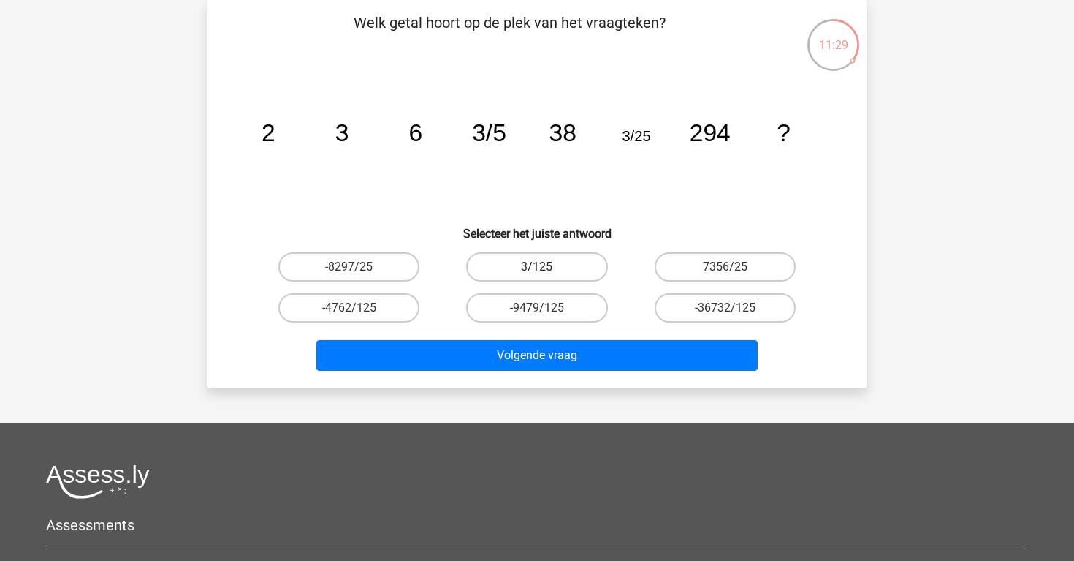
click at [515, 275] on label "3/125" at bounding box center [536, 266] width 141 height 29
click at [537, 275] on input "3/125" at bounding box center [542, 272] width 10 height 10
radio input "true"
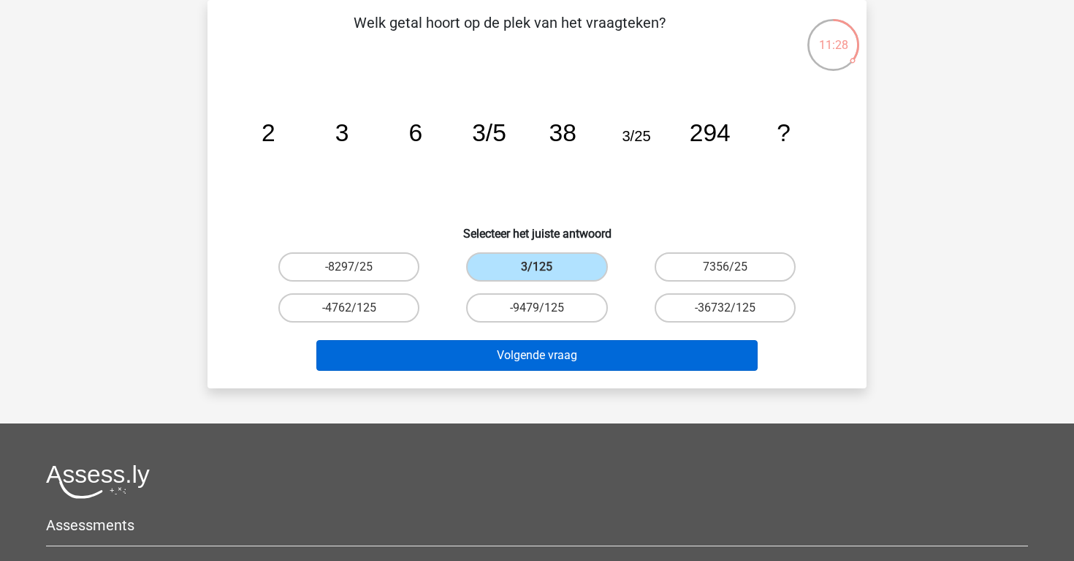
click at [574, 359] on button "Volgende vraag" at bounding box center [537, 355] width 442 height 31
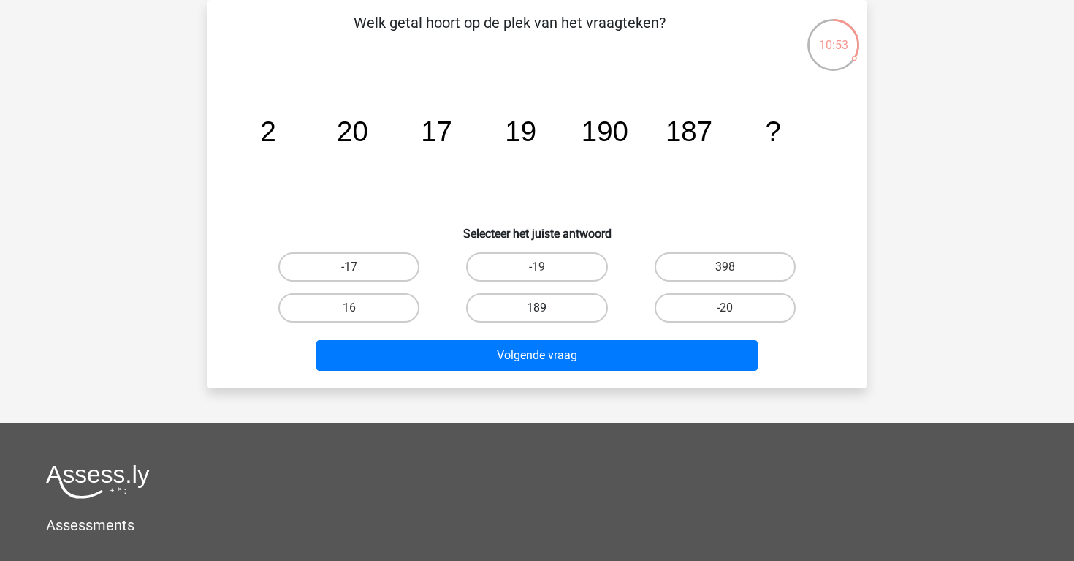
click at [542, 300] on label "189" at bounding box center [536, 307] width 141 height 29
click at [542, 308] on input "189" at bounding box center [542, 313] width 10 height 10
radio input "true"
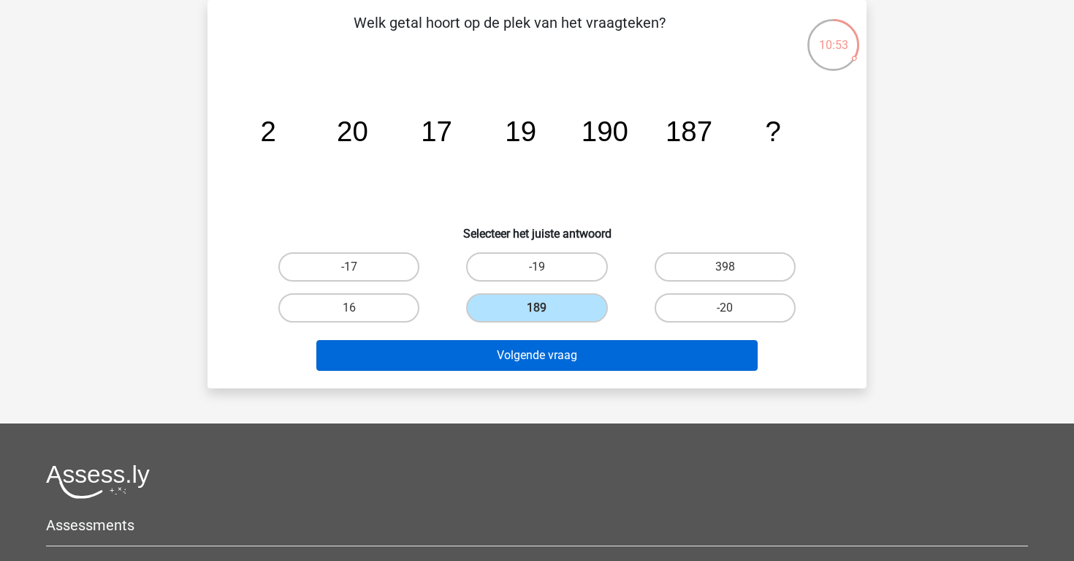
click at [547, 355] on button "Volgende vraag" at bounding box center [537, 355] width 442 height 31
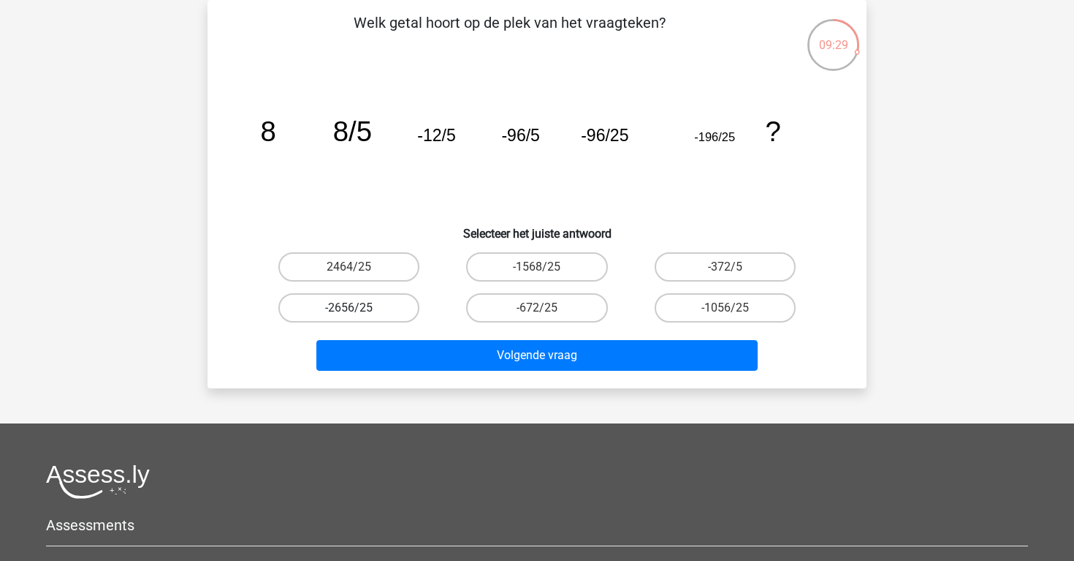
click at [404, 307] on label "-2656/25" at bounding box center [348, 307] width 141 height 29
click at [359, 308] on input "-2656/25" at bounding box center [354, 313] width 10 height 10
radio input "true"
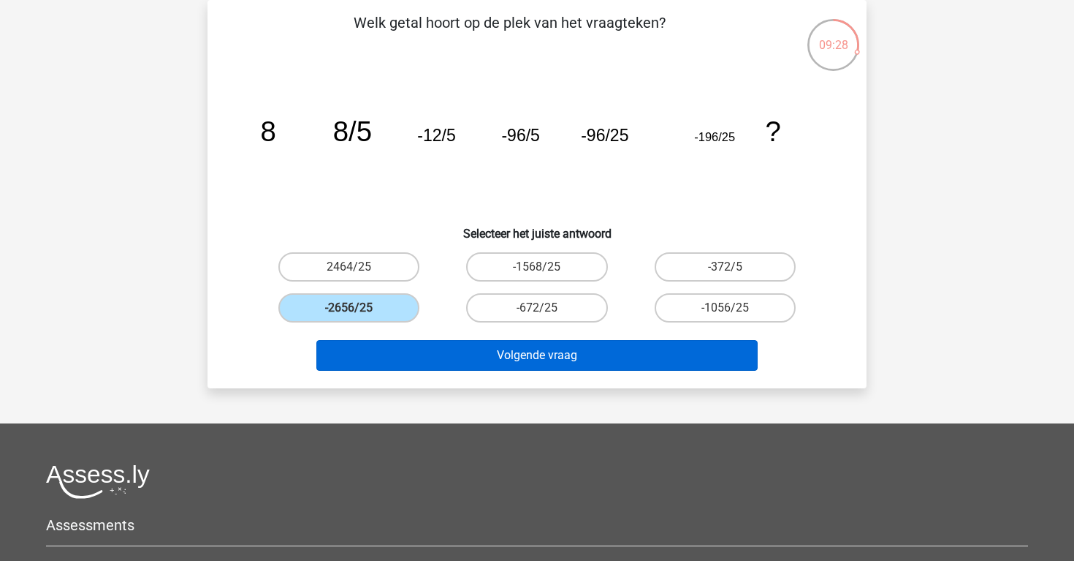
click at [479, 370] on button "Volgende vraag" at bounding box center [537, 355] width 442 height 31
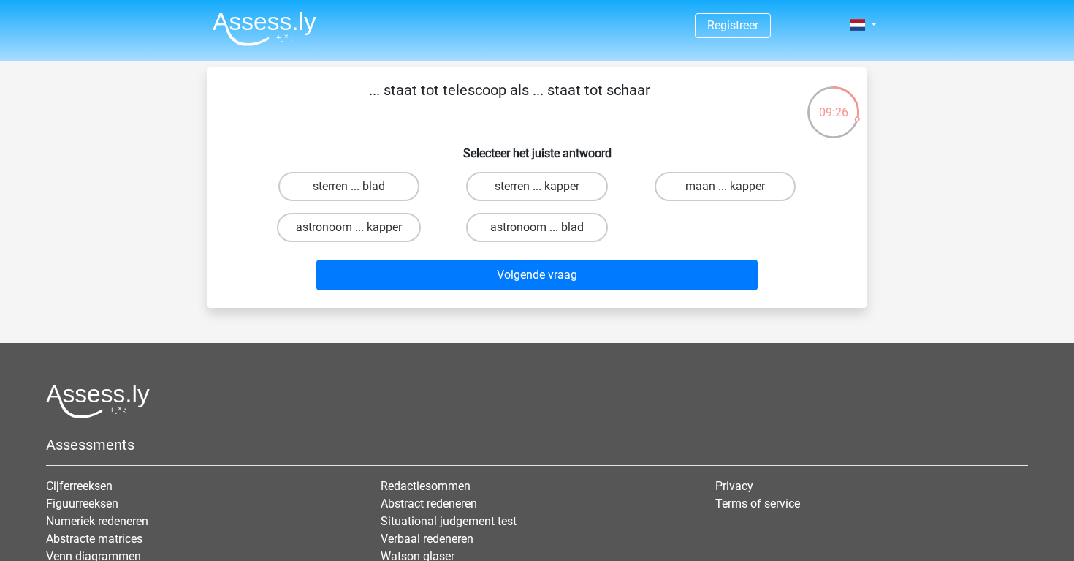
scroll to position [0, 0]
click at [380, 224] on label "astronoom ... kapper" at bounding box center [349, 227] width 144 height 29
click at [359, 227] on input "astronoom ... kapper" at bounding box center [354, 232] width 10 height 10
radio input "true"
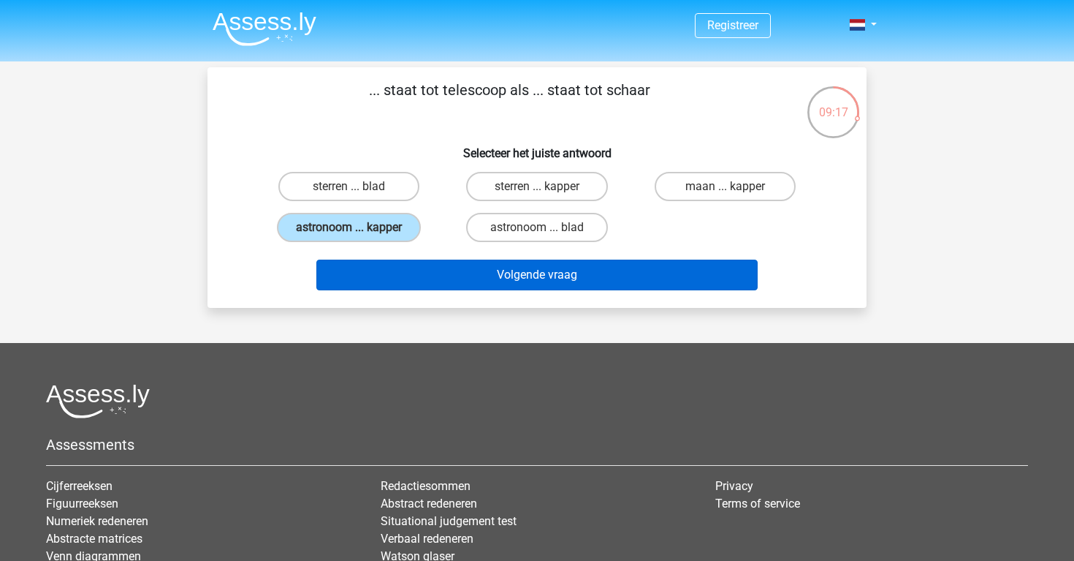
click at [427, 283] on button "Volgende vraag" at bounding box center [537, 274] width 442 height 31
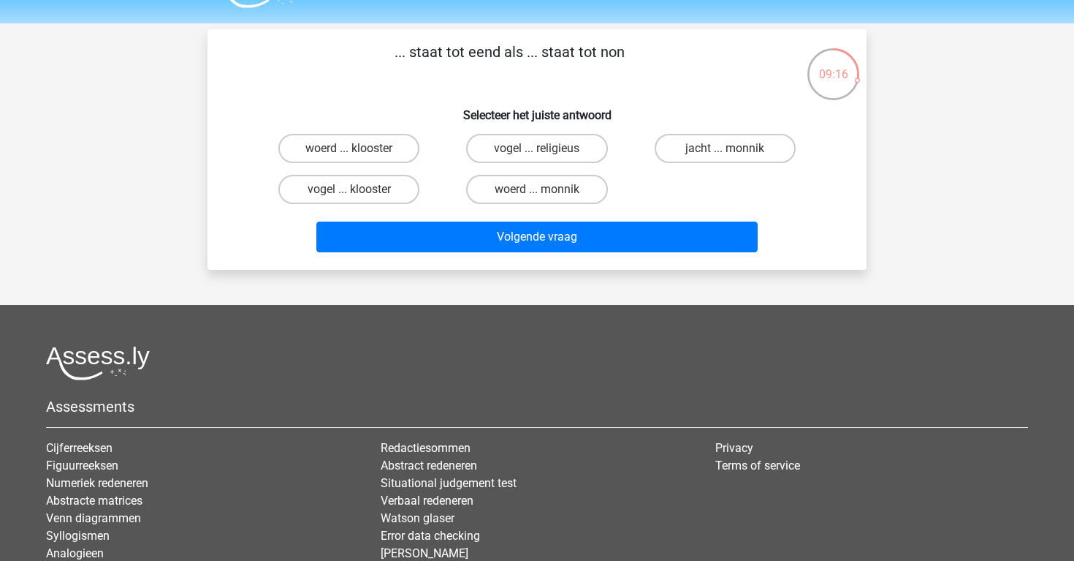
scroll to position [18, 0]
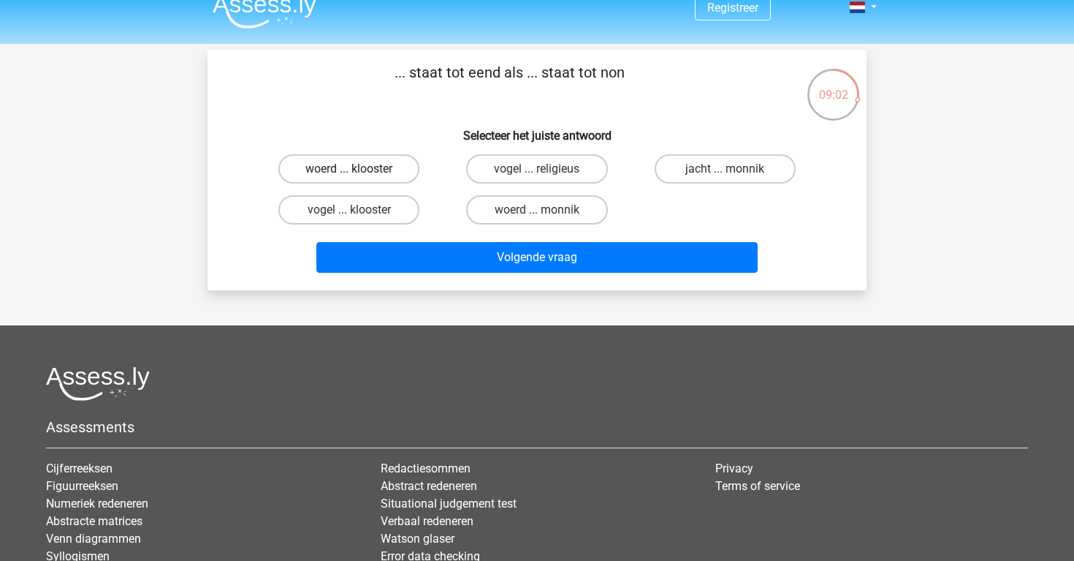
click at [390, 167] on label "woerd ... klooster" at bounding box center [348, 168] width 141 height 29
click at [359, 169] on input "woerd ... klooster" at bounding box center [354, 174] width 10 height 10
radio input "true"
click at [506, 212] on label "woerd ... monnik" at bounding box center [536, 209] width 141 height 29
click at [537, 212] on input "woerd ... monnik" at bounding box center [542, 215] width 10 height 10
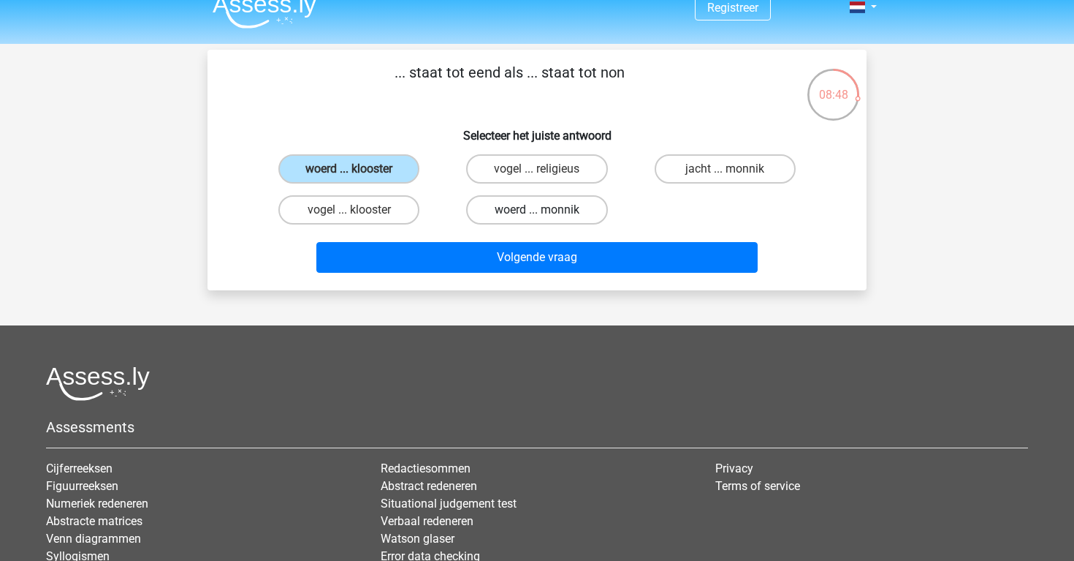
radio input "true"
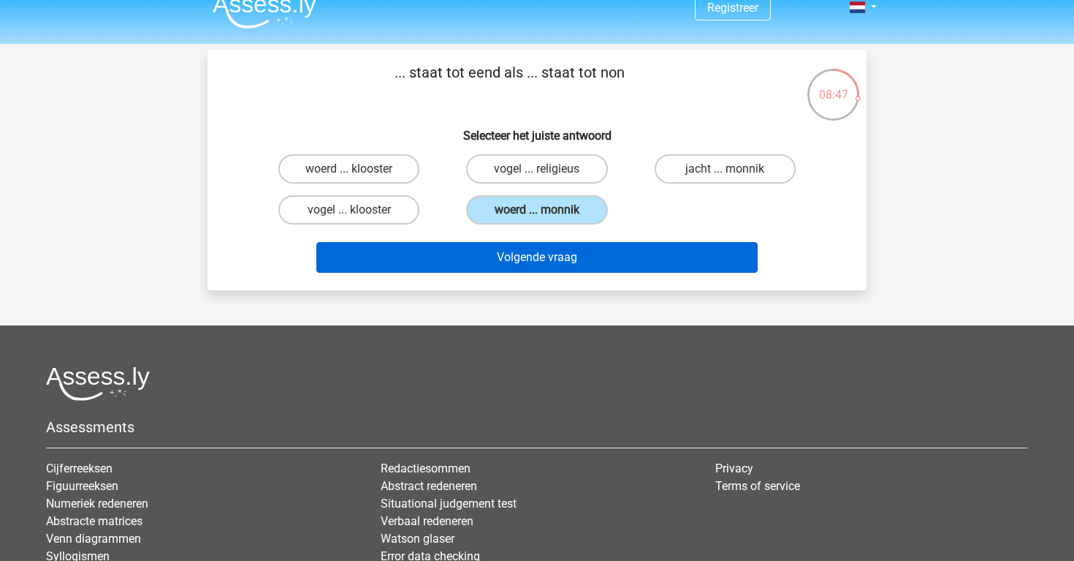
click at [501, 260] on button "Volgende vraag" at bounding box center [537, 257] width 442 height 31
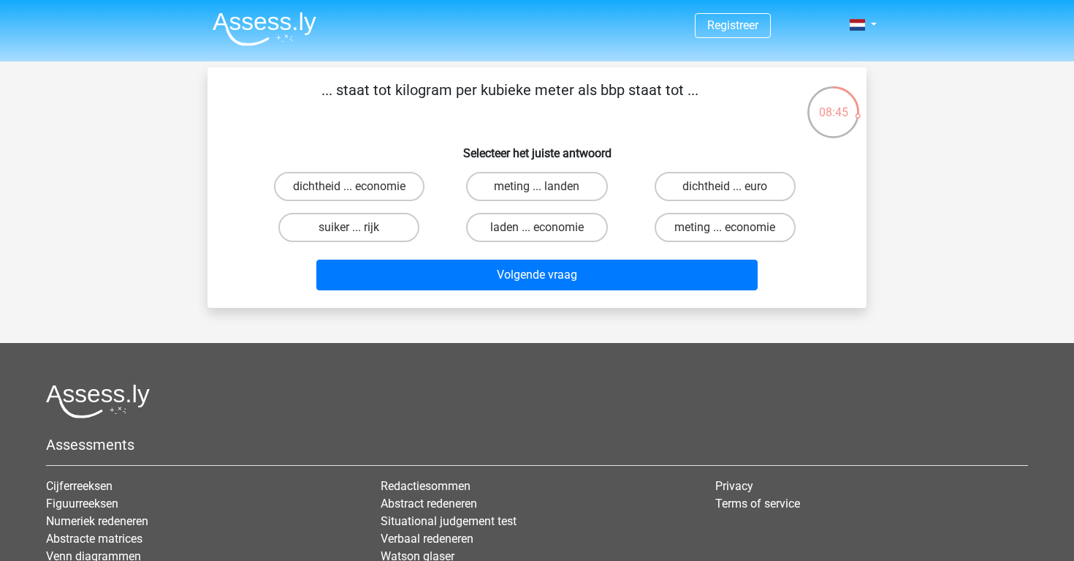
scroll to position [0, 0]
click at [717, 201] on label "dichtheid ... euro" at bounding box center [725, 186] width 141 height 29
click at [725, 196] on input "dichtheid ... euro" at bounding box center [730, 191] width 10 height 10
radio input "true"
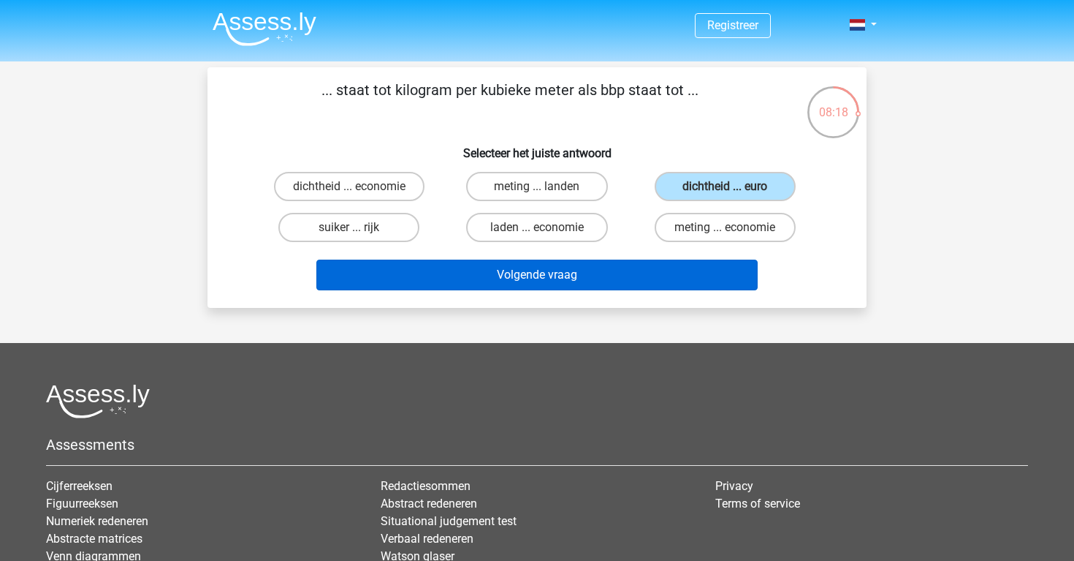
click at [670, 266] on button "Volgende vraag" at bounding box center [537, 274] width 442 height 31
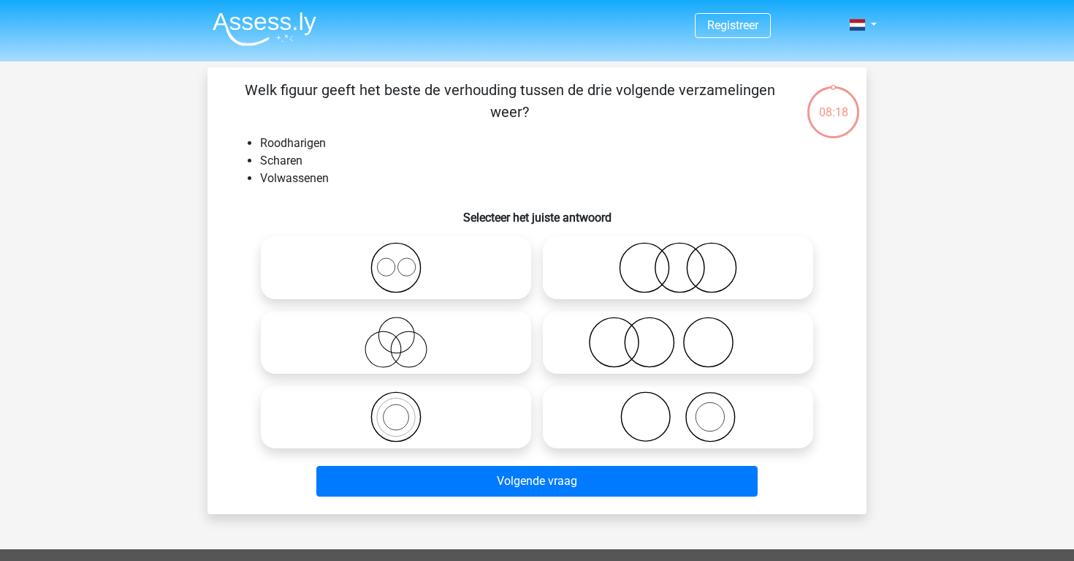
scroll to position [67, 0]
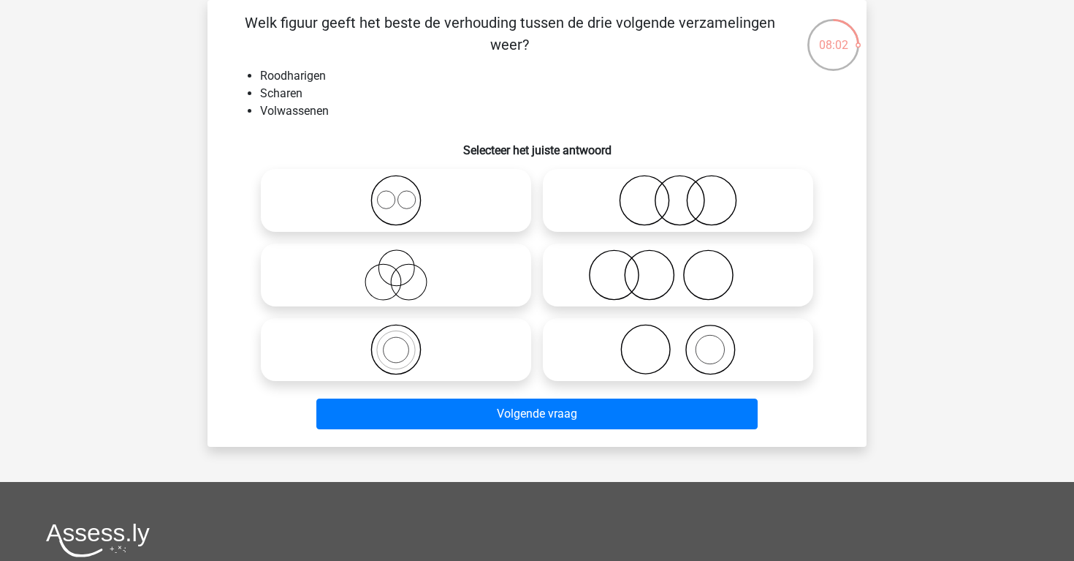
click at [670, 266] on icon at bounding box center [678, 274] width 259 height 51
click at [678, 266] on input "radio" at bounding box center [683, 263] width 10 height 10
radio input "true"
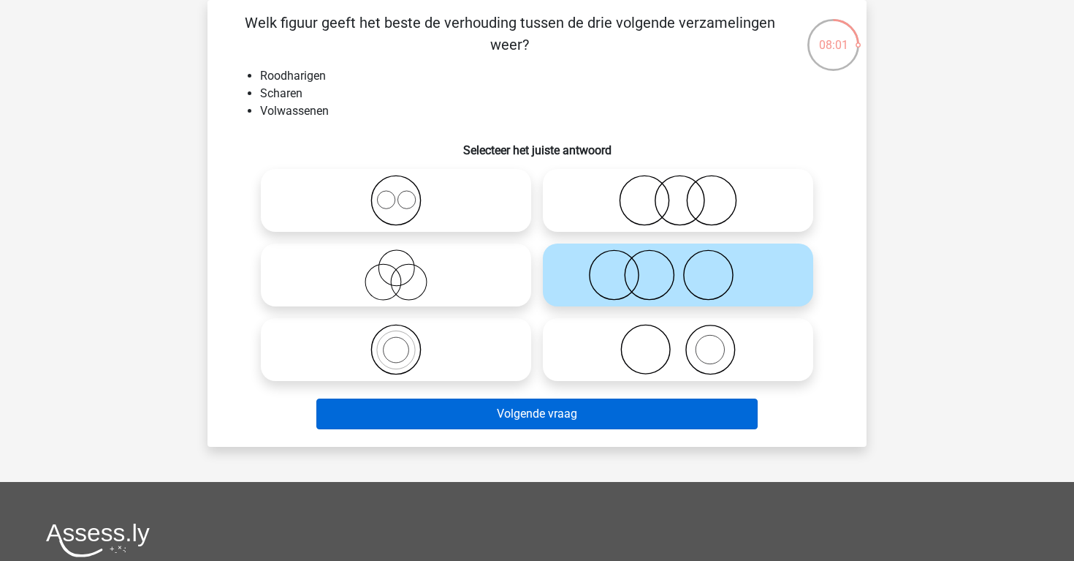
click at [646, 422] on button "Volgende vraag" at bounding box center [537, 413] width 442 height 31
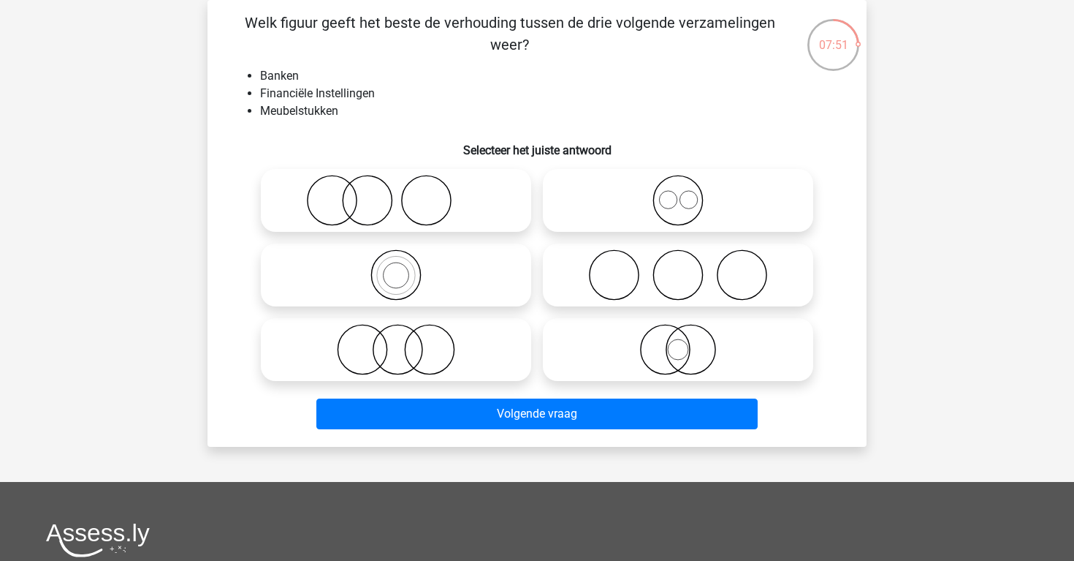
click at [480, 215] on icon at bounding box center [396, 200] width 259 height 51
click at [406, 193] on input "radio" at bounding box center [401, 188] width 10 height 10
radio input "true"
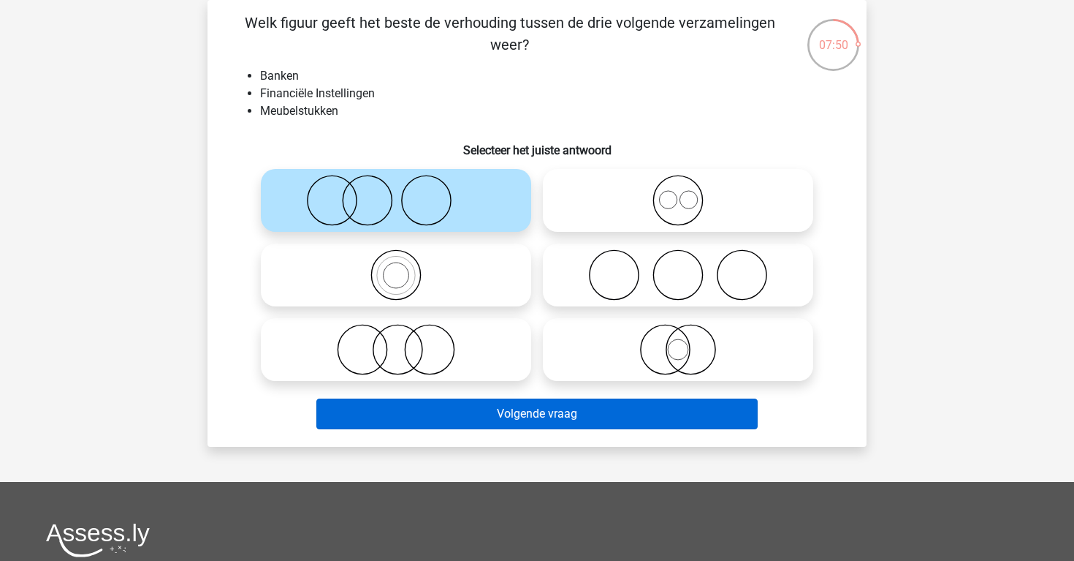
click at [471, 427] on button "Volgende vraag" at bounding box center [537, 413] width 442 height 31
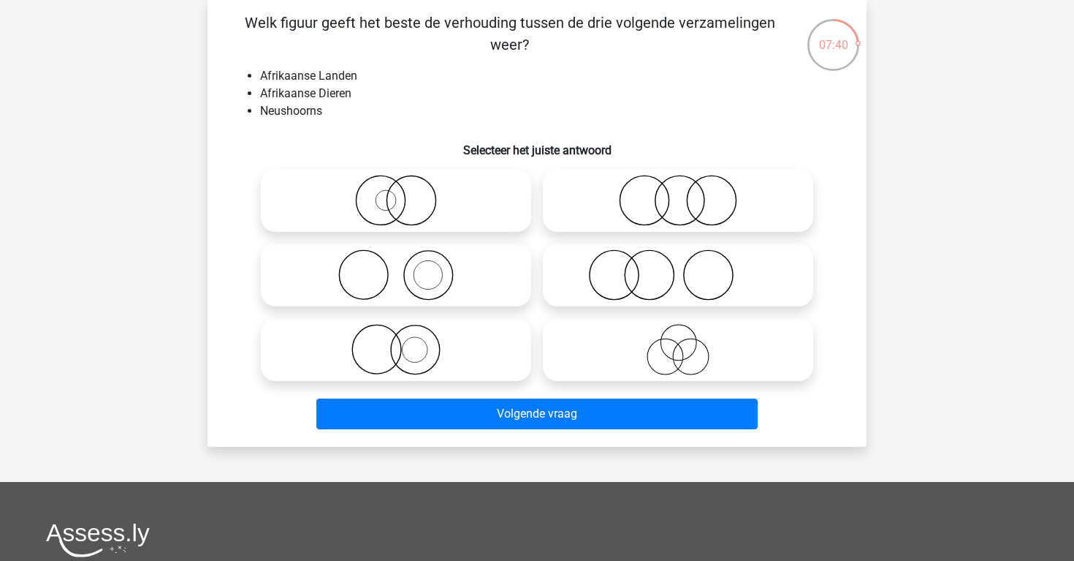
click at [493, 278] on icon at bounding box center [396, 274] width 259 height 51
click at [406, 267] on input "radio" at bounding box center [401, 263] width 10 height 10
radio input "true"
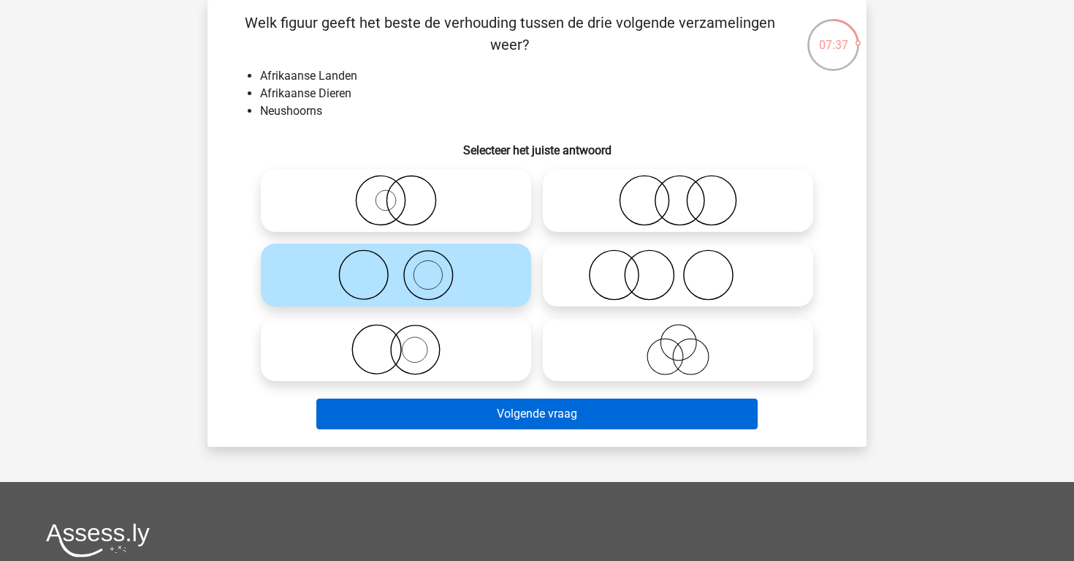
click at [540, 406] on button "Volgende vraag" at bounding box center [537, 413] width 442 height 31
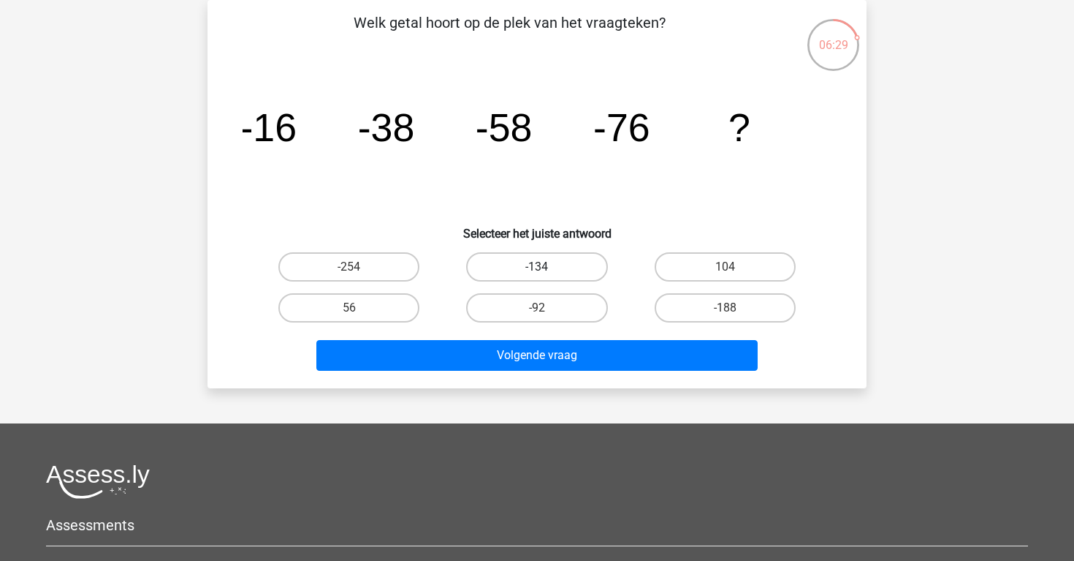
click at [546, 266] on label "-134" at bounding box center [536, 266] width 141 height 29
click at [546, 267] on input "-134" at bounding box center [542, 272] width 10 height 10
radio input "true"
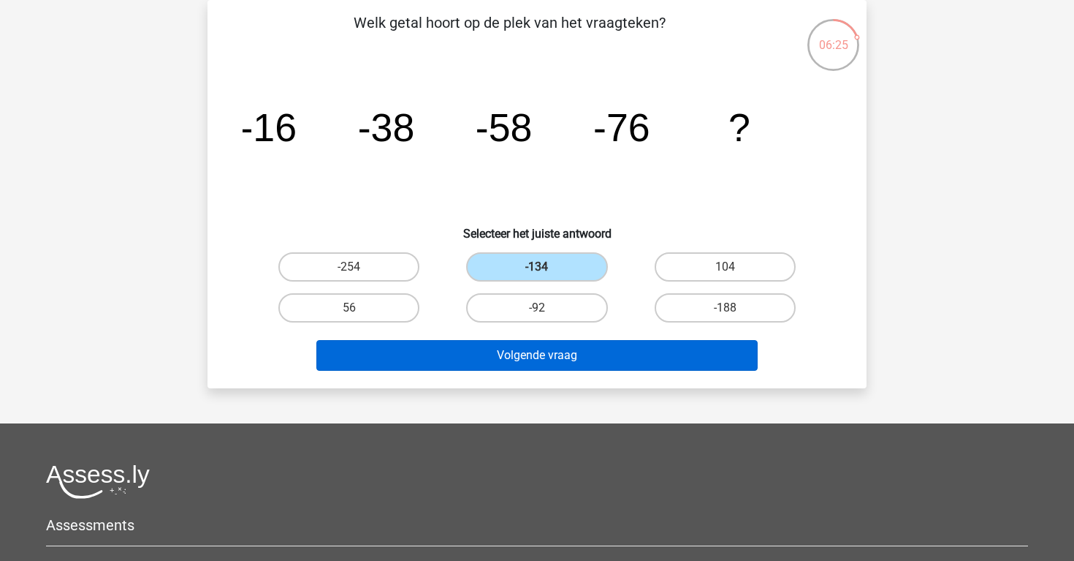
click at [540, 358] on button "Volgende vraag" at bounding box center [537, 355] width 442 height 31
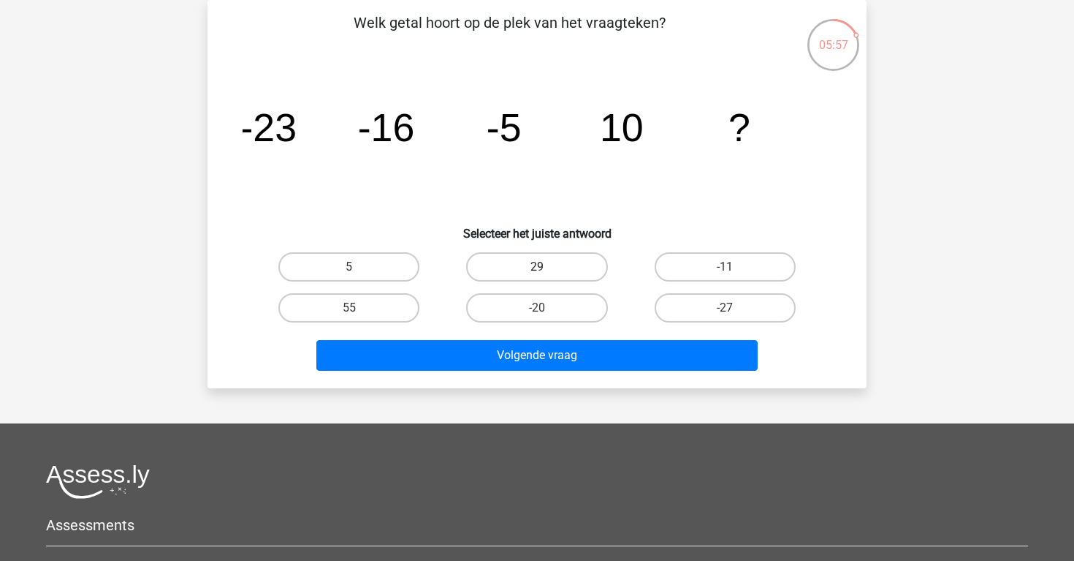
click at [488, 265] on label "29" at bounding box center [536, 266] width 141 height 29
click at [537, 267] on input "29" at bounding box center [542, 272] width 10 height 10
radio input "true"
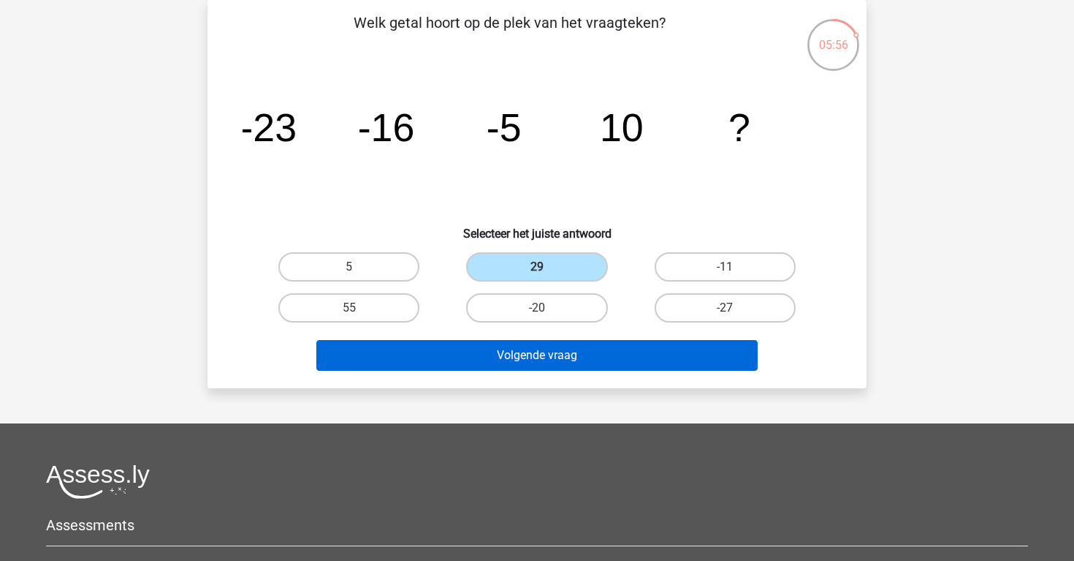
click at [476, 357] on button "Volgende vraag" at bounding box center [537, 355] width 442 height 31
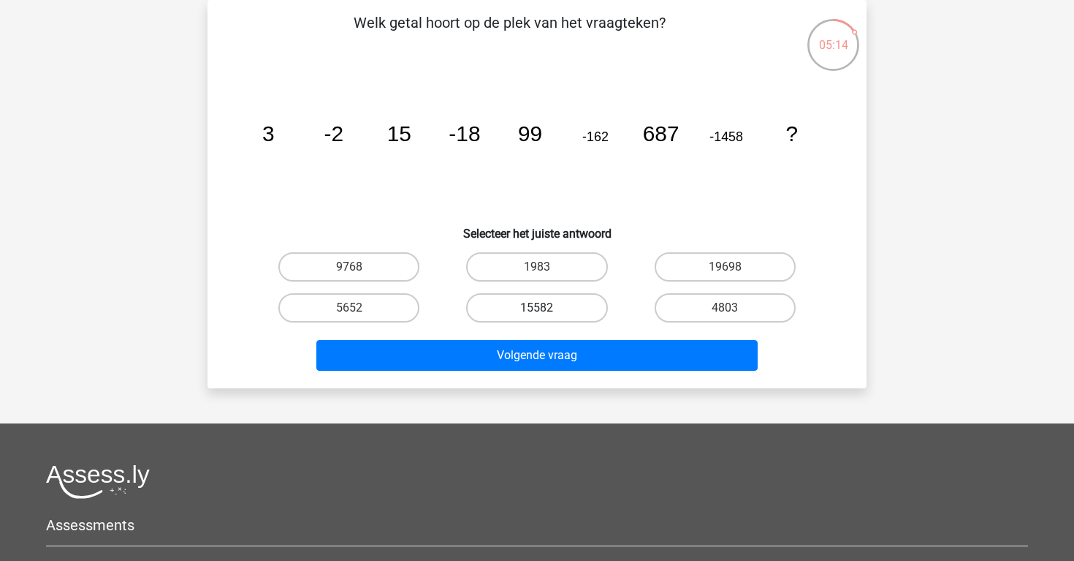
click at [520, 315] on label "15582" at bounding box center [536, 307] width 141 height 29
click at [537, 315] on input "15582" at bounding box center [542, 313] width 10 height 10
radio input "true"
click at [516, 372] on div "Volgende vraag" at bounding box center [537, 358] width 564 height 37
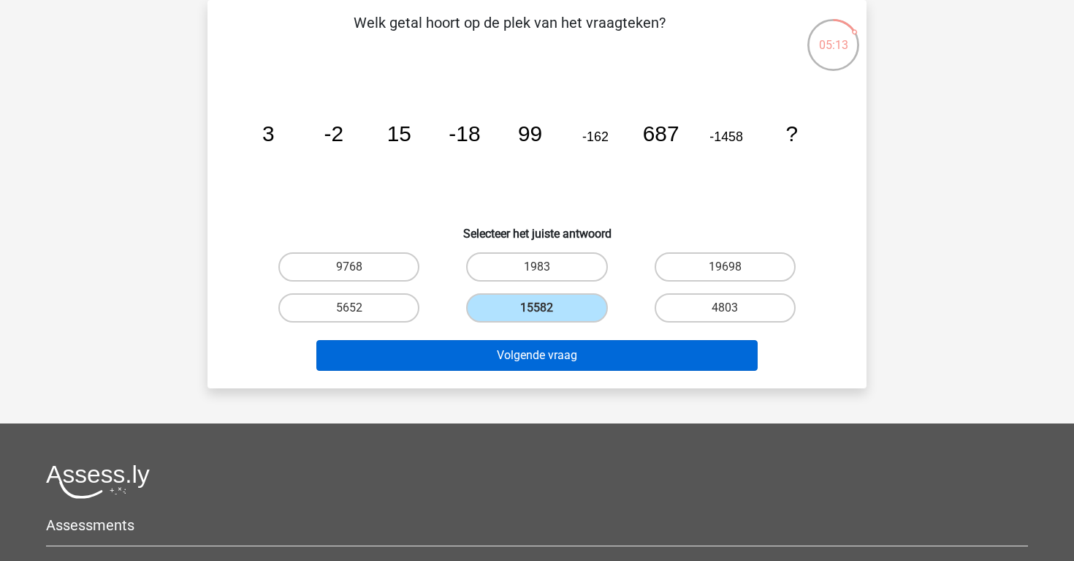
click at [528, 364] on button "Volgende vraag" at bounding box center [537, 355] width 442 height 31
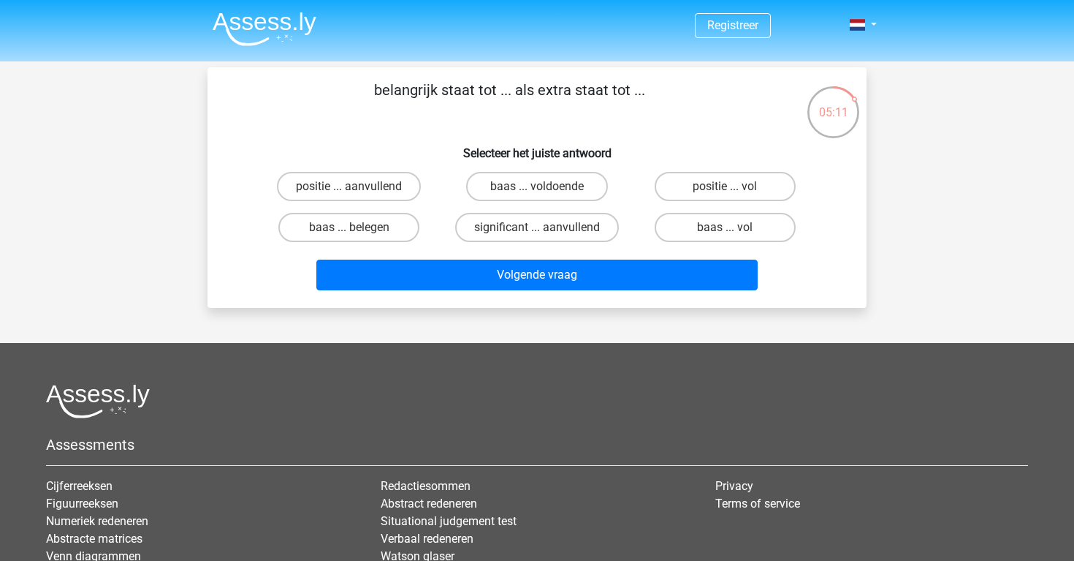
scroll to position [0, 0]
click at [488, 227] on label "significant ... aanvullend" at bounding box center [537, 227] width 164 height 29
click at [537, 227] on input "significant ... aanvullend" at bounding box center [542, 232] width 10 height 10
radio input "true"
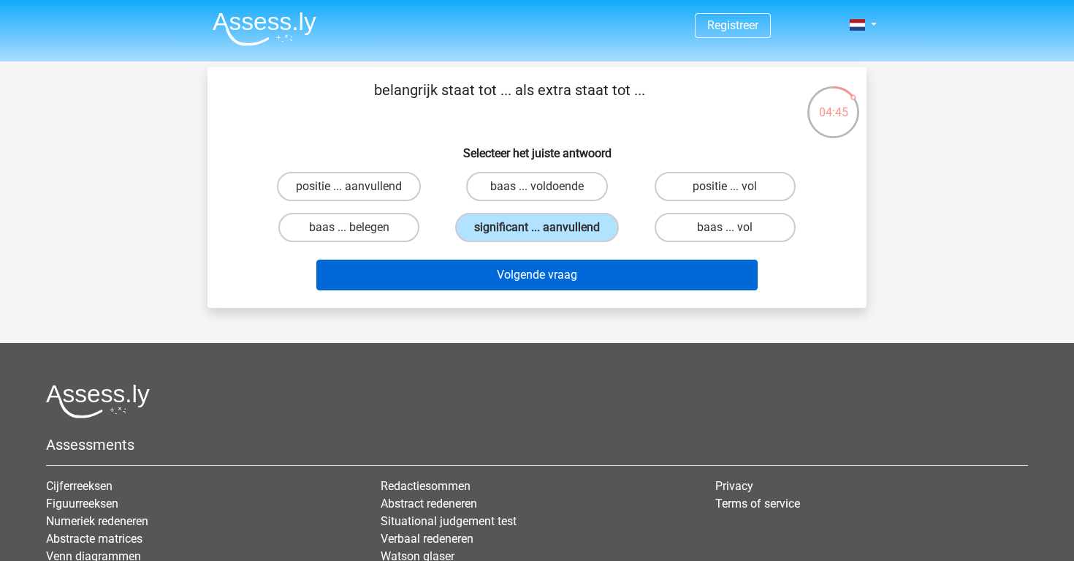
click at [493, 286] on button "Volgende vraag" at bounding box center [537, 274] width 442 height 31
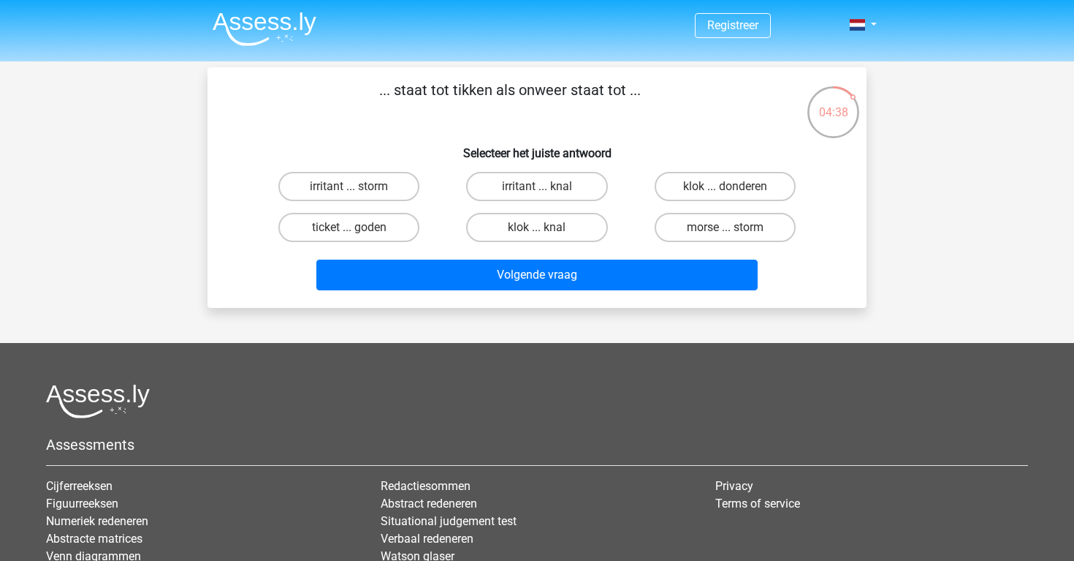
click at [539, 234] on input "klok ... knal" at bounding box center [542, 232] width 10 height 10
radio input "true"
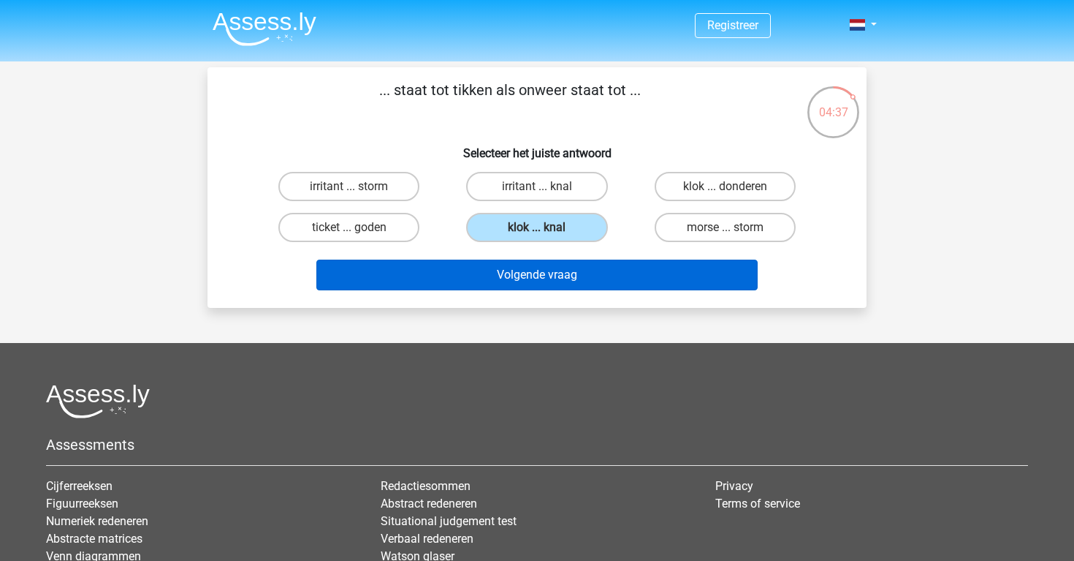
click at [528, 279] on button "Volgende vraag" at bounding box center [537, 274] width 442 height 31
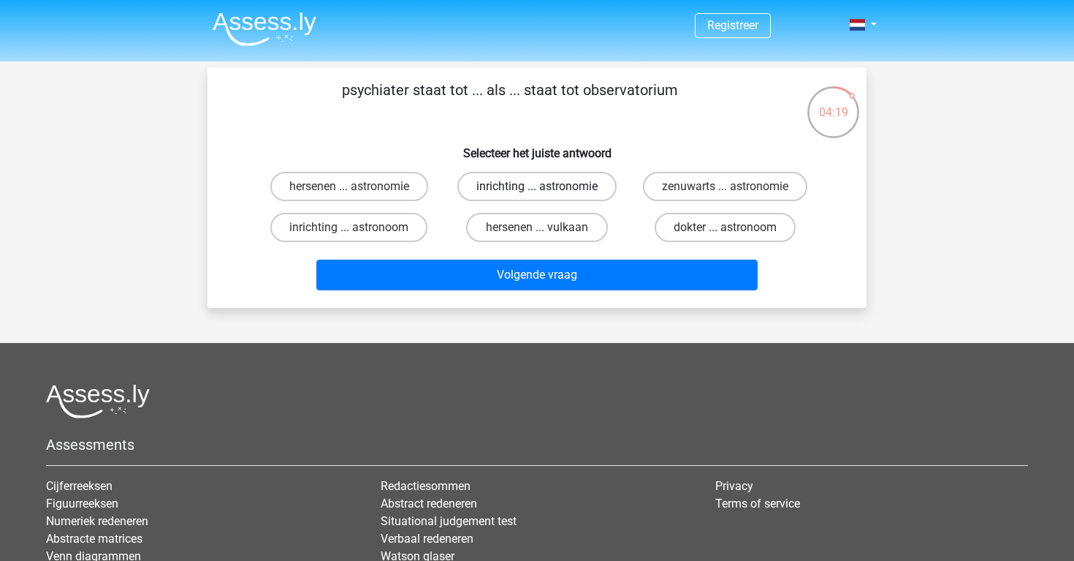
click at [581, 191] on label "inrichting ... astronomie" at bounding box center [536, 186] width 159 height 29
click at [547, 191] on input "inrichting ... astronomie" at bounding box center [542, 191] width 10 height 10
radio input "true"
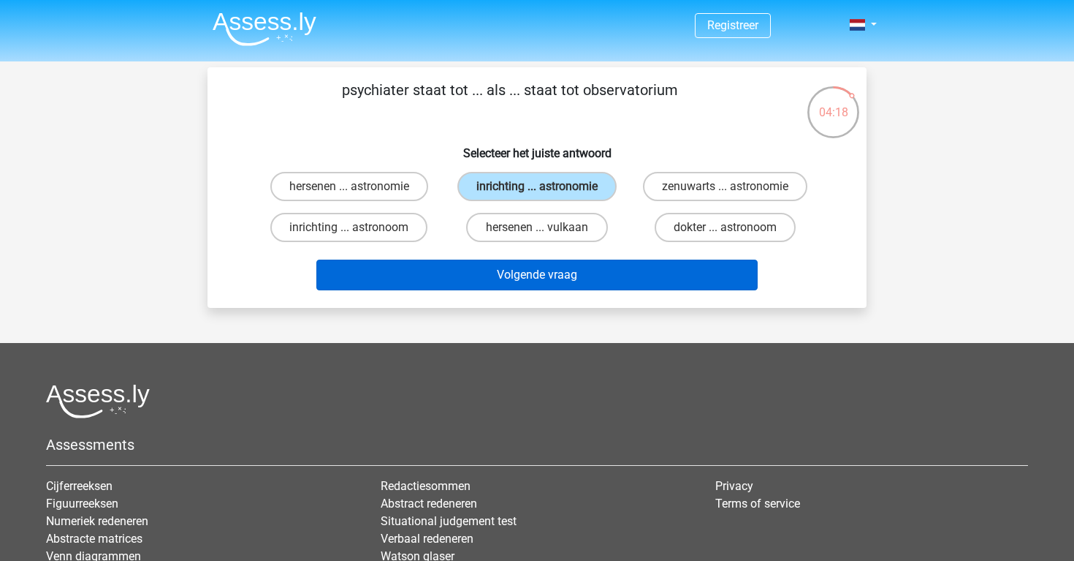
click at [590, 290] on button "Volgende vraag" at bounding box center [537, 274] width 442 height 31
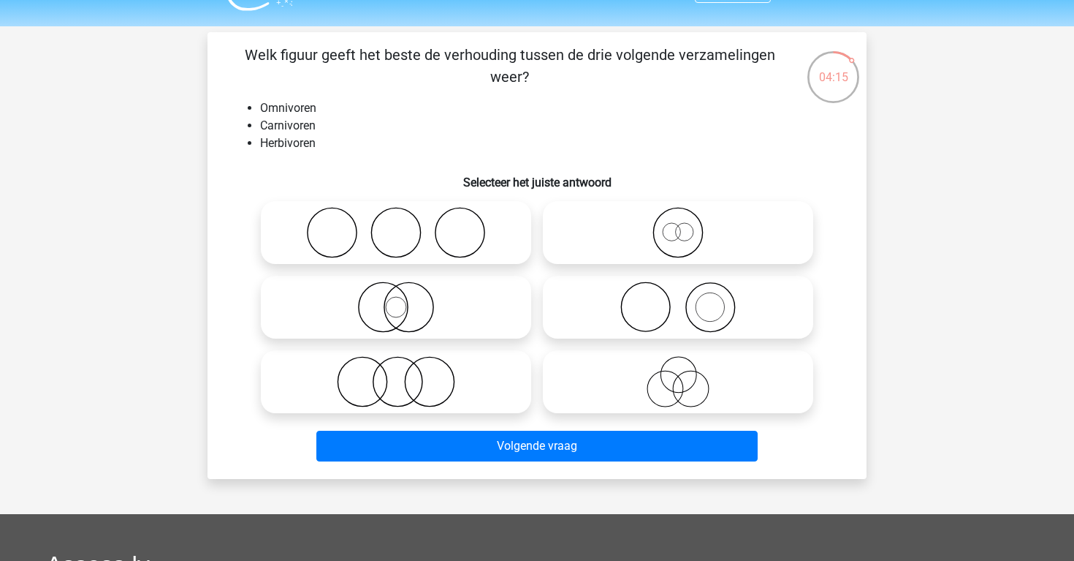
scroll to position [32, 0]
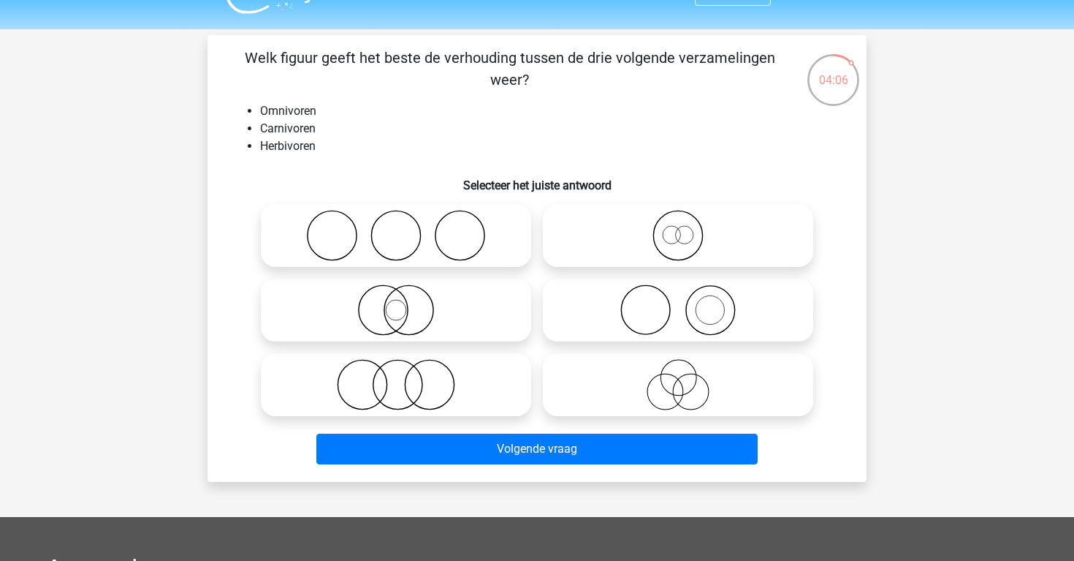
click at [486, 235] on icon at bounding box center [396, 235] width 259 height 51
click at [406, 228] on input "radio" at bounding box center [401, 224] width 10 height 10
radio input "true"
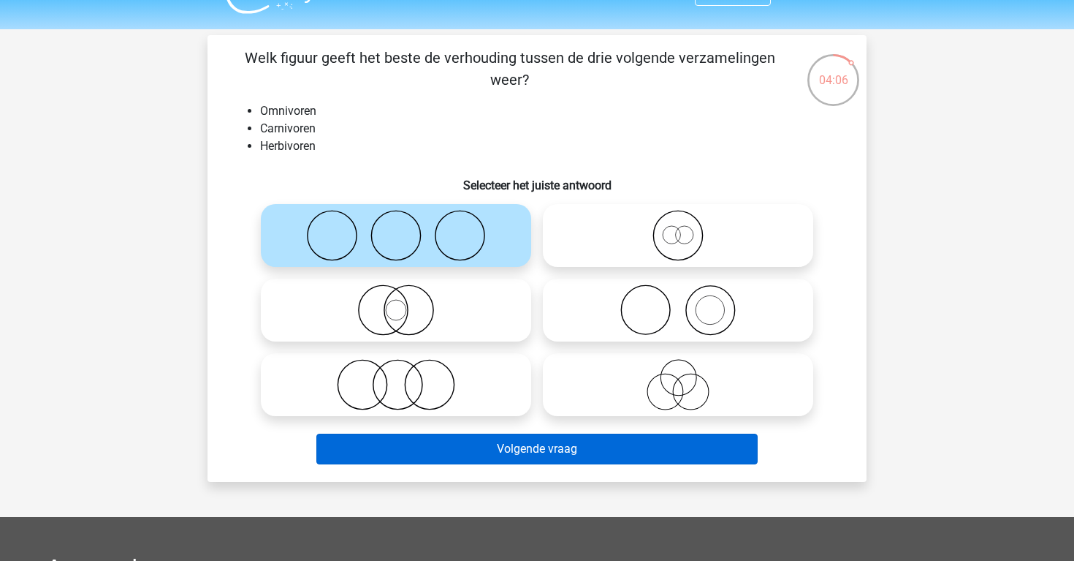
click at [543, 460] on button "Volgende vraag" at bounding box center [537, 448] width 442 height 31
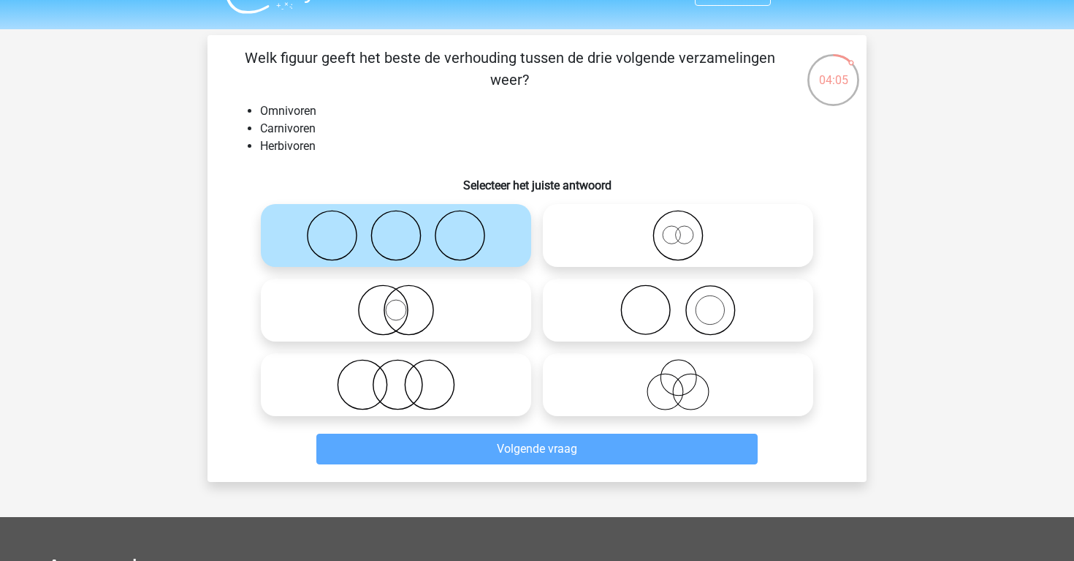
scroll to position [67, 0]
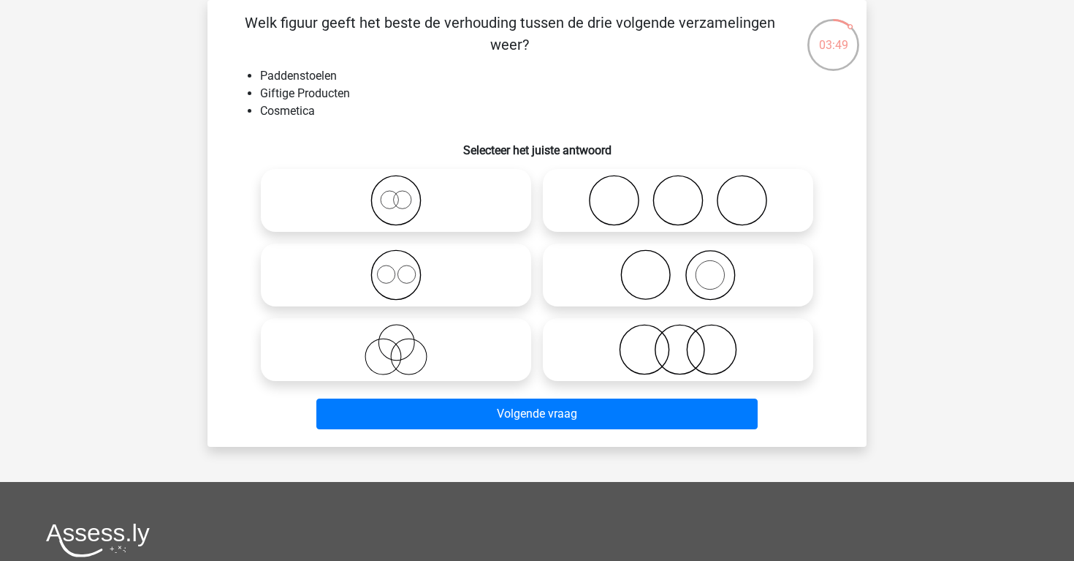
click at [664, 366] on icon at bounding box center [678, 349] width 259 height 51
click at [678, 342] on input "radio" at bounding box center [683, 338] width 10 height 10
radio input "true"
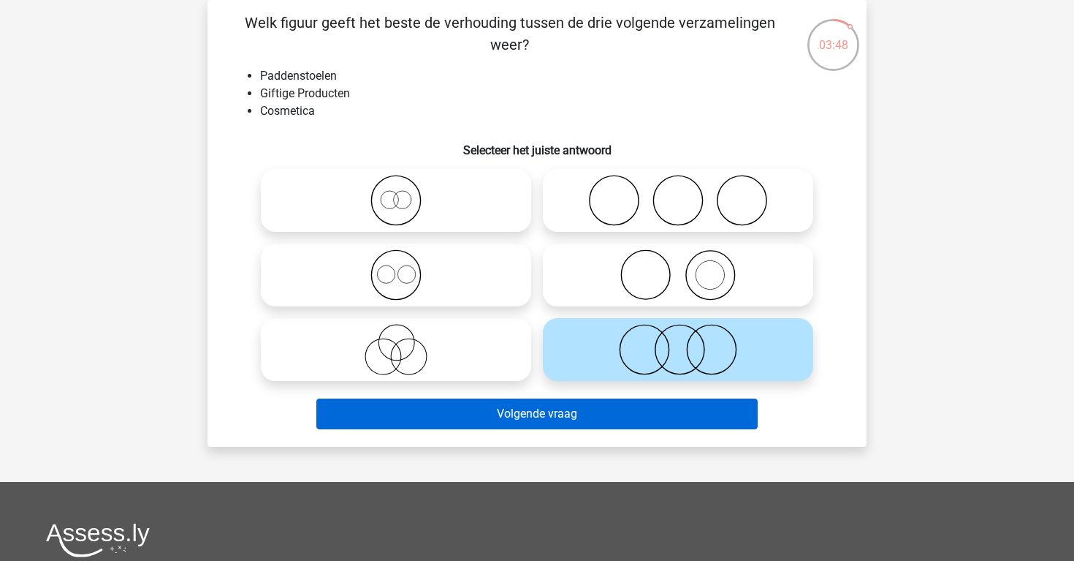
click at [655, 417] on button "Volgende vraag" at bounding box center [537, 413] width 442 height 31
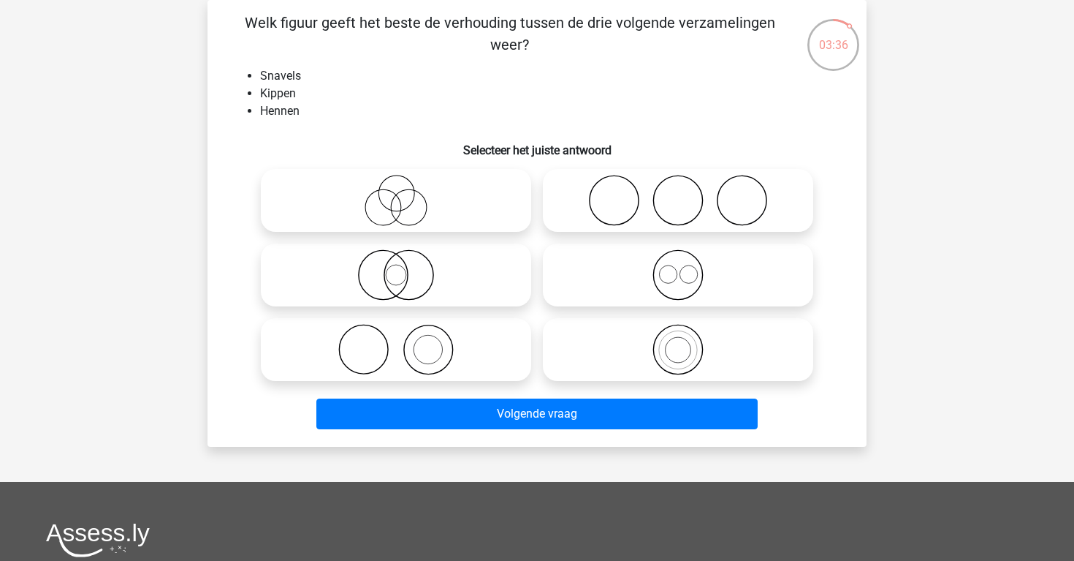
click at [467, 182] on icon at bounding box center [396, 200] width 259 height 51
click at [406, 183] on input "radio" at bounding box center [401, 188] width 10 height 10
radio input "true"
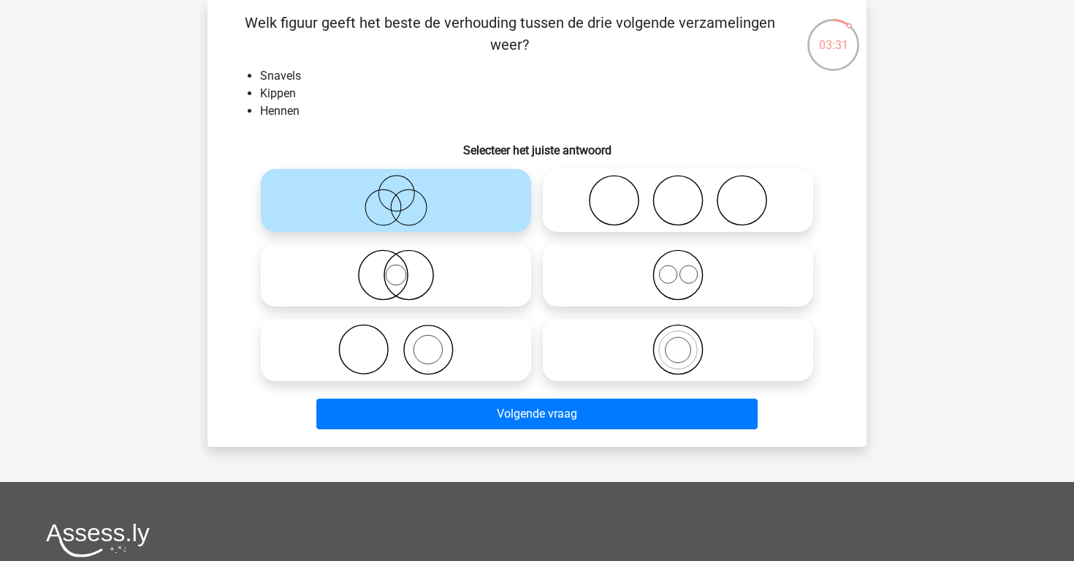
click at [460, 251] on icon at bounding box center [396, 274] width 259 height 51
click at [406, 258] on input "radio" at bounding box center [401, 263] width 10 height 10
radio input "true"
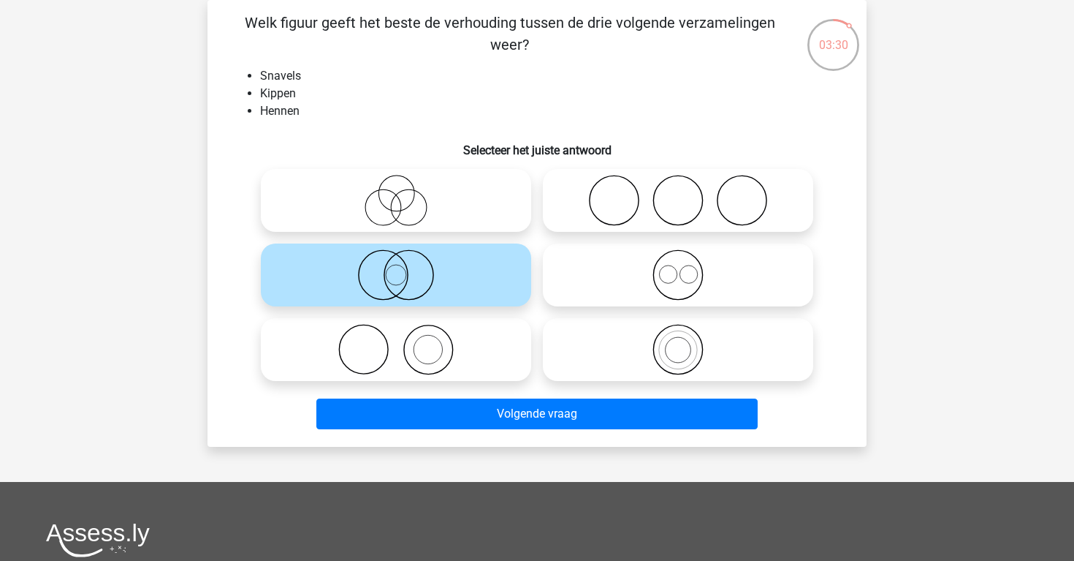
click at [468, 225] on icon at bounding box center [396, 200] width 259 height 51
click at [406, 193] on input "radio" at bounding box center [401, 188] width 10 height 10
radio input "true"
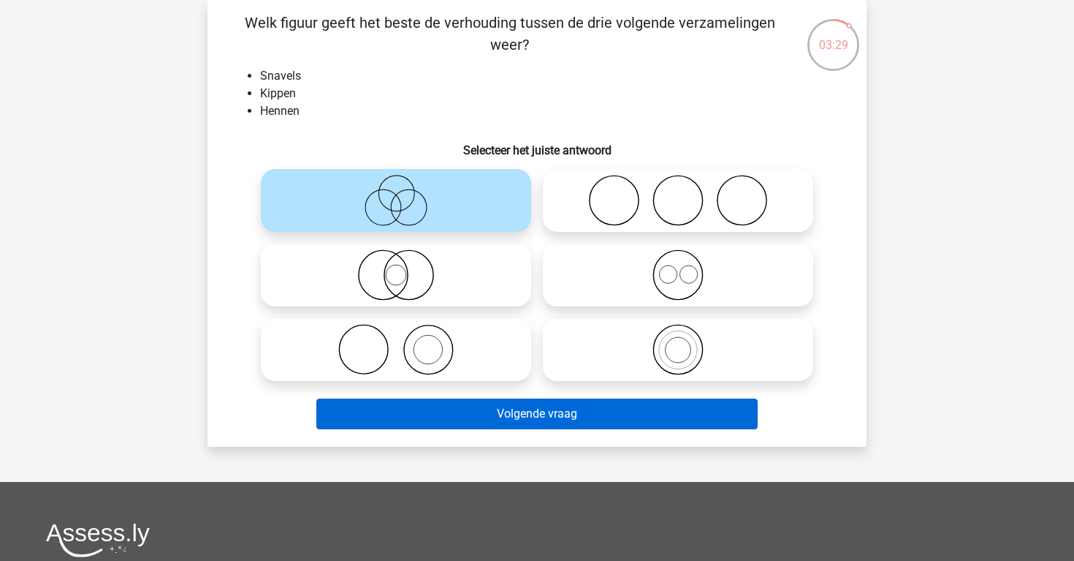
click at [476, 420] on button "Volgende vraag" at bounding box center [537, 413] width 442 height 31
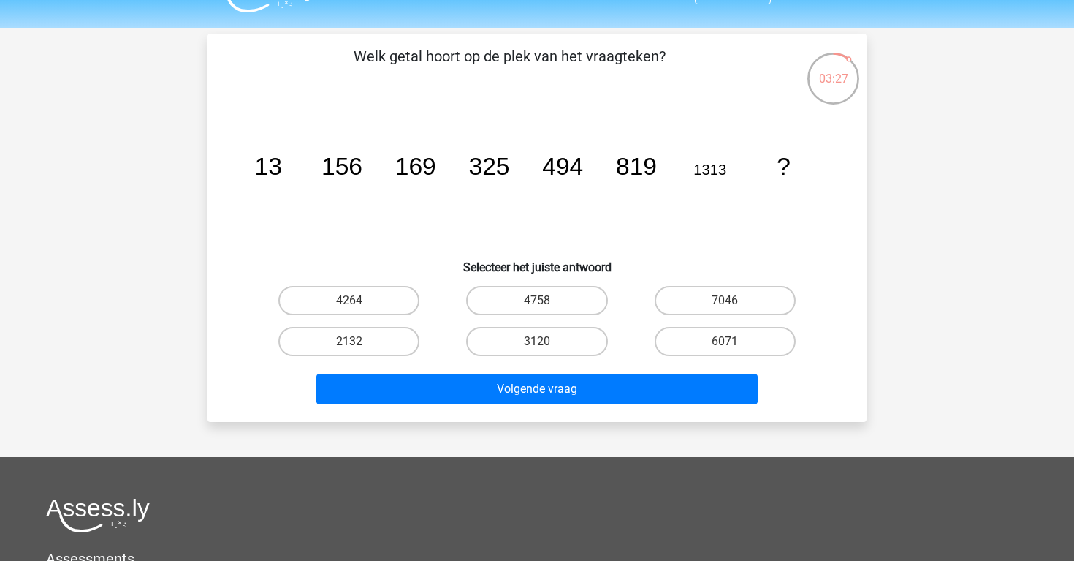
scroll to position [24, 0]
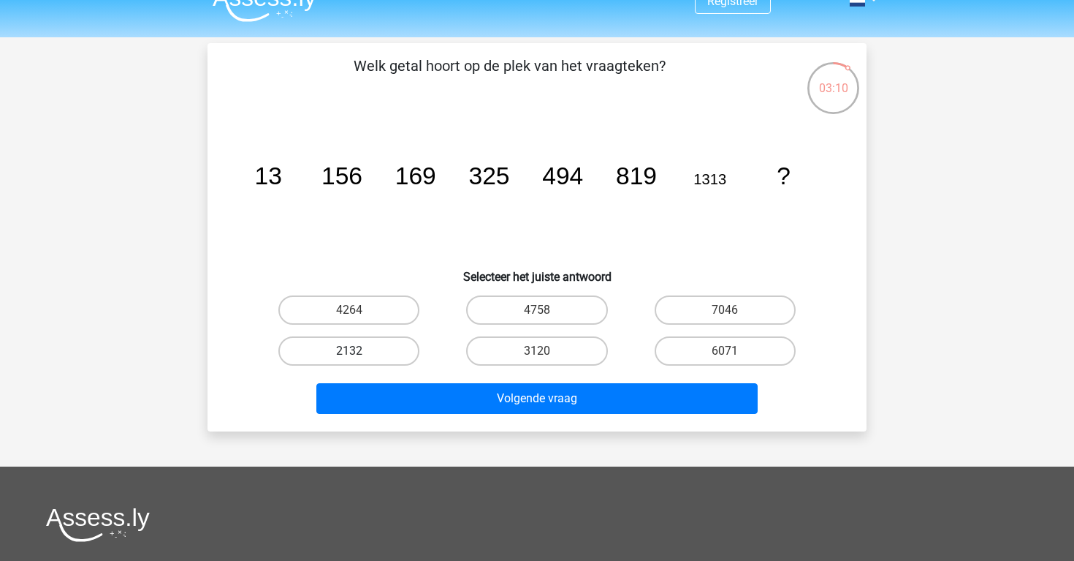
click at [383, 351] on label "2132" at bounding box center [348, 350] width 141 height 29
click at [359, 351] on input "2132" at bounding box center [354, 356] width 10 height 10
radio input "true"
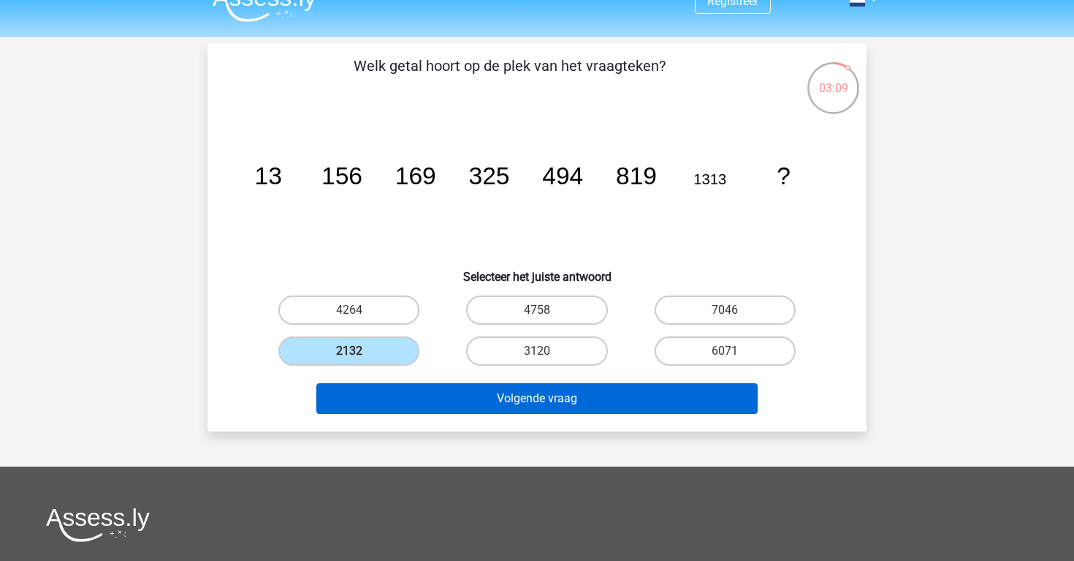
click at [449, 395] on button "Volgende vraag" at bounding box center [537, 398] width 442 height 31
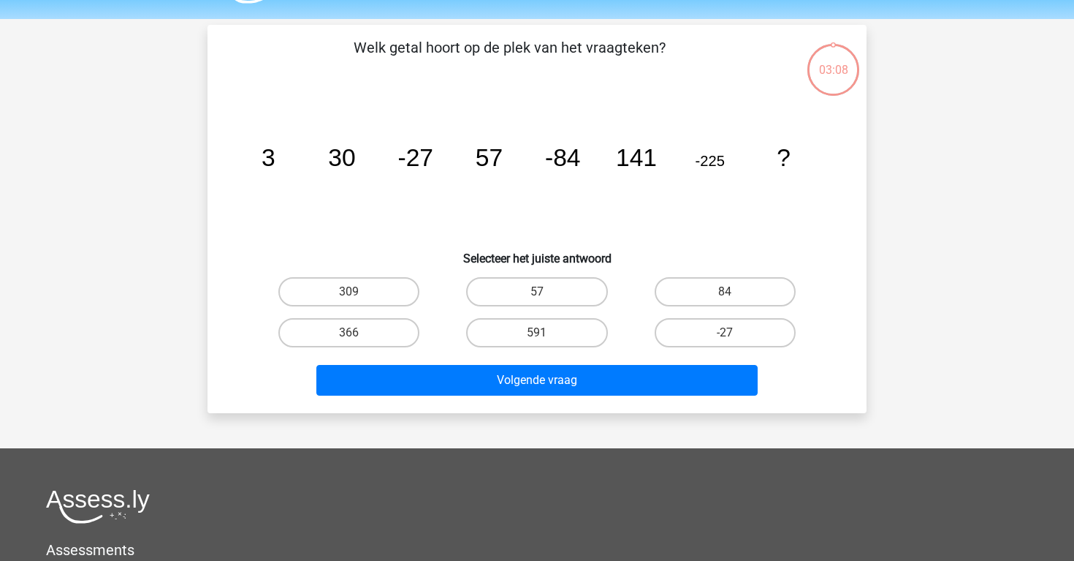
scroll to position [35, 0]
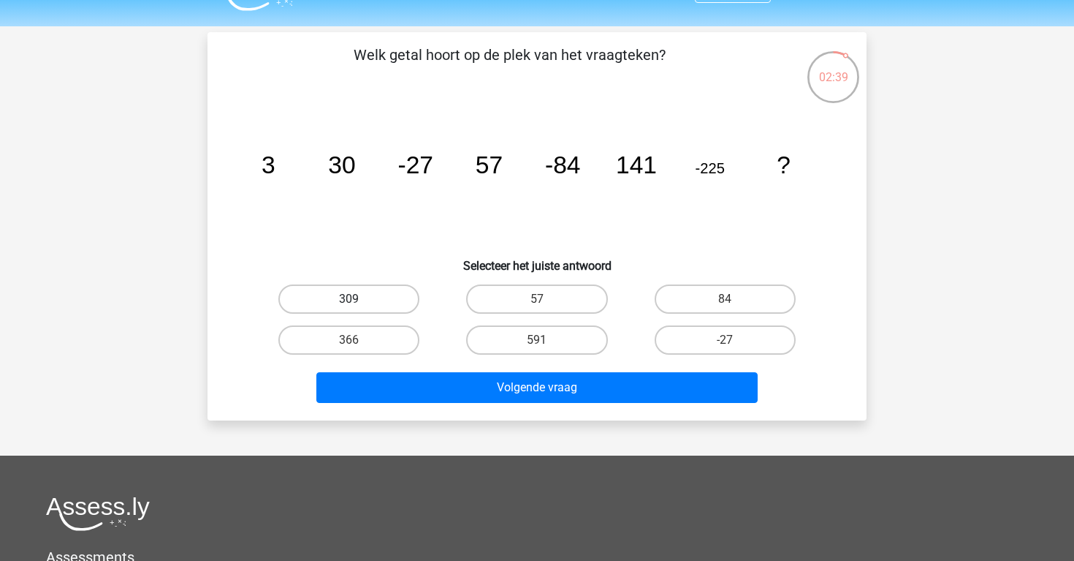
click at [381, 303] on label "309" at bounding box center [348, 298] width 141 height 29
click at [359, 303] on input "309" at bounding box center [354, 304] width 10 height 10
radio input "true"
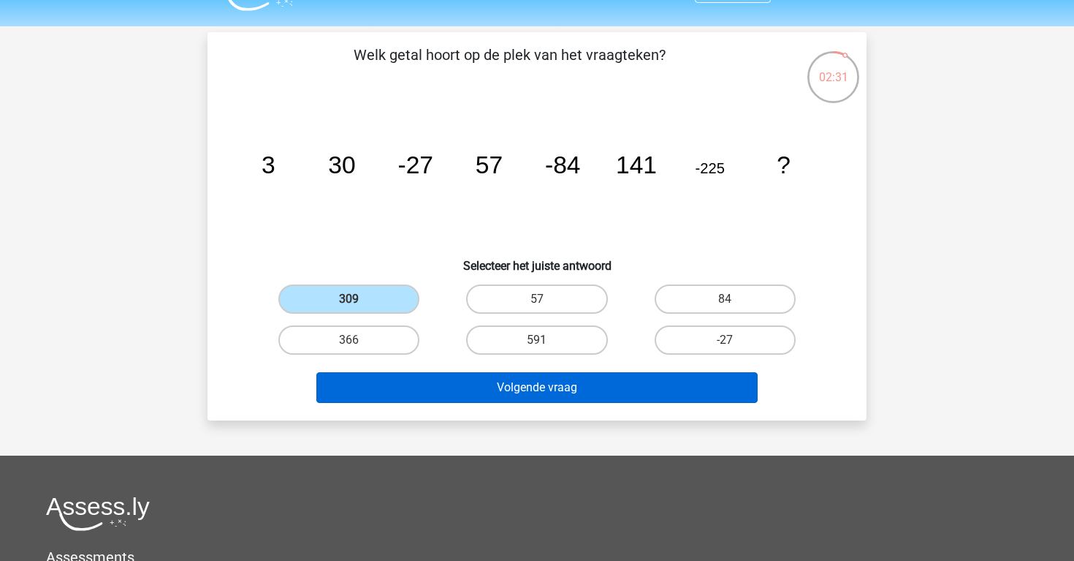
click at [476, 388] on button "Volgende vraag" at bounding box center [537, 387] width 442 height 31
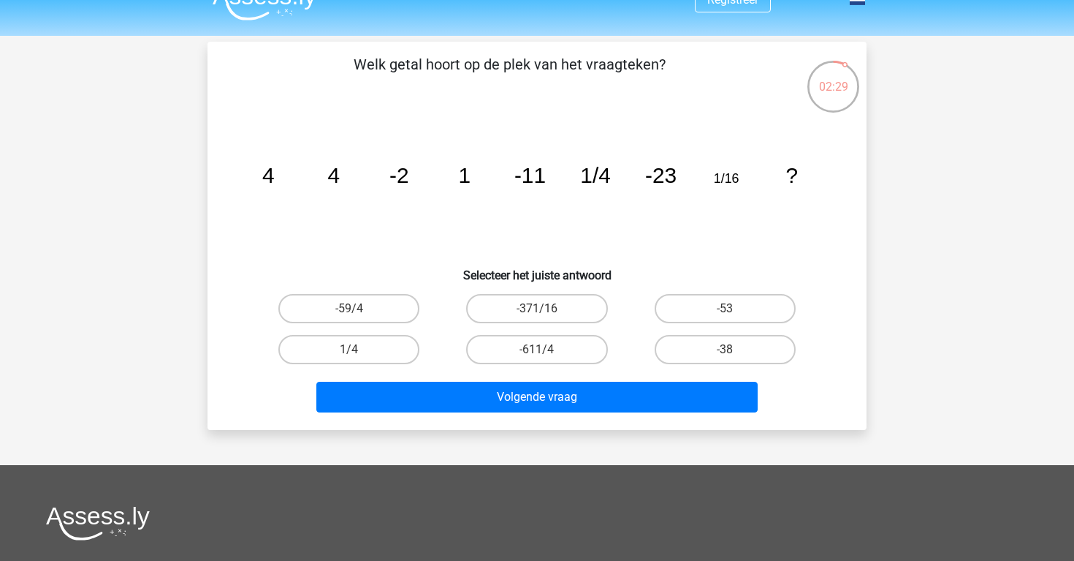
scroll to position [22, 0]
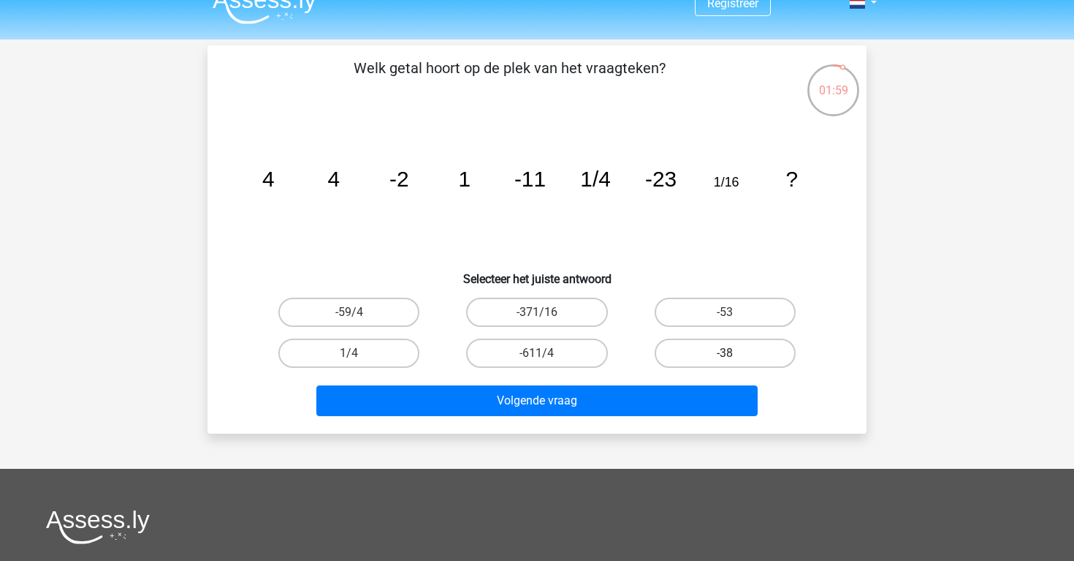
click at [680, 346] on label "-38" at bounding box center [725, 352] width 141 height 29
click at [725, 353] on input "-38" at bounding box center [730, 358] width 10 height 10
radio input "true"
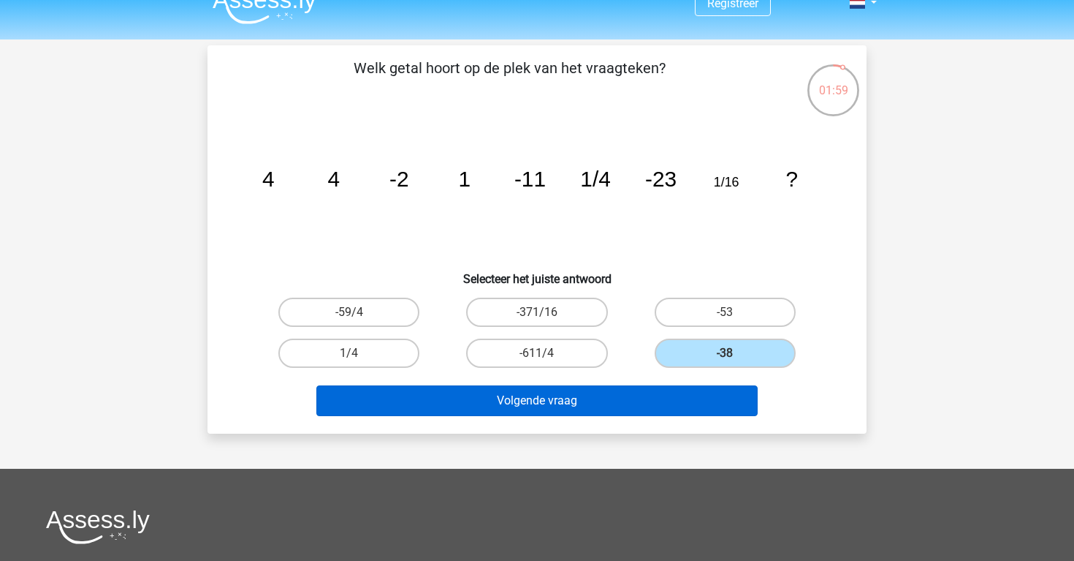
click at [629, 395] on button "Volgende vraag" at bounding box center [537, 400] width 442 height 31
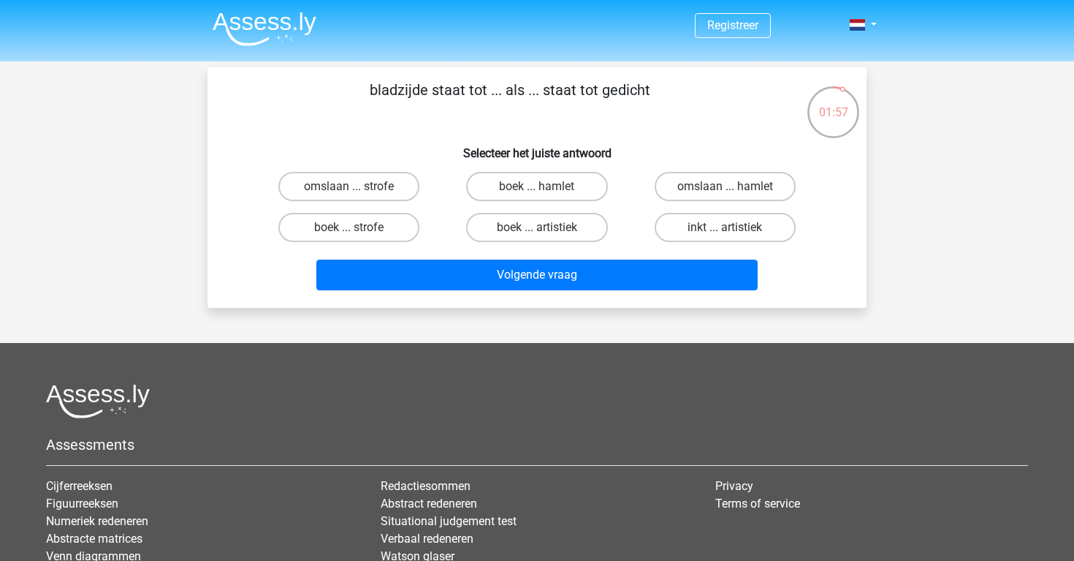
scroll to position [0, 0]
click at [592, 195] on label "boek ... hamlet" at bounding box center [536, 186] width 141 height 29
click at [547, 195] on input "boek ... hamlet" at bounding box center [542, 191] width 10 height 10
radio input "true"
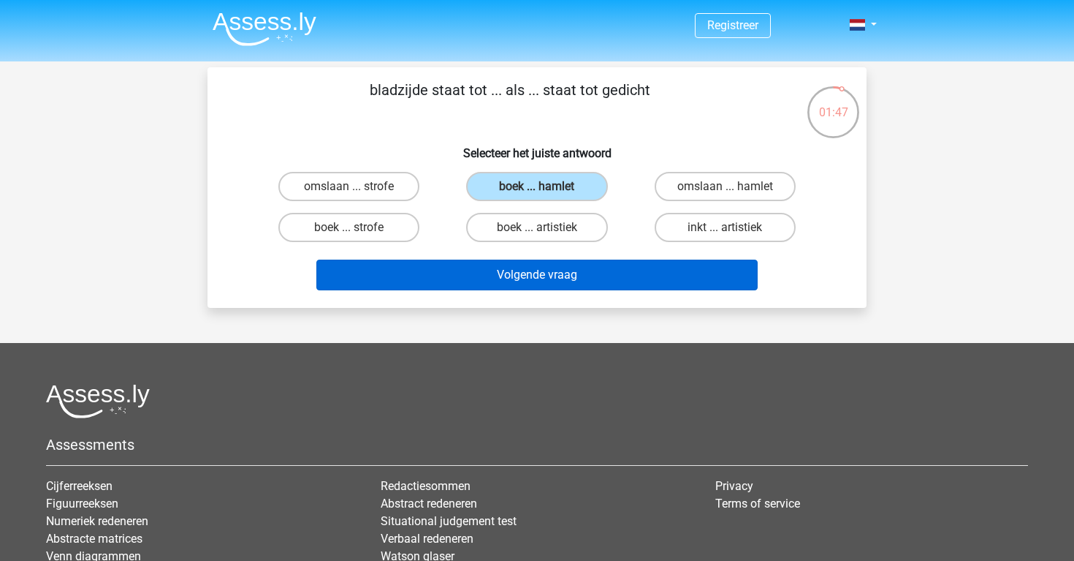
click at [604, 276] on button "Volgende vraag" at bounding box center [537, 274] width 442 height 31
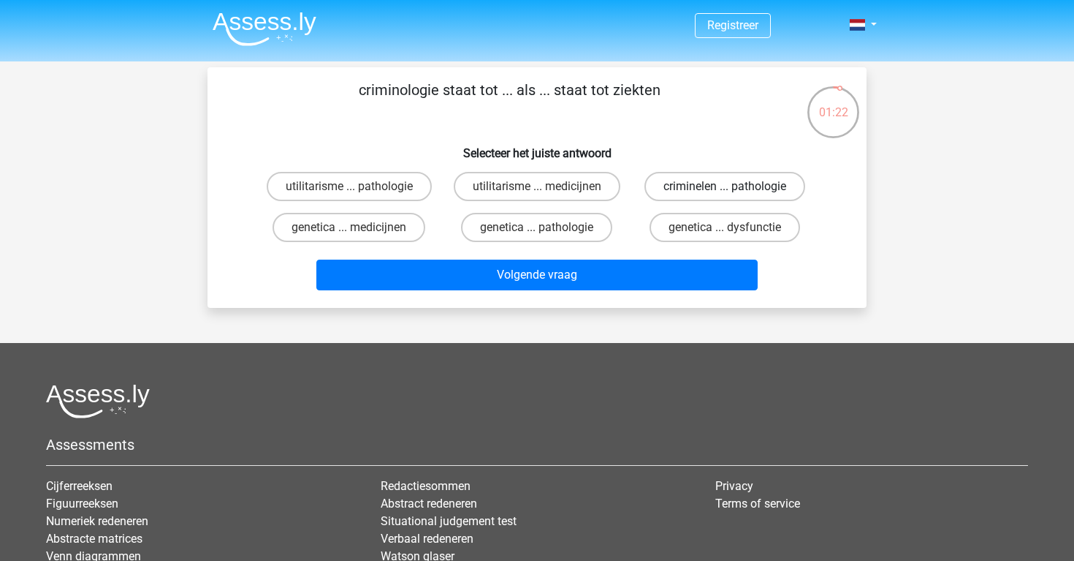
click at [676, 179] on label "criminelen ... pathologie" at bounding box center [725, 186] width 161 height 29
click at [725, 186] on input "criminelen ... pathologie" at bounding box center [730, 191] width 10 height 10
radio input "true"
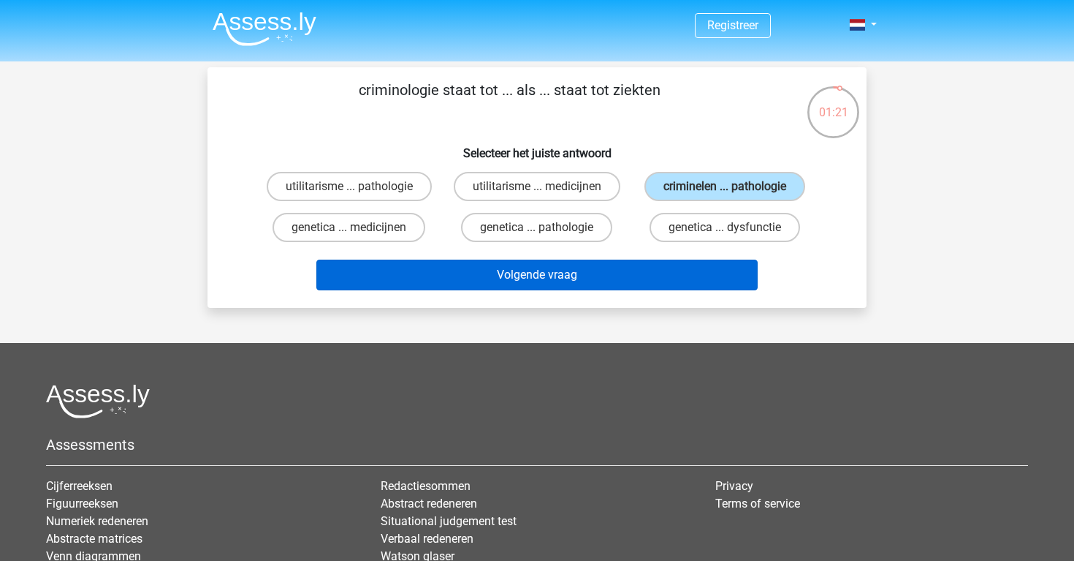
click at [585, 290] on button "Volgende vraag" at bounding box center [537, 274] width 442 height 31
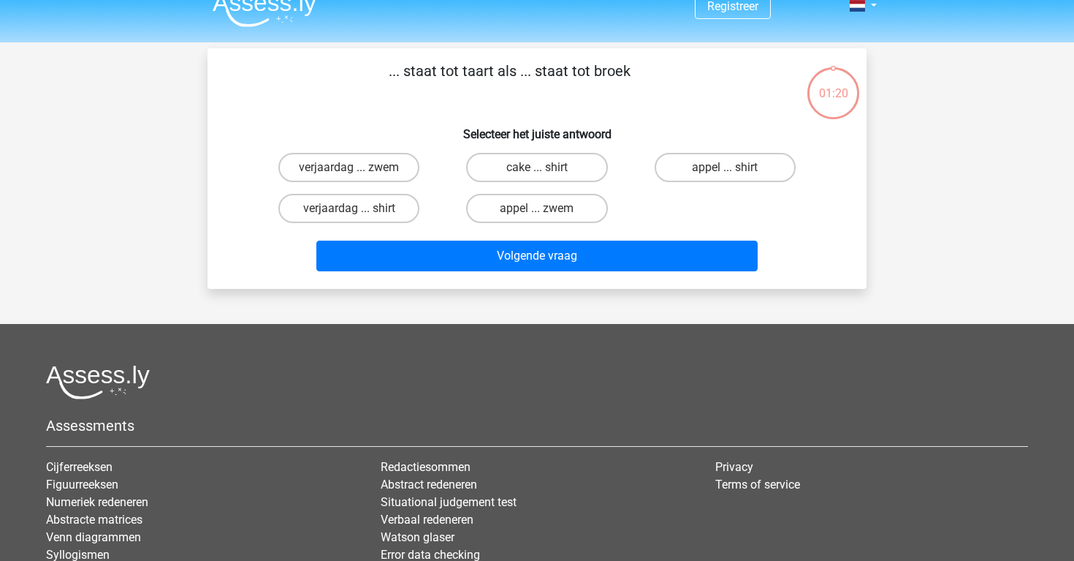
scroll to position [12, 0]
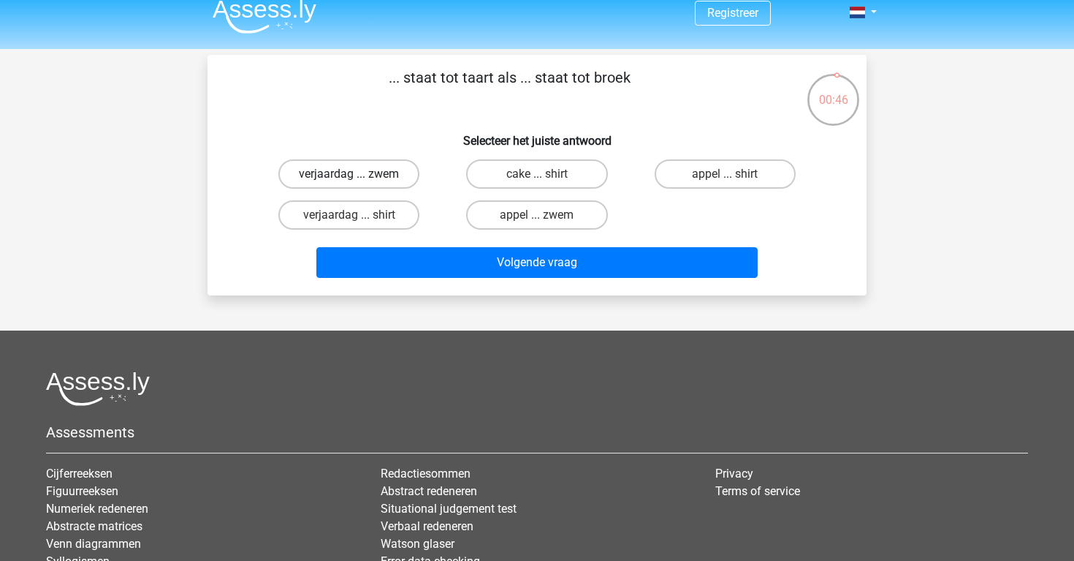
click at [398, 172] on label "verjaardag ... zwem" at bounding box center [348, 173] width 141 height 29
click at [359, 174] on input "verjaardag ... zwem" at bounding box center [354, 179] width 10 height 10
radio input "true"
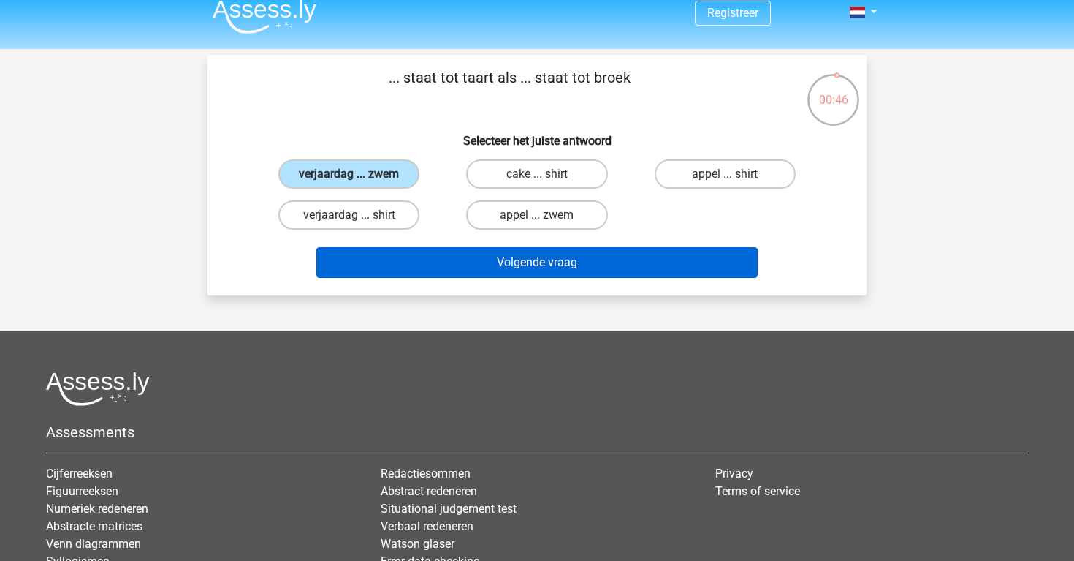
click at [445, 253] on button "Volgende vraag" at bounding box center [537, 262] width 442 height 31
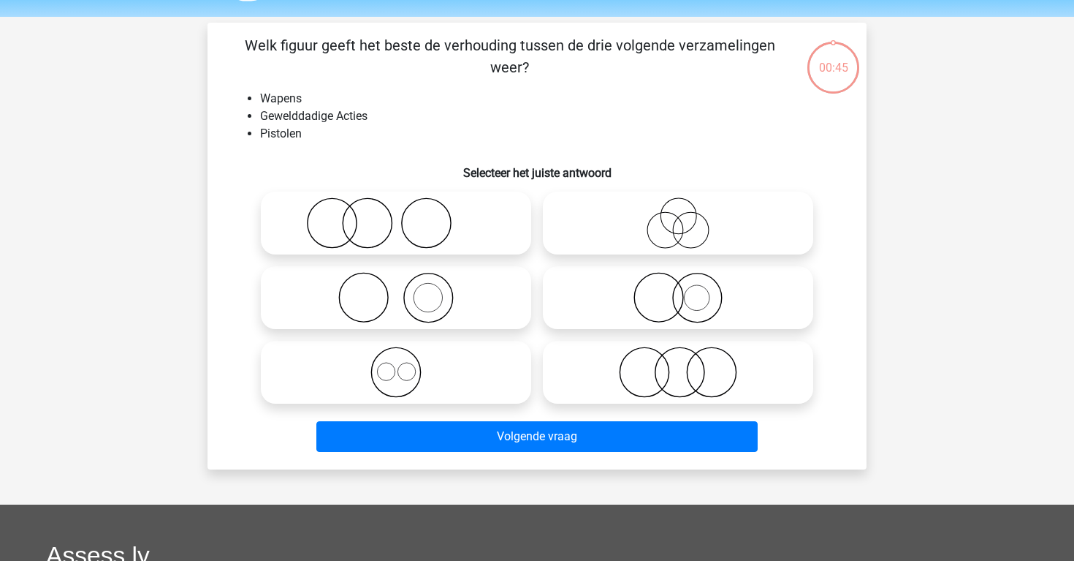
scroll to position [39, 0]
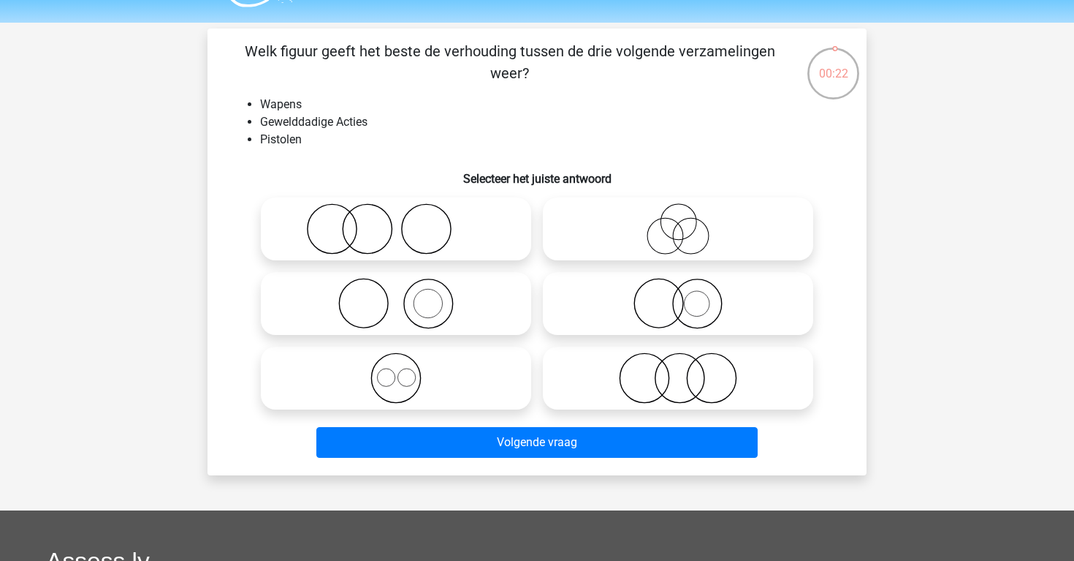
click at [654, 305] on icon at bounding box center [678, 303] width 259 height 51
click at [678, 296] on input "radio" at bounding box center [683, 291] width 10 height 10
radio input "true"
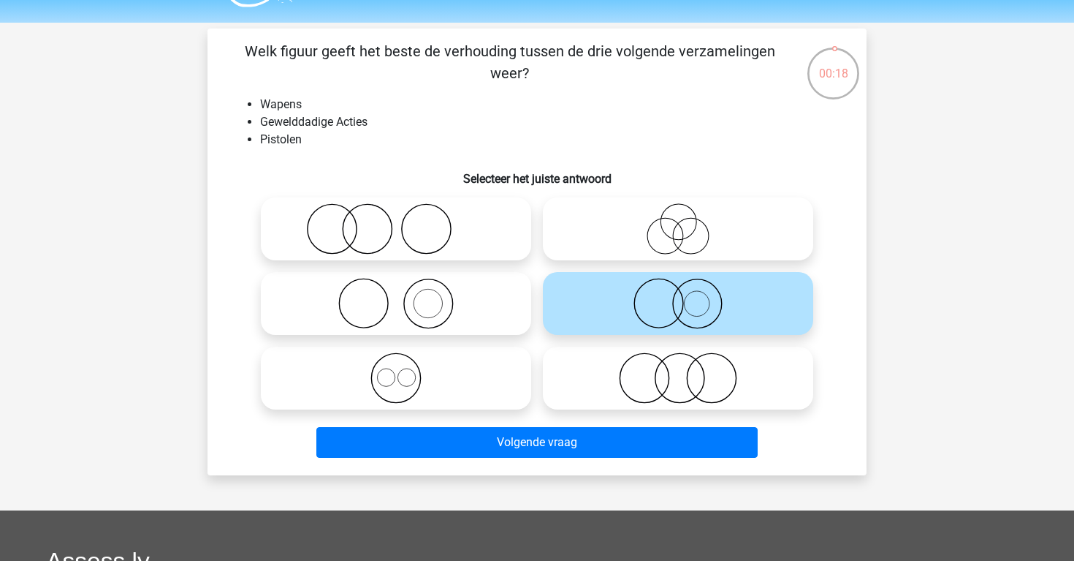
click at [489, 307] on icon at bounding box center [396, 303] width 259 height 51
click at [406, 296] on input "radio" at bounding box center [401, 291] width 10 height 10
radio input "true"
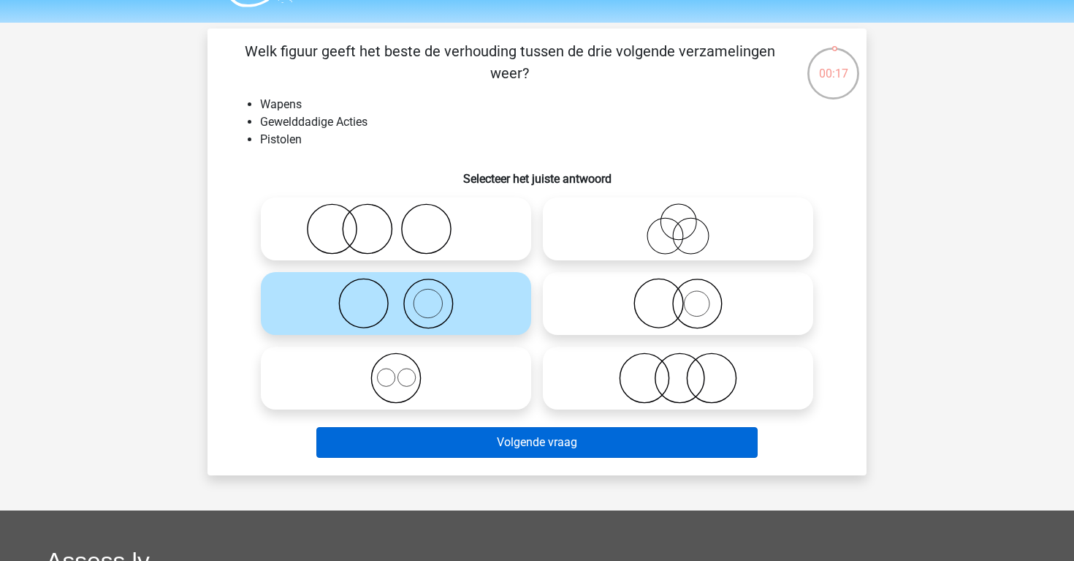
click at [538, 454] on button "Volgende vraag" at bounding box center [537, 442] width 442 height 31
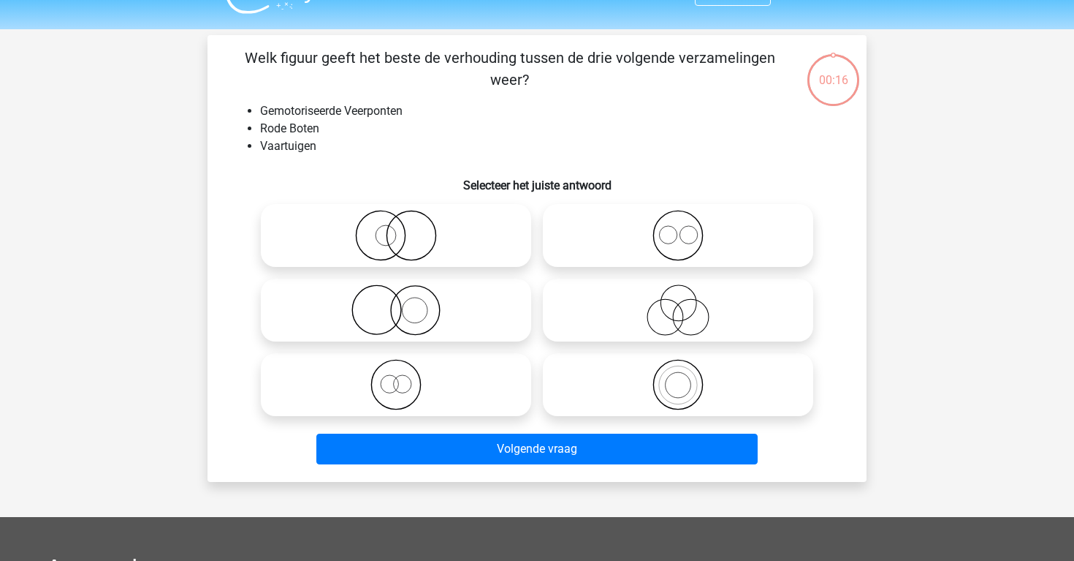
scroll to position [26, 0]
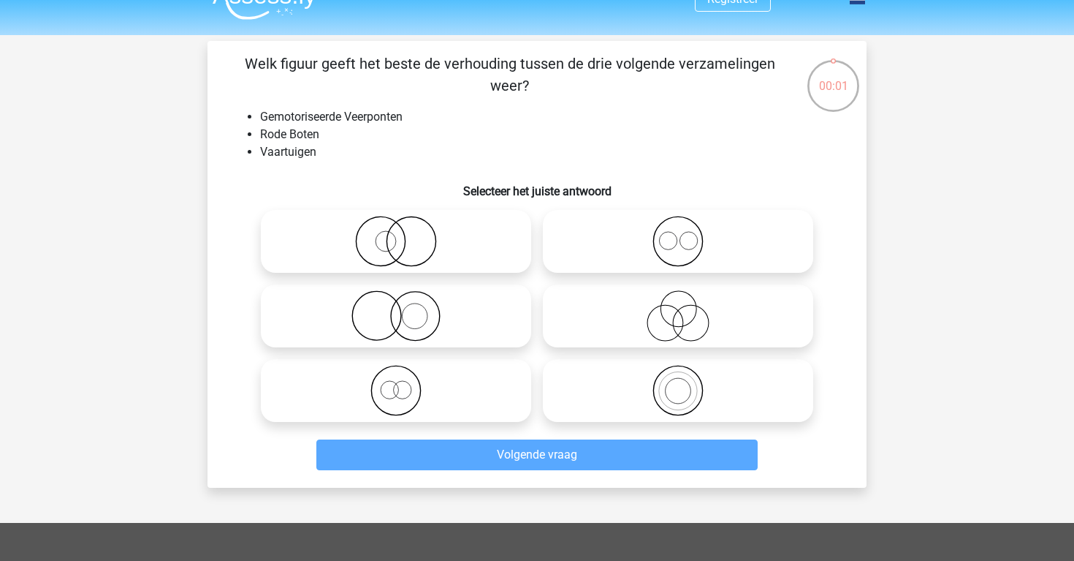
click at [619, 235] on icon at bounding box center [678, 241] width 259 height 51
click at [678, 234] on input "radio" at bounding box center [683, 229] width 10 height 10
radio input "true"
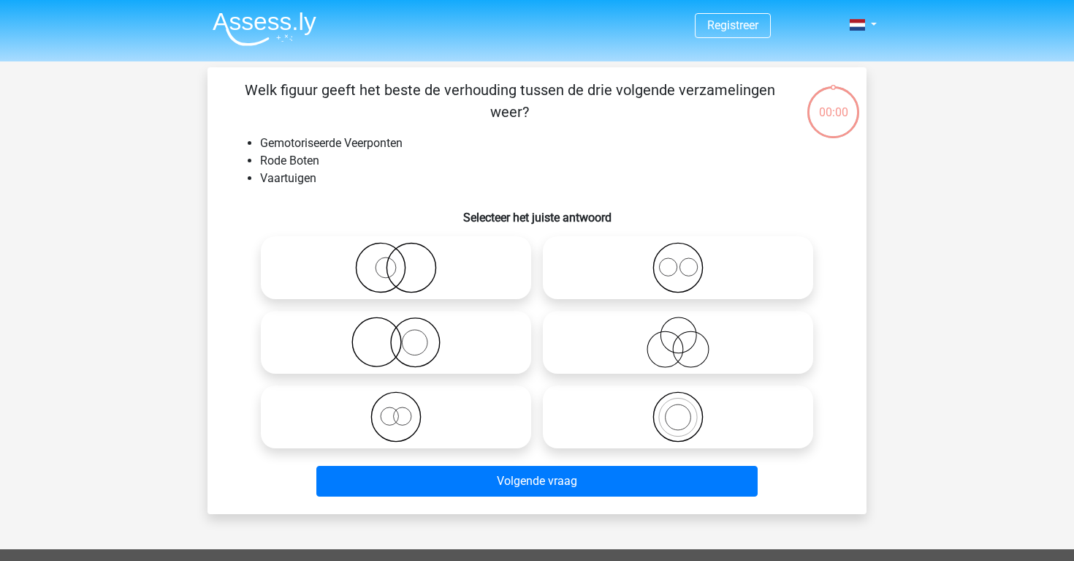
scroll to position [26, 0]
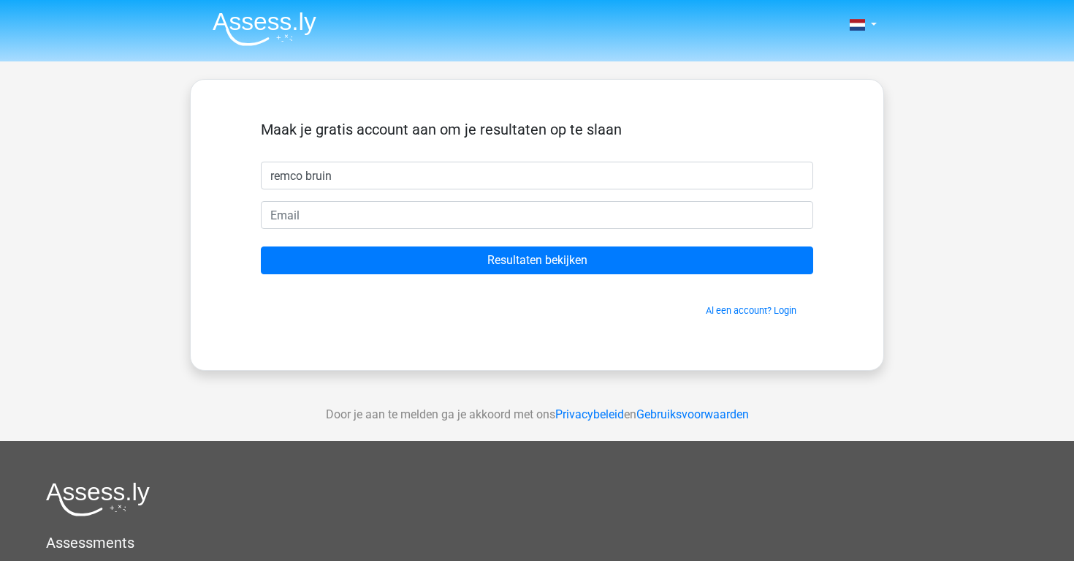
type input "remco bruin"
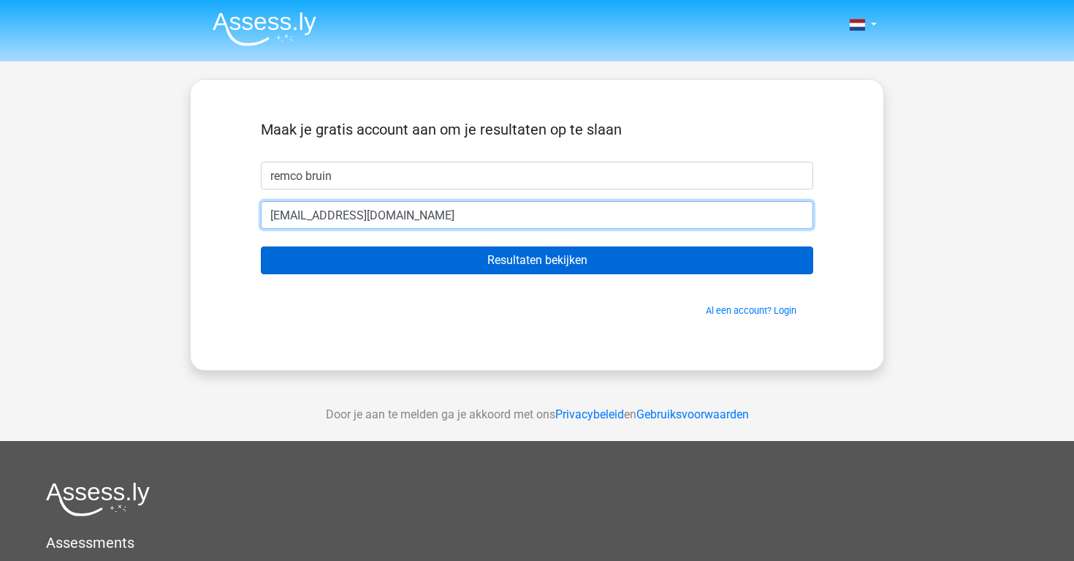
type input "[EMAIL_ADDRESS][DOMAIN_NAME]"
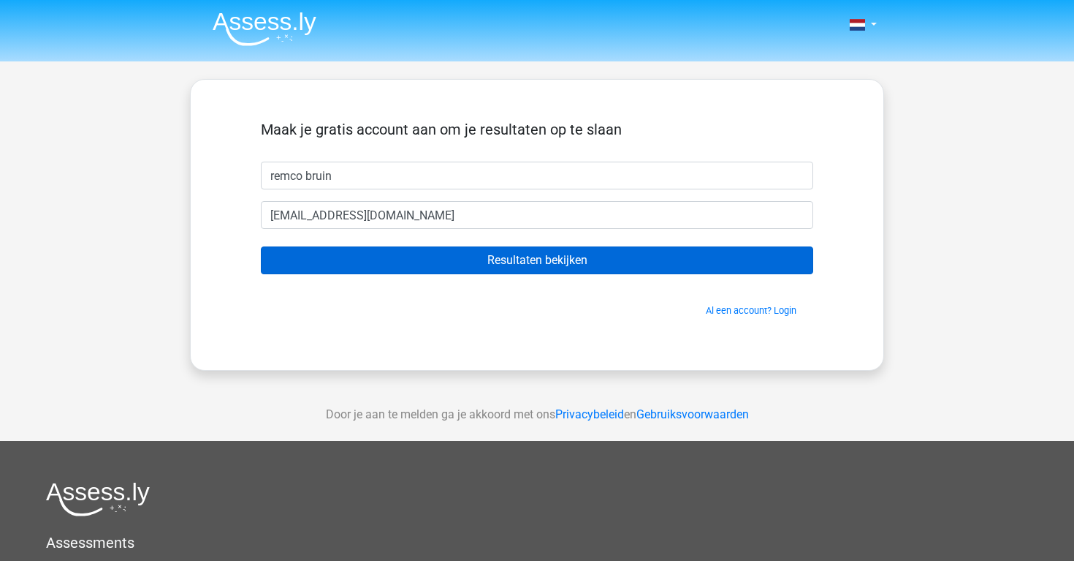
click at [577, 268] on input "Resultaten bekijken" at bounding box center [537, 260] width 552 height 28
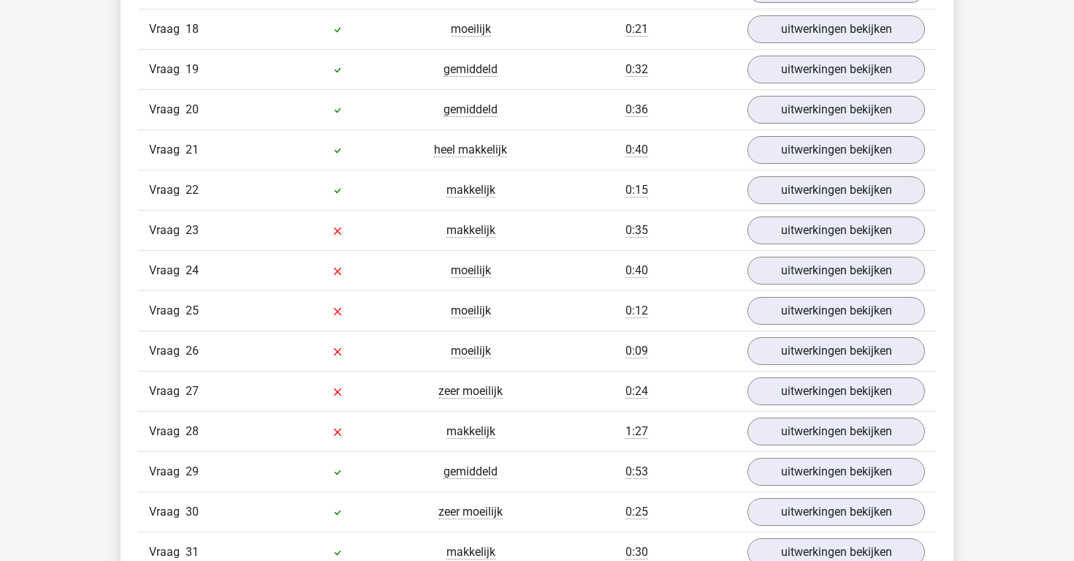
scroll to position [2345, 0]
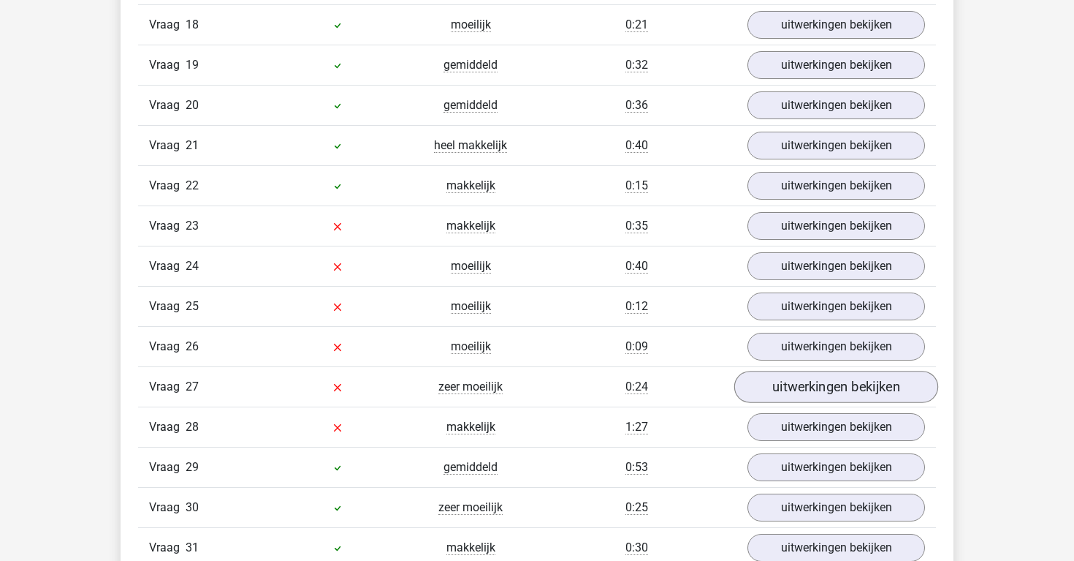
click at [775, 388] on link "uitwerkingen bekijken" at bounding box center [836, 387] width 204 height 32
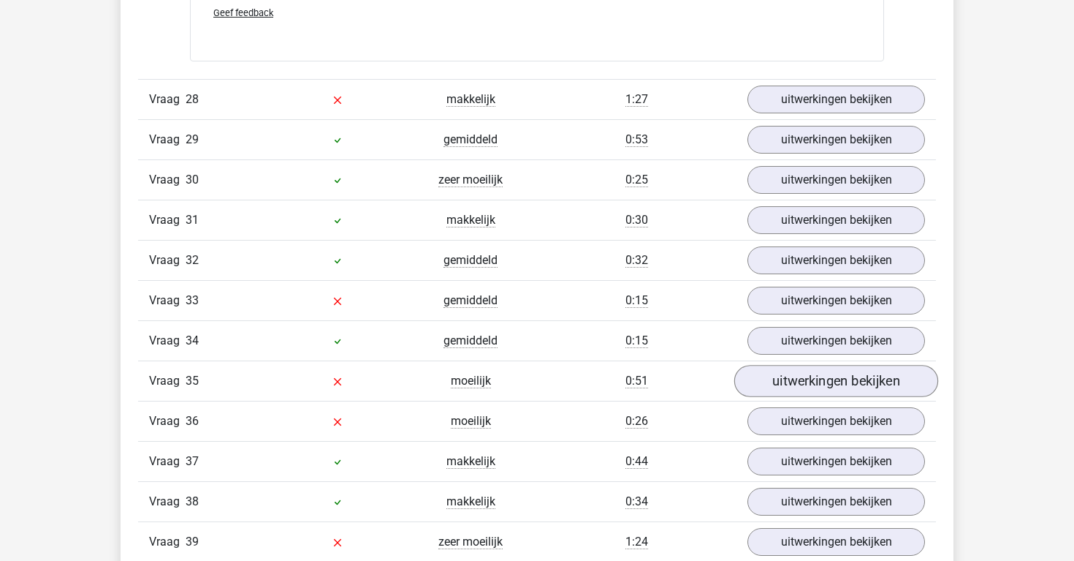
scroll to position [3616, 0]
